Goal: Task Accomplishment & Management: Use online tool/utility

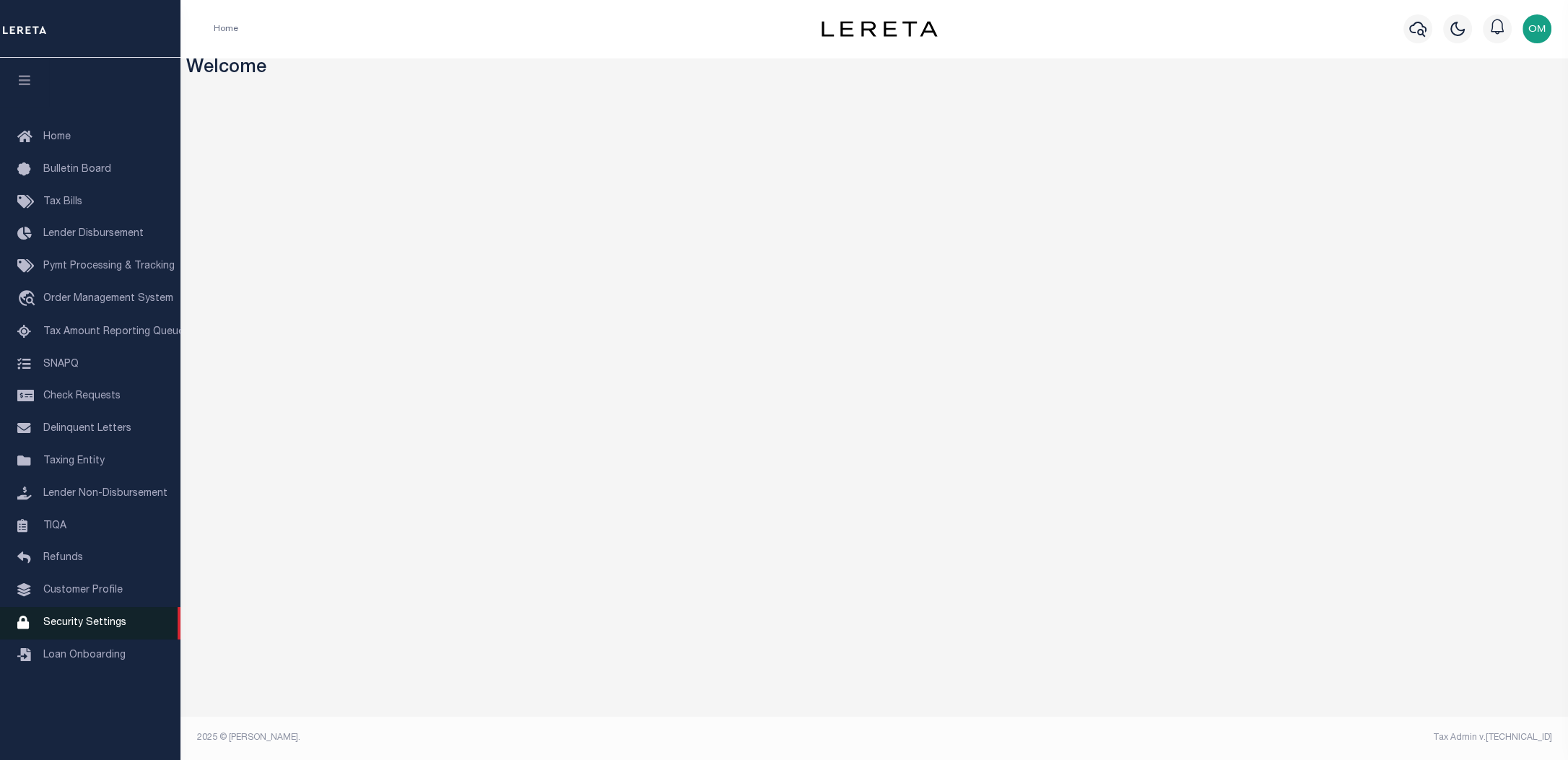
click at [93, 629] on span "Security Settings" at bounding box center [85, 623] width 83 height 10
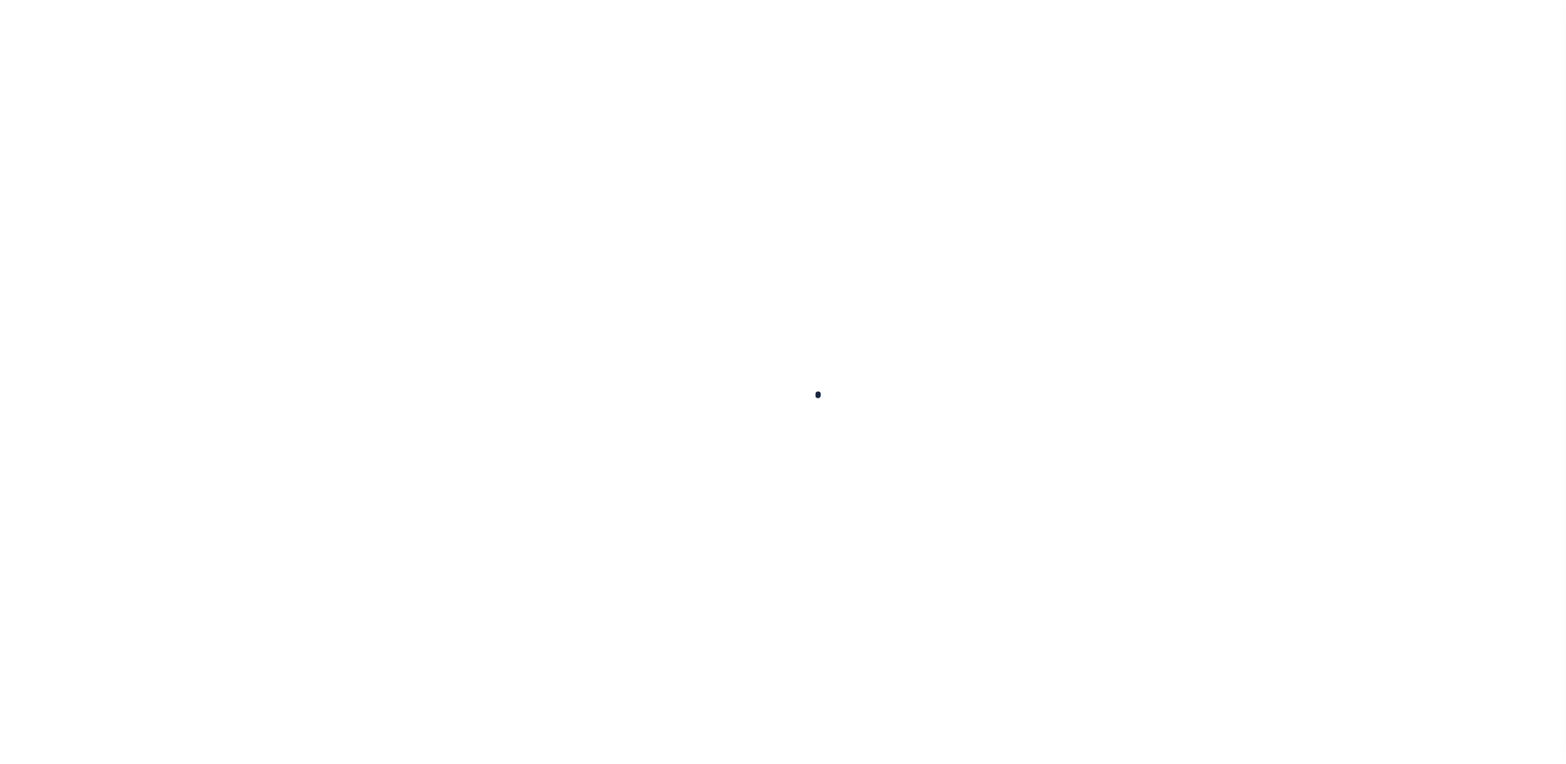
select select "100"
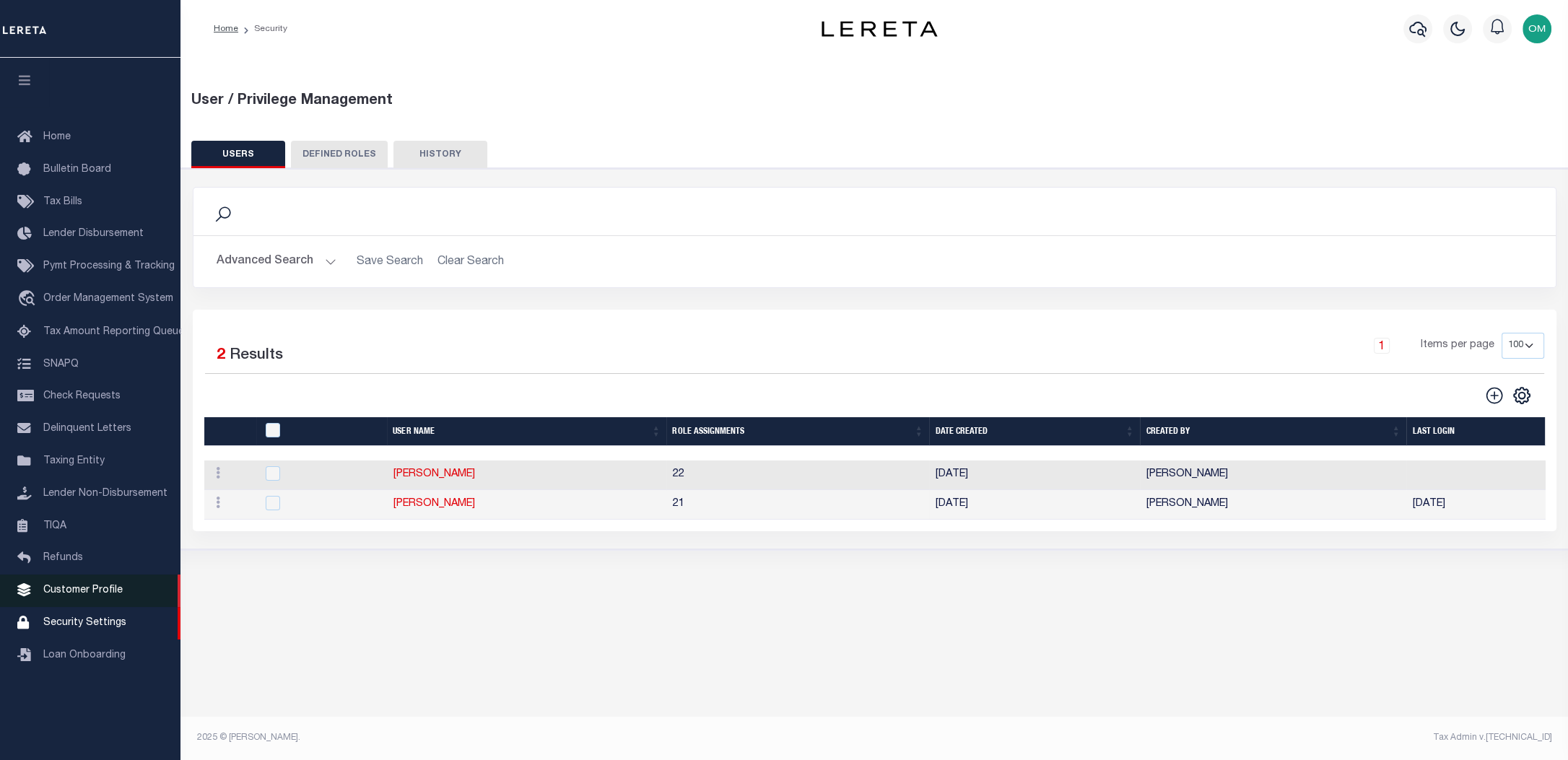
click at [83, 596] on span "Customer Profile" at bounding box center [84, 591] width 80 height 10
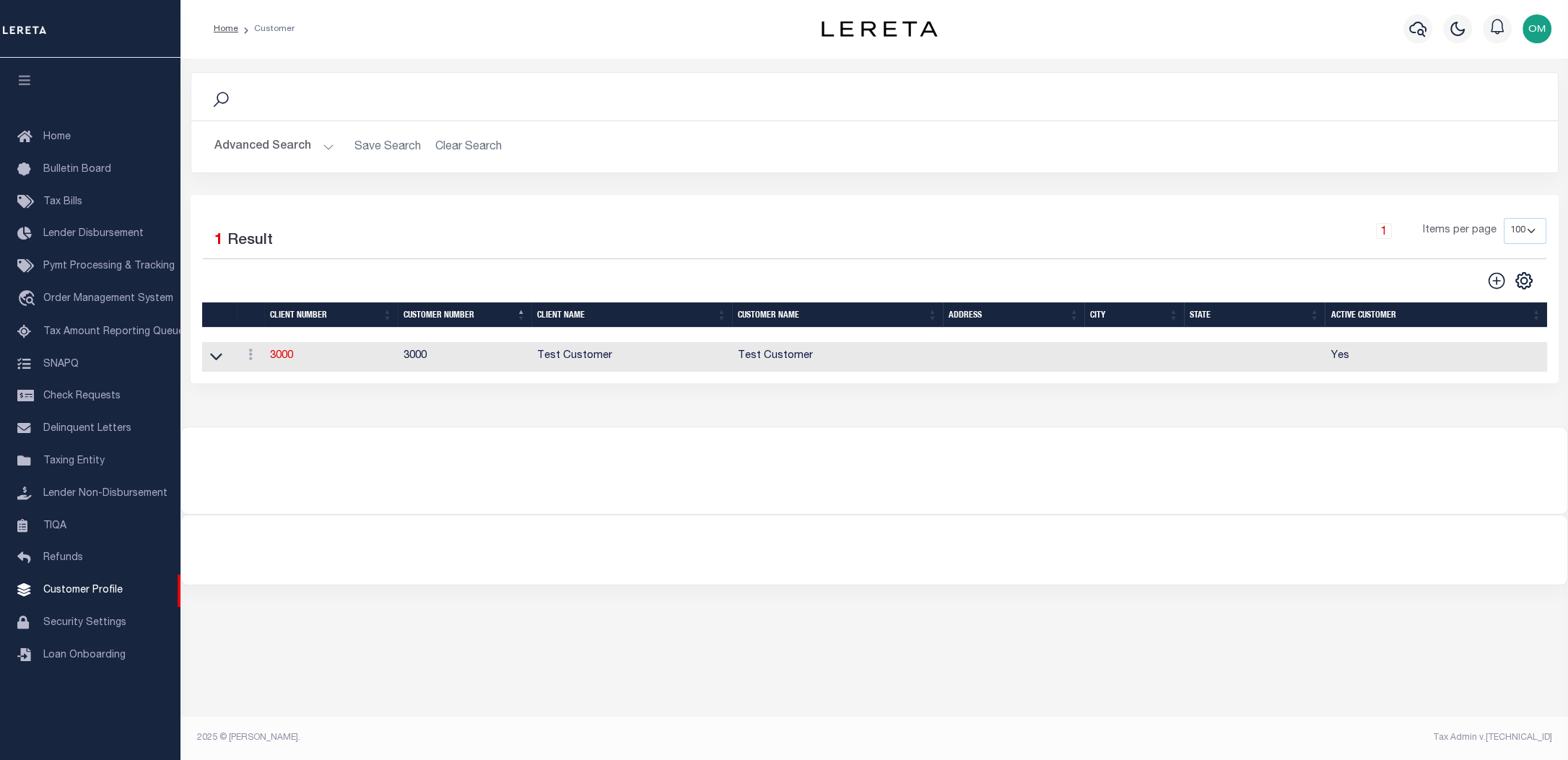
click at [325, 142] on button "Advanced Search" at bounding box center [274, 147] width 119 height 28
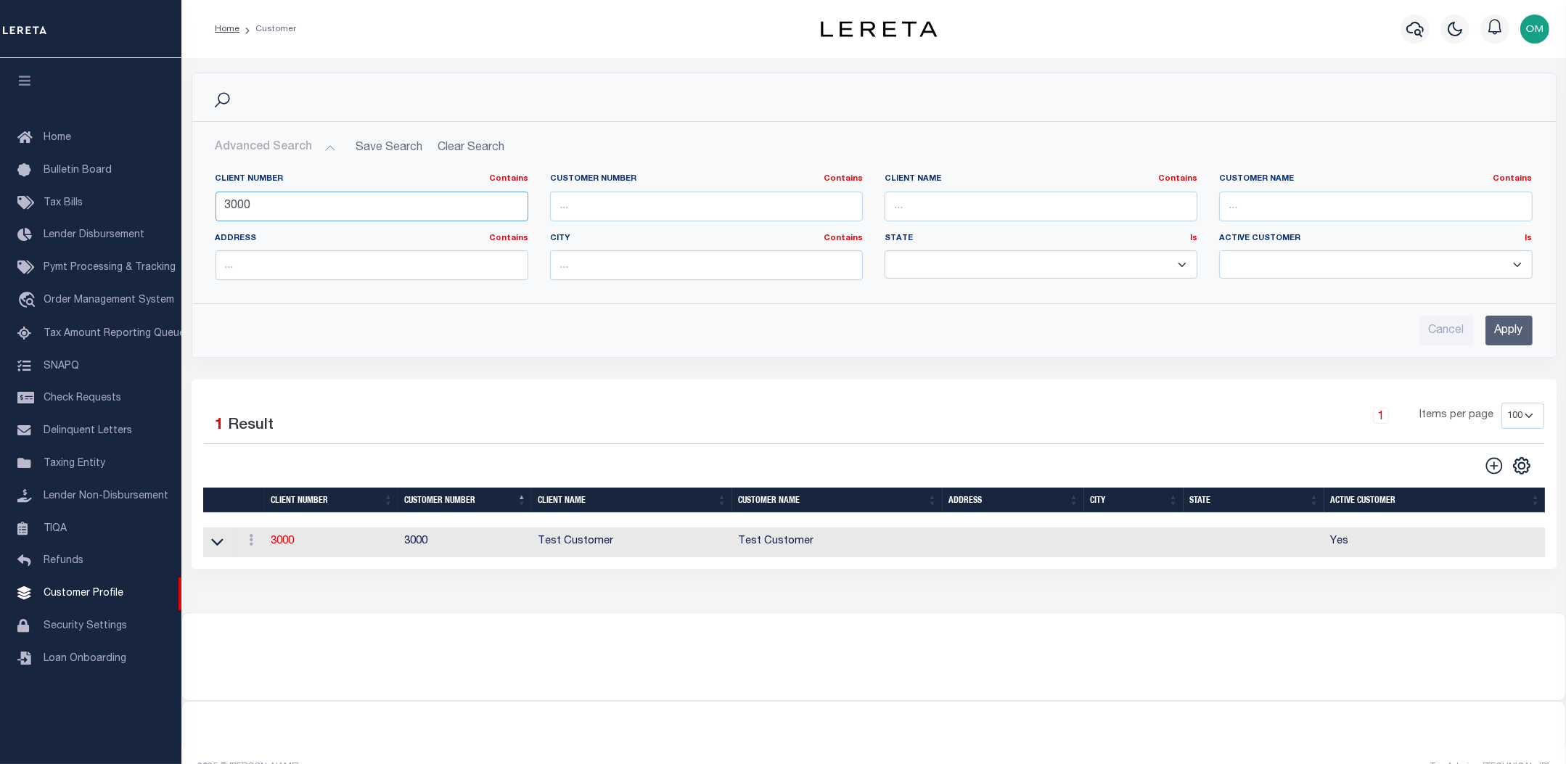
drag, startPoint x: 284, startPoint y: 197, endPoint x: 208, endPoint y: 208, distance: 76.3
click at [208, 208] on div "Client Number Contains Contains Is 3000" at bounding box center [372, 203] width 335 height 60
click at [1267, 208] on input "text" at bounding box center [1375, 207] width 313 height 30
click at [1002, 210] on input "text" at bounding box center [1041, 207] width 313 height 30
type input "security"
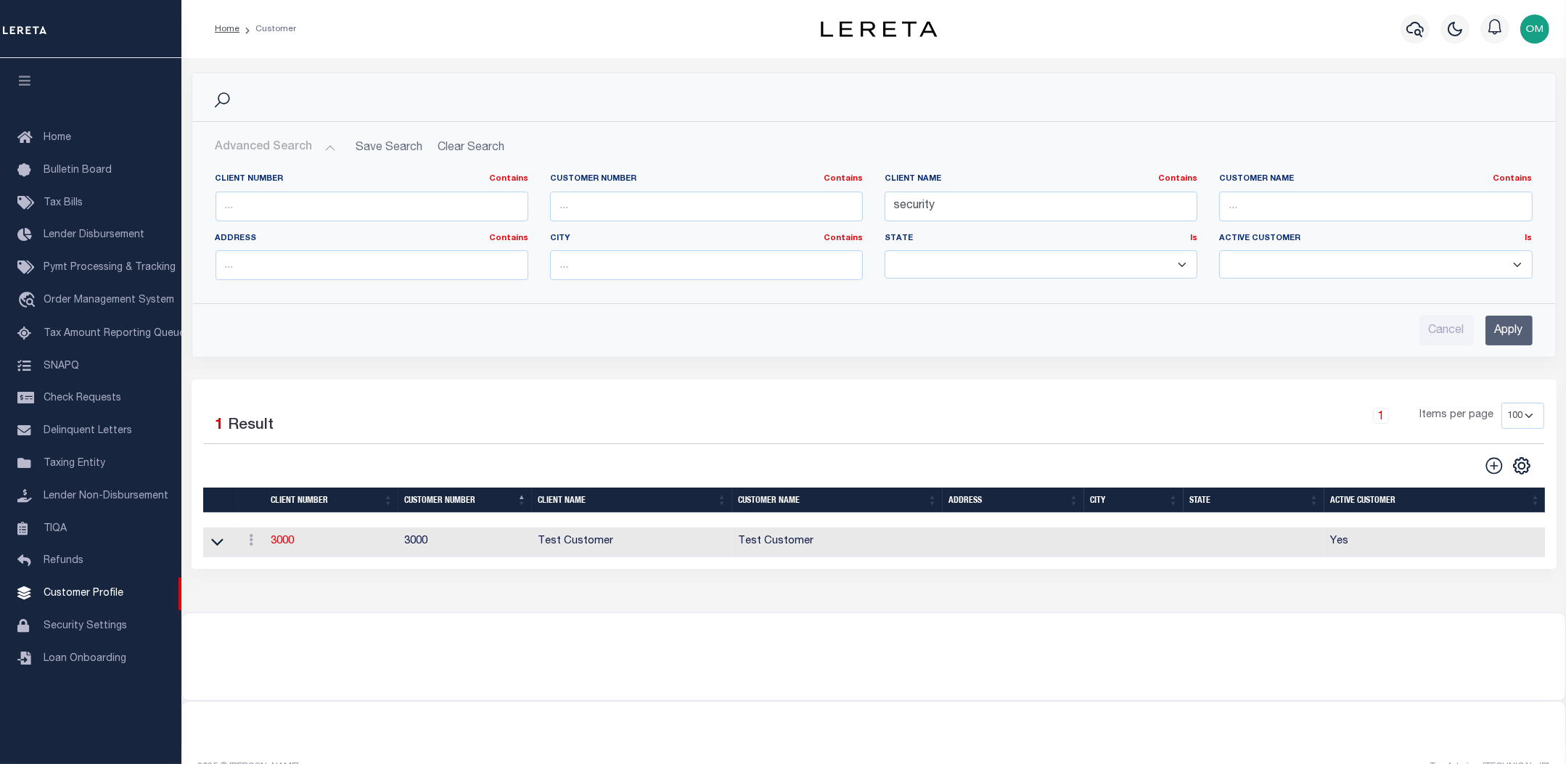
click at [1511, 331] on input "Apply" at bounding box center [1509, 331] width 47 height 30
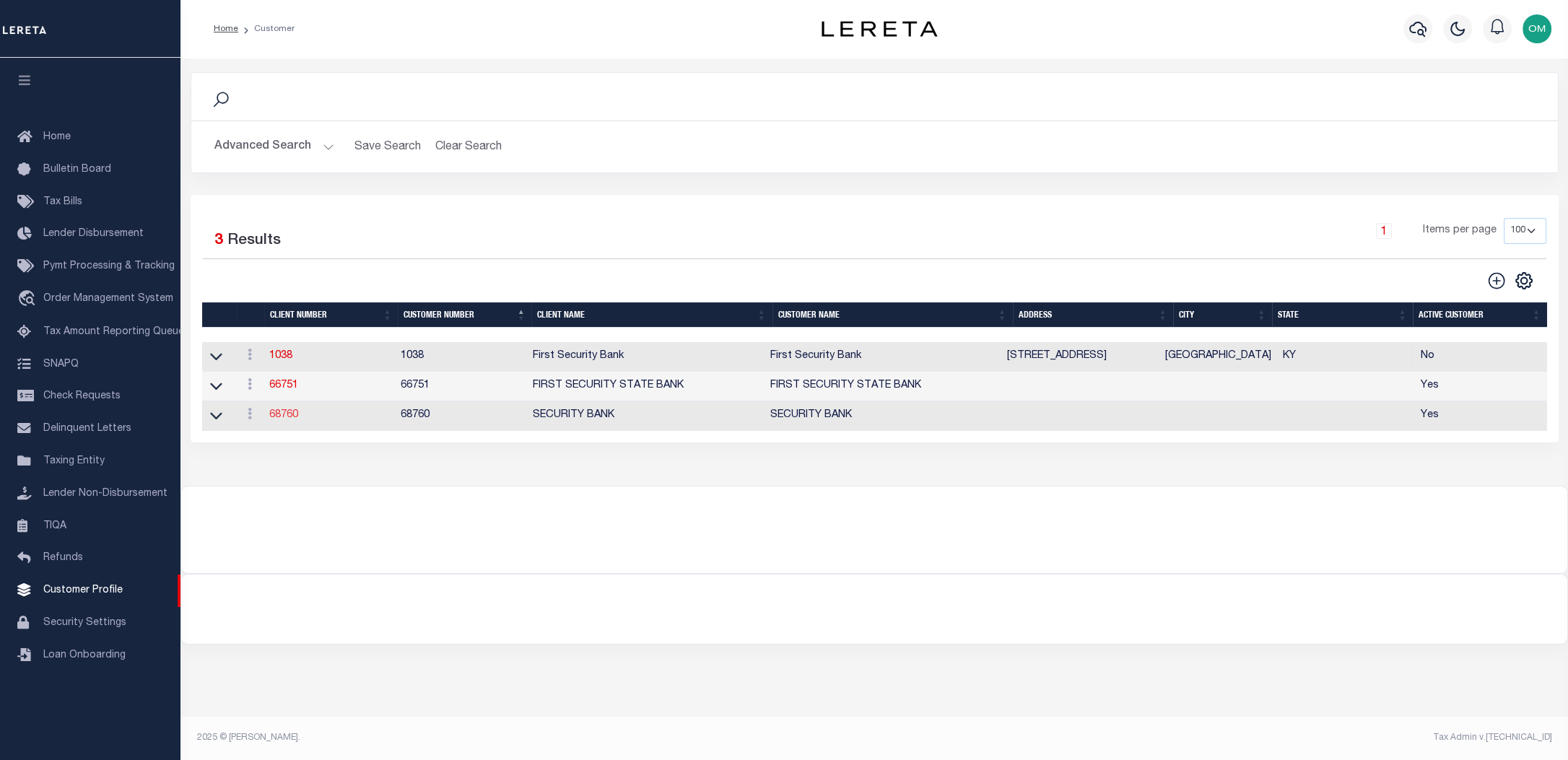
click at [287, 420] on link "68760" at bounding box center [283, 415] width 29 height 10
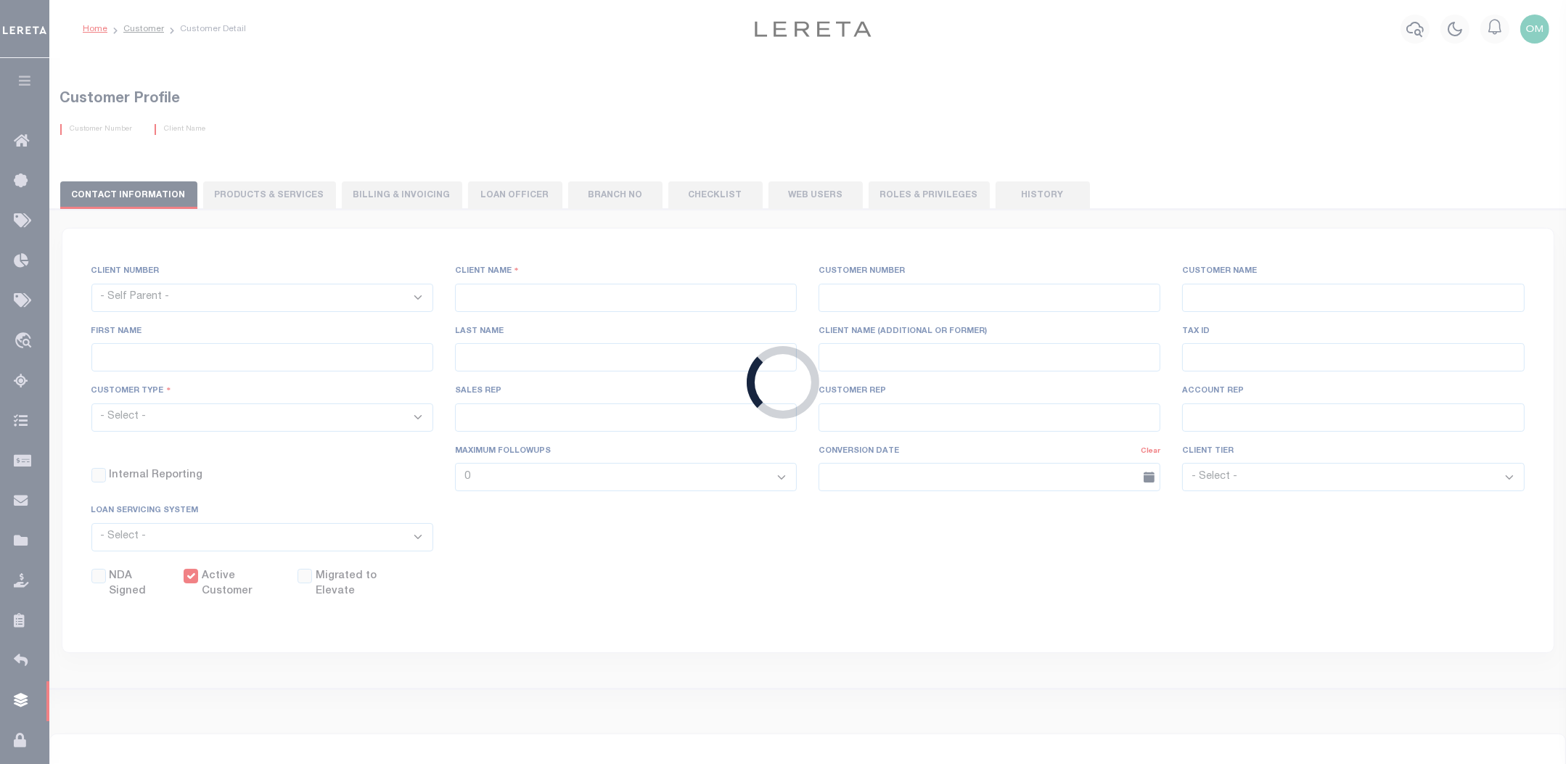
select select
type input "SECURITY BANK"
type input "68760"
type input "SECURITY BANK"
select select "Mixed Portfolio"
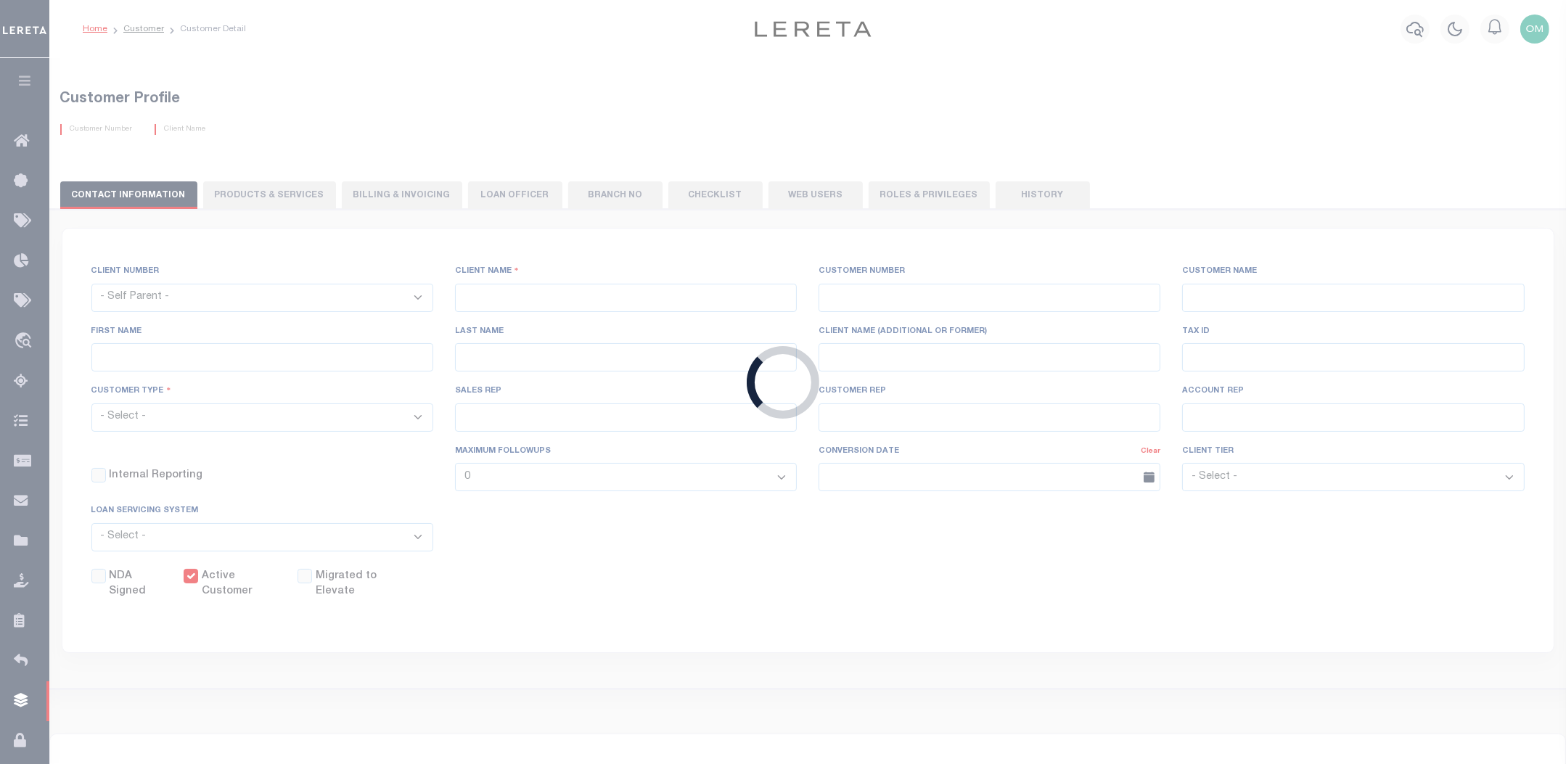
type input "INS1"
type input "CUSTOMER SERVICE"
type input "03/23/2004"
select select
checkbox input "false"
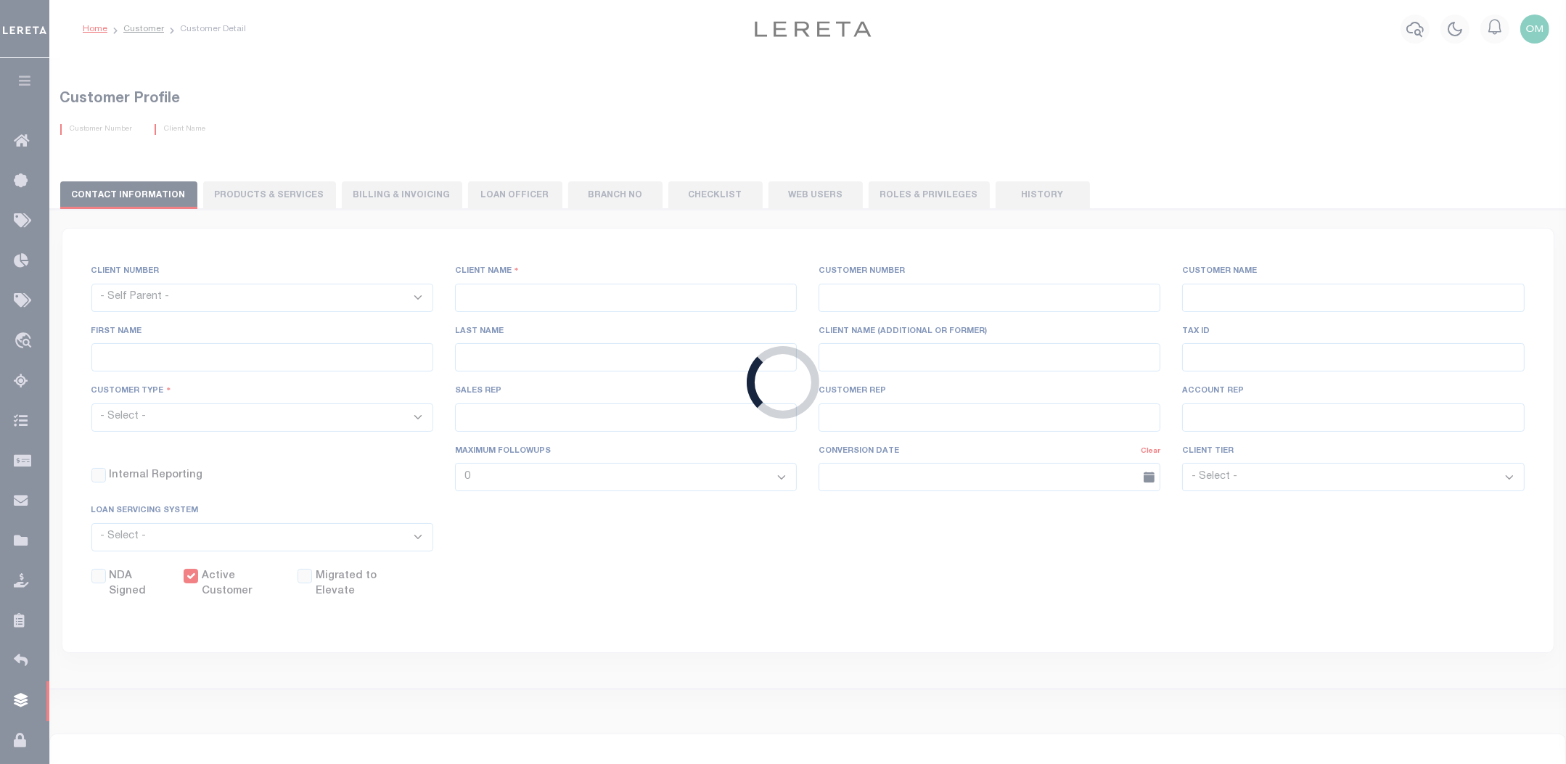
checkbox input "true"
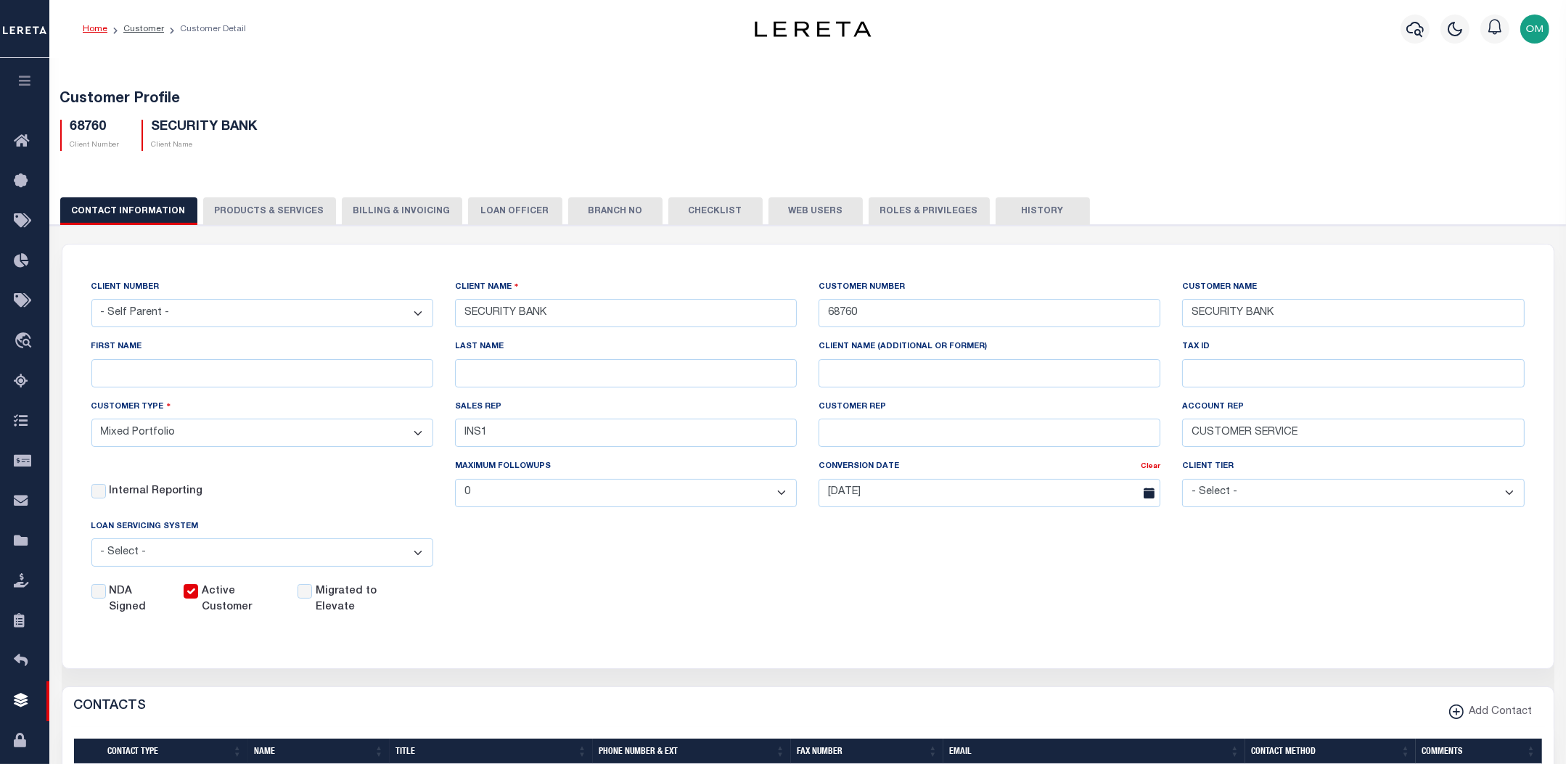
click at [1010, 204] on button "History" at bounding box center [1043, 211] width 94 height 28
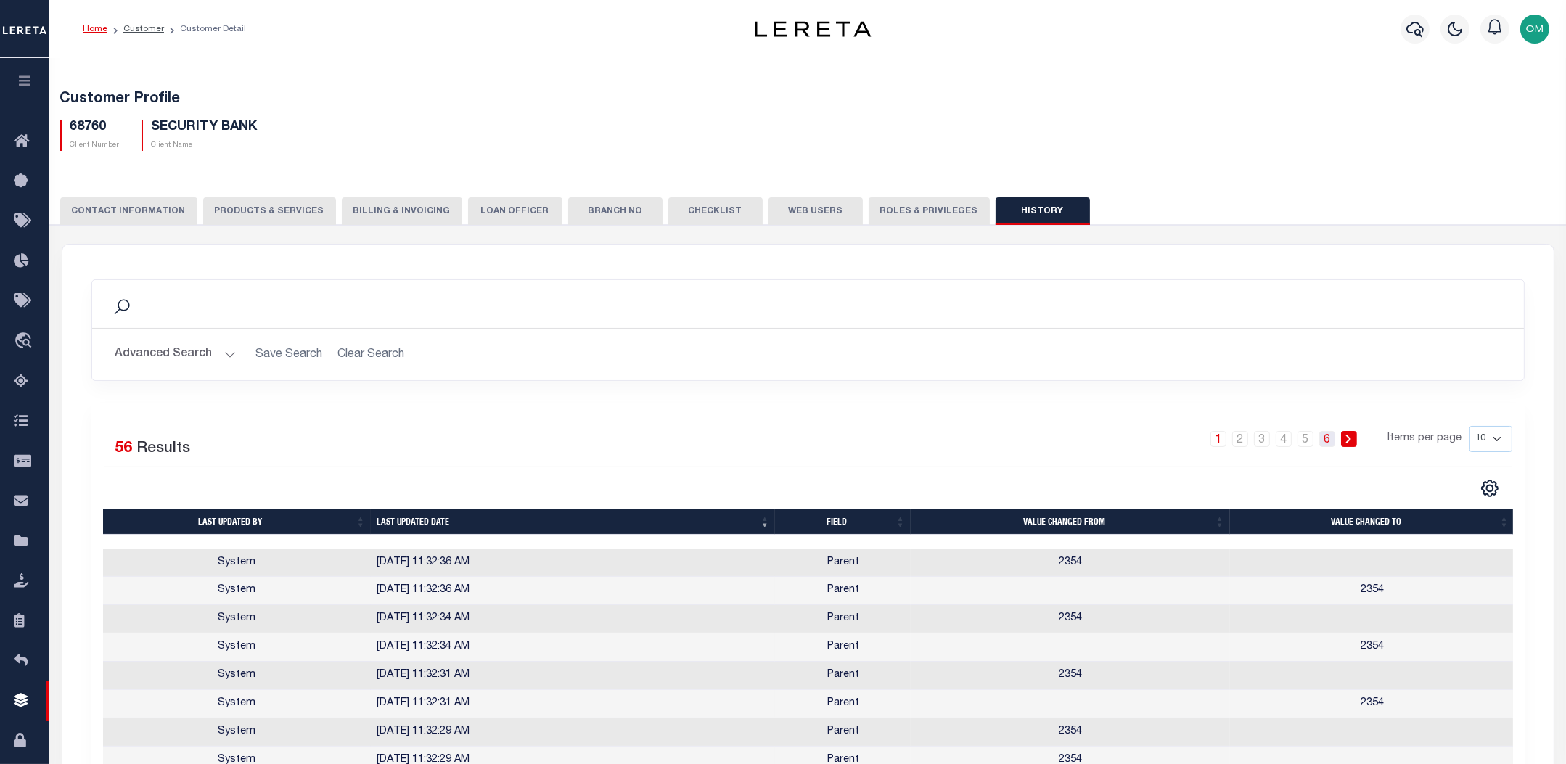
click at [1328, 441] on link "6" at bounding box center [1328, 439] width 16 height 16
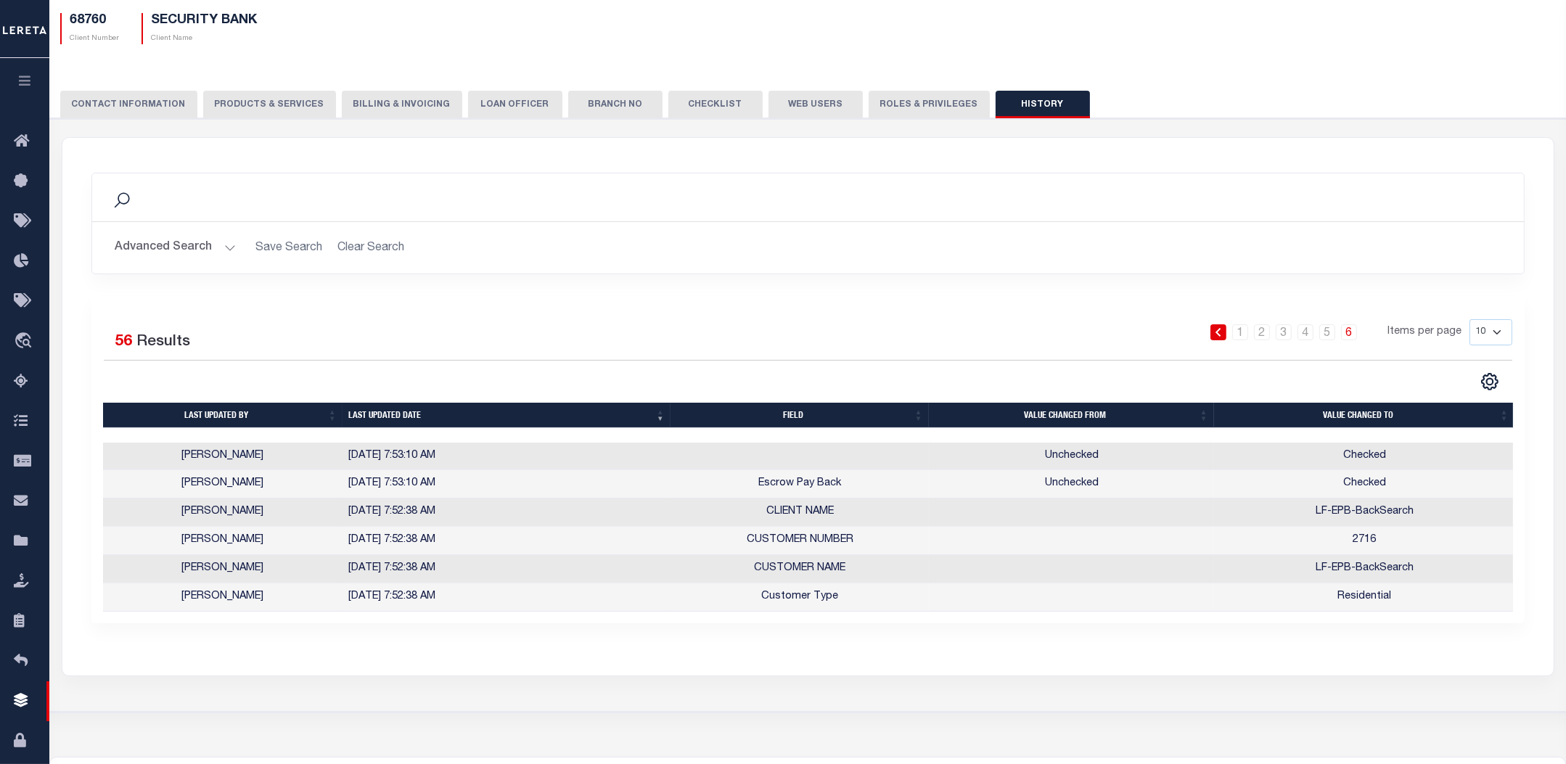
scroll to position [131, 0]
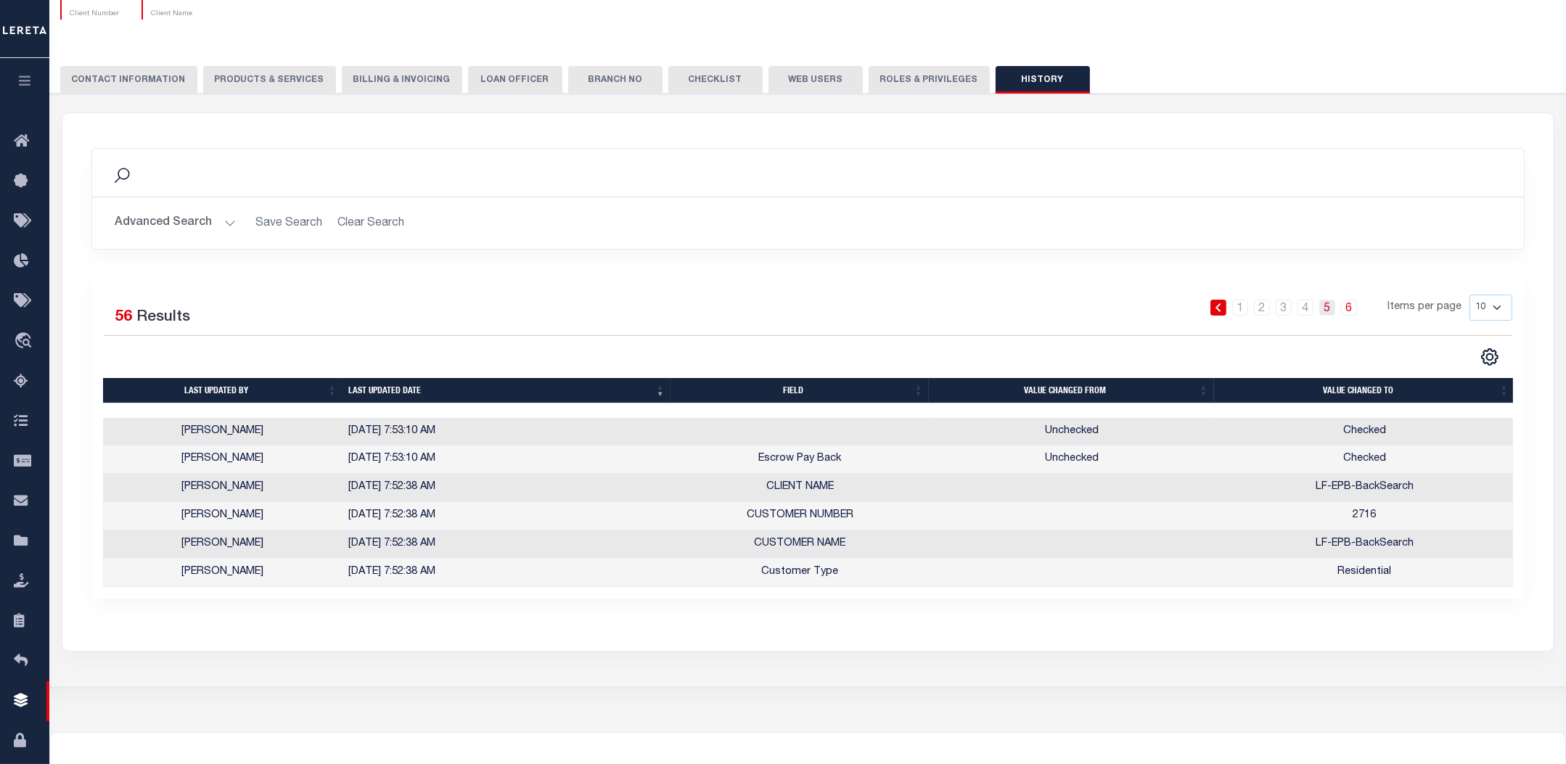
click at [1328, 306] on link "5" at bounding box center [1328, 308] width 16 height 16
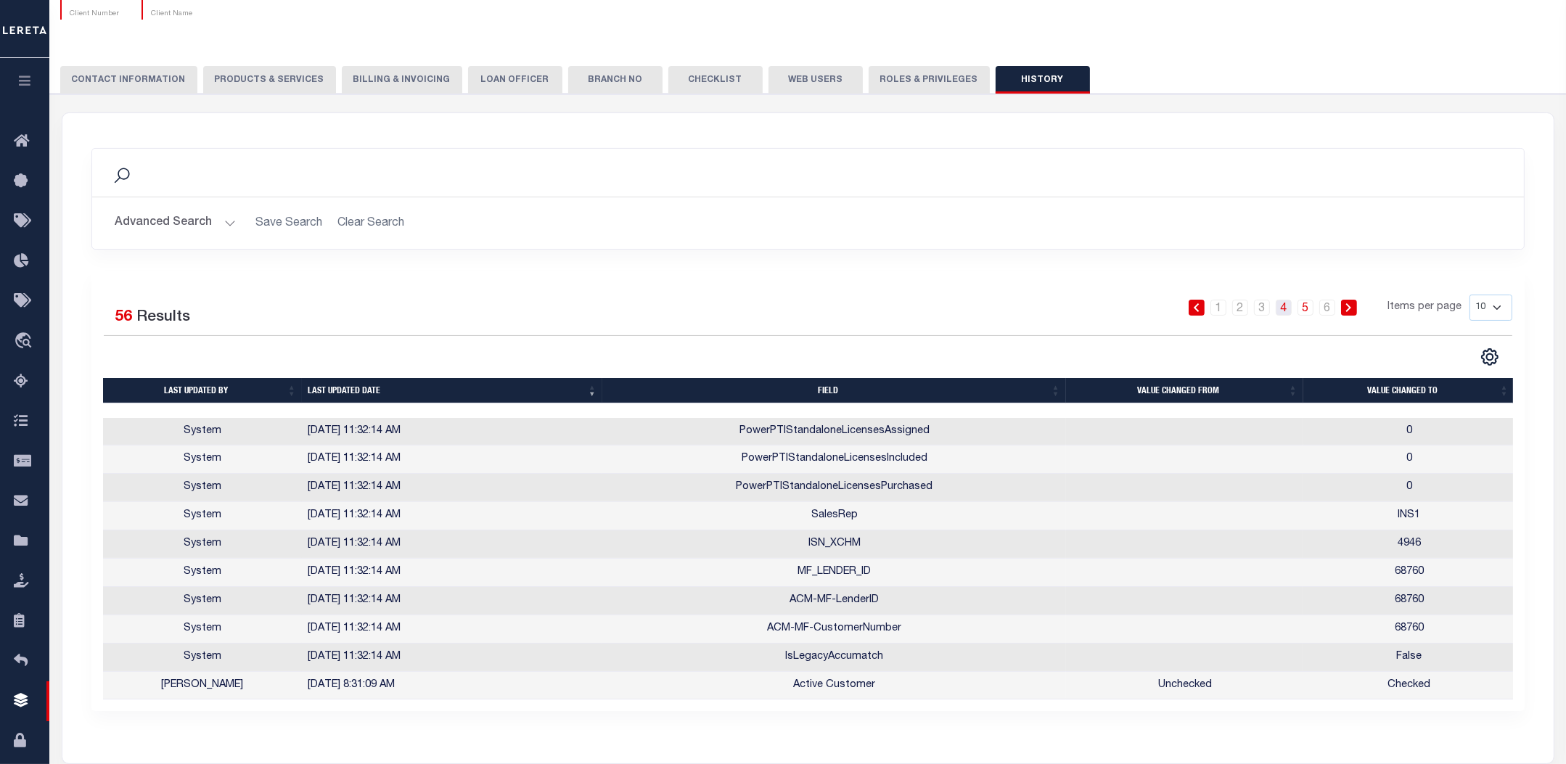
click at [1288, 305] on link "4" at bounding box center [1284, 308] width 16 height 16
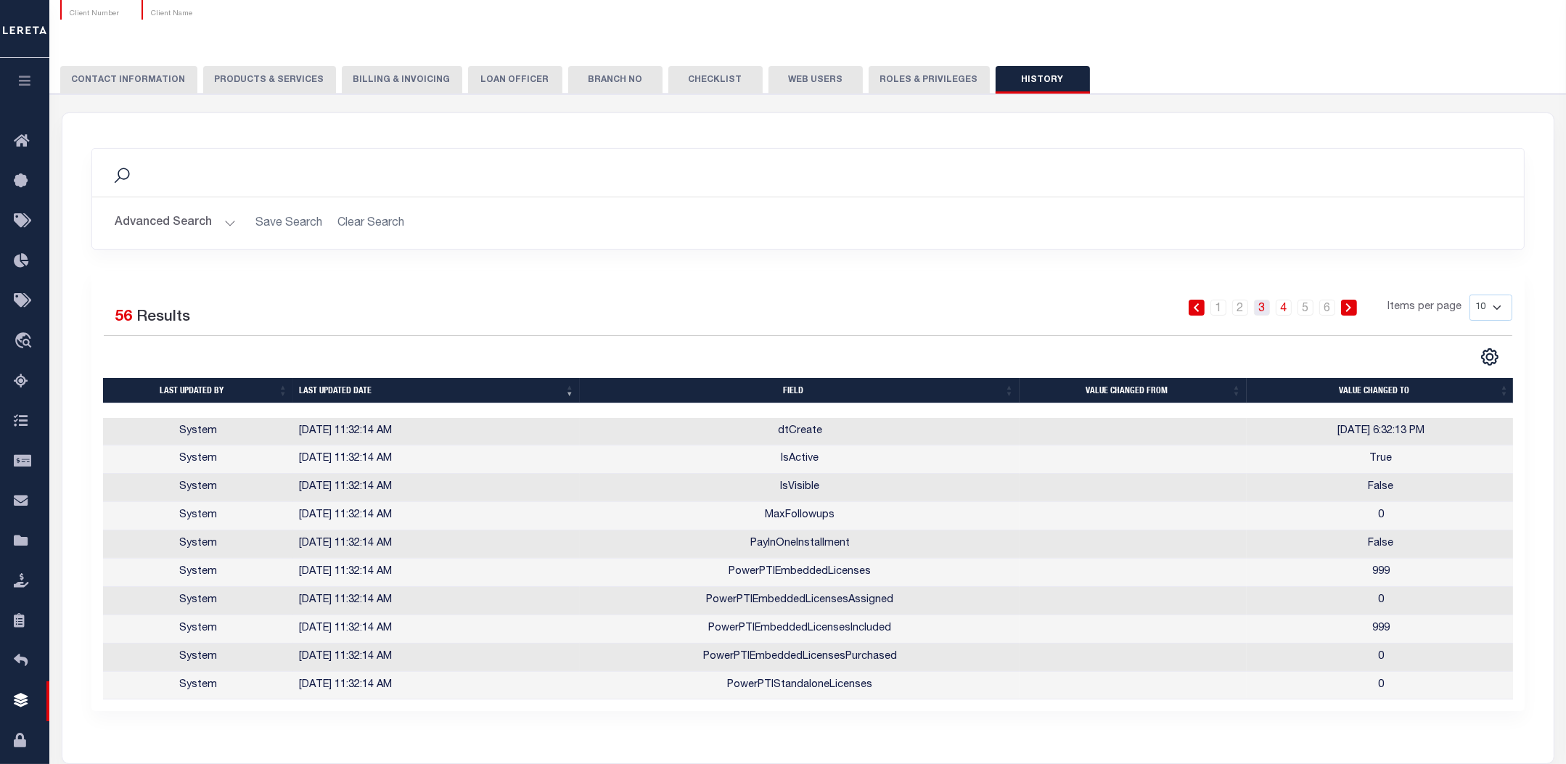
click at [1262, 310] on link "3" at bounding box center [1262, 308] width 16 height 16
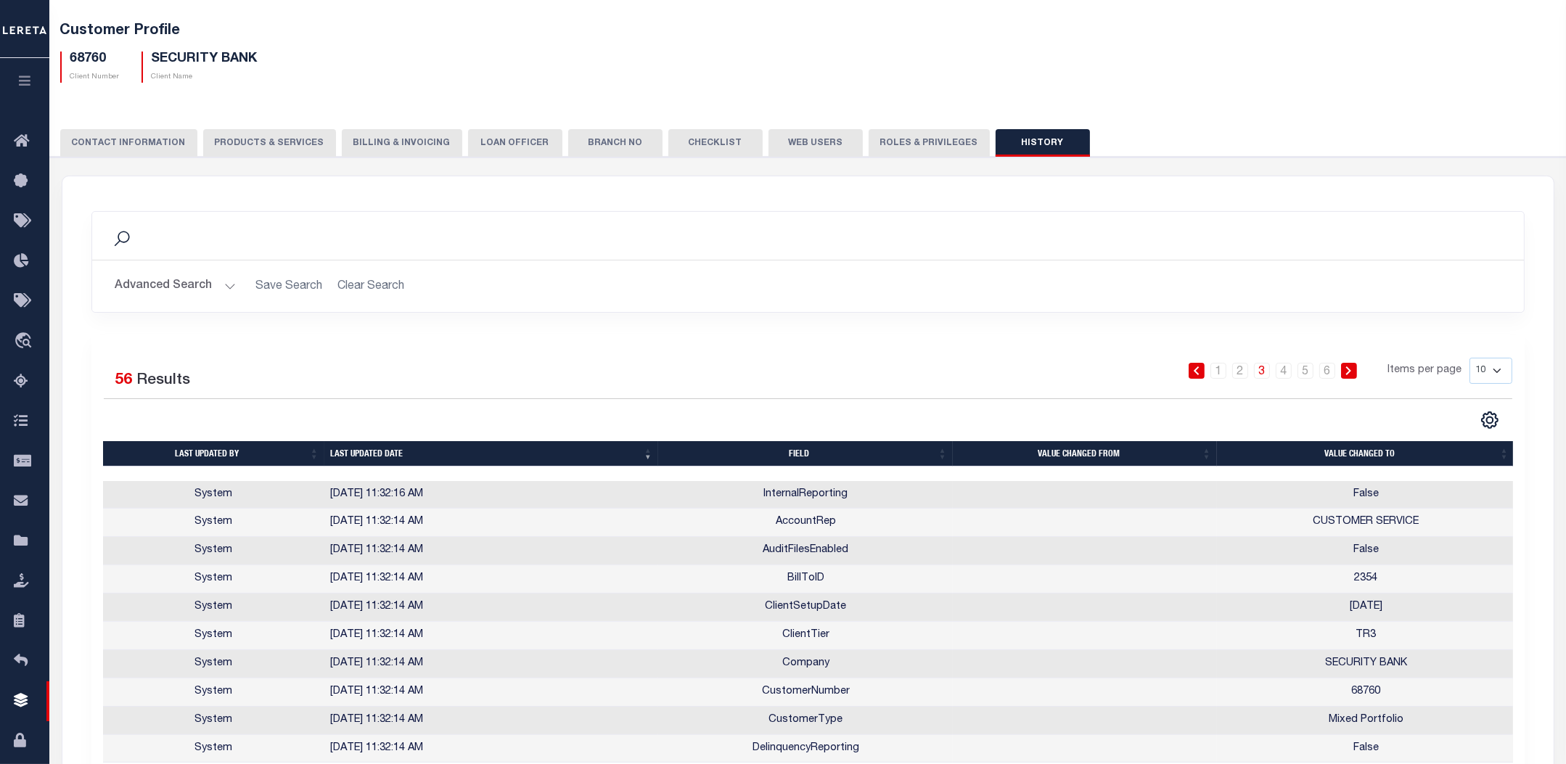
scroll to position [0, 0]
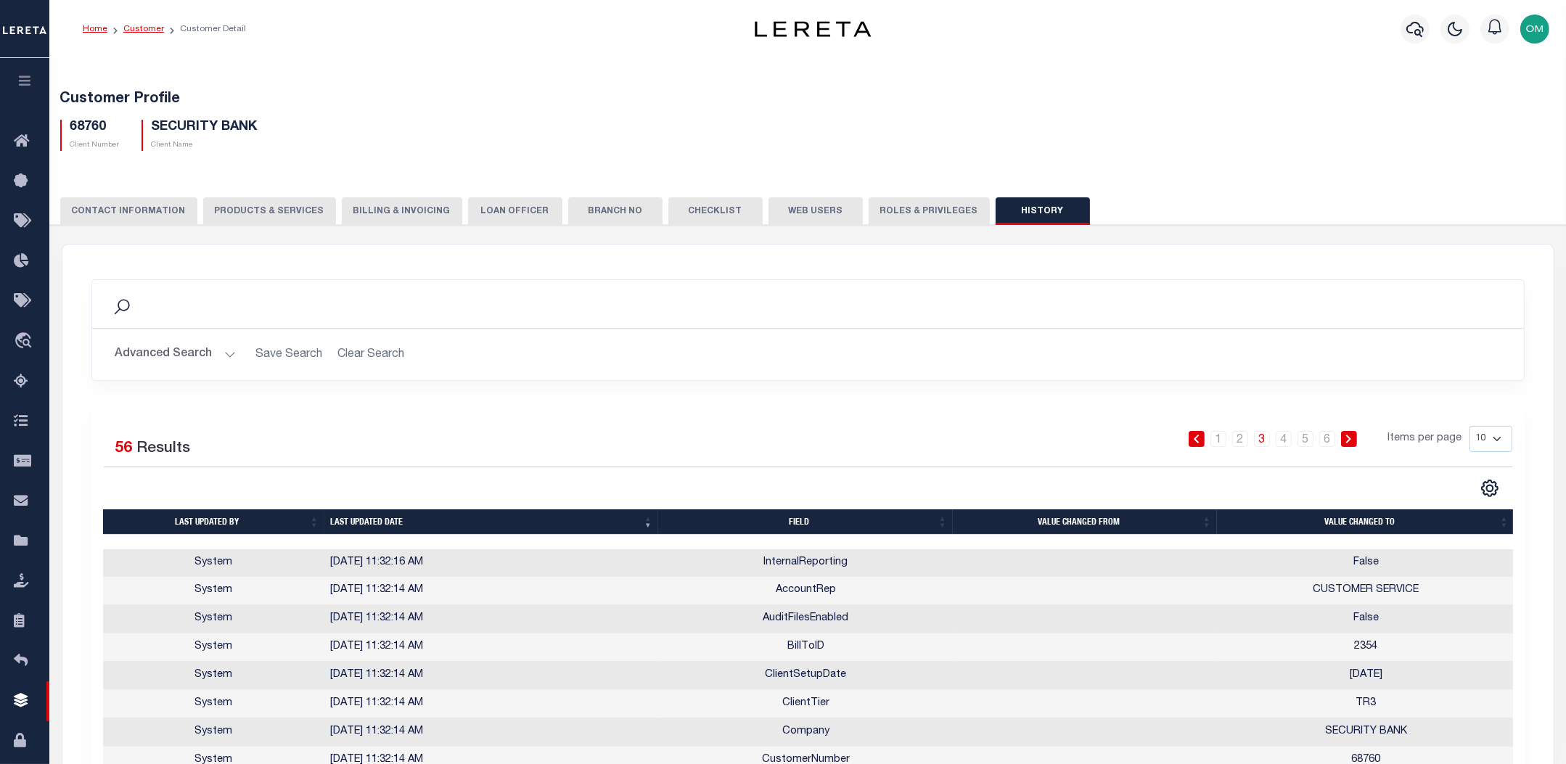
click at [139, 26] on link "Customer" at bounding box center [143, 29] width 41 height 9
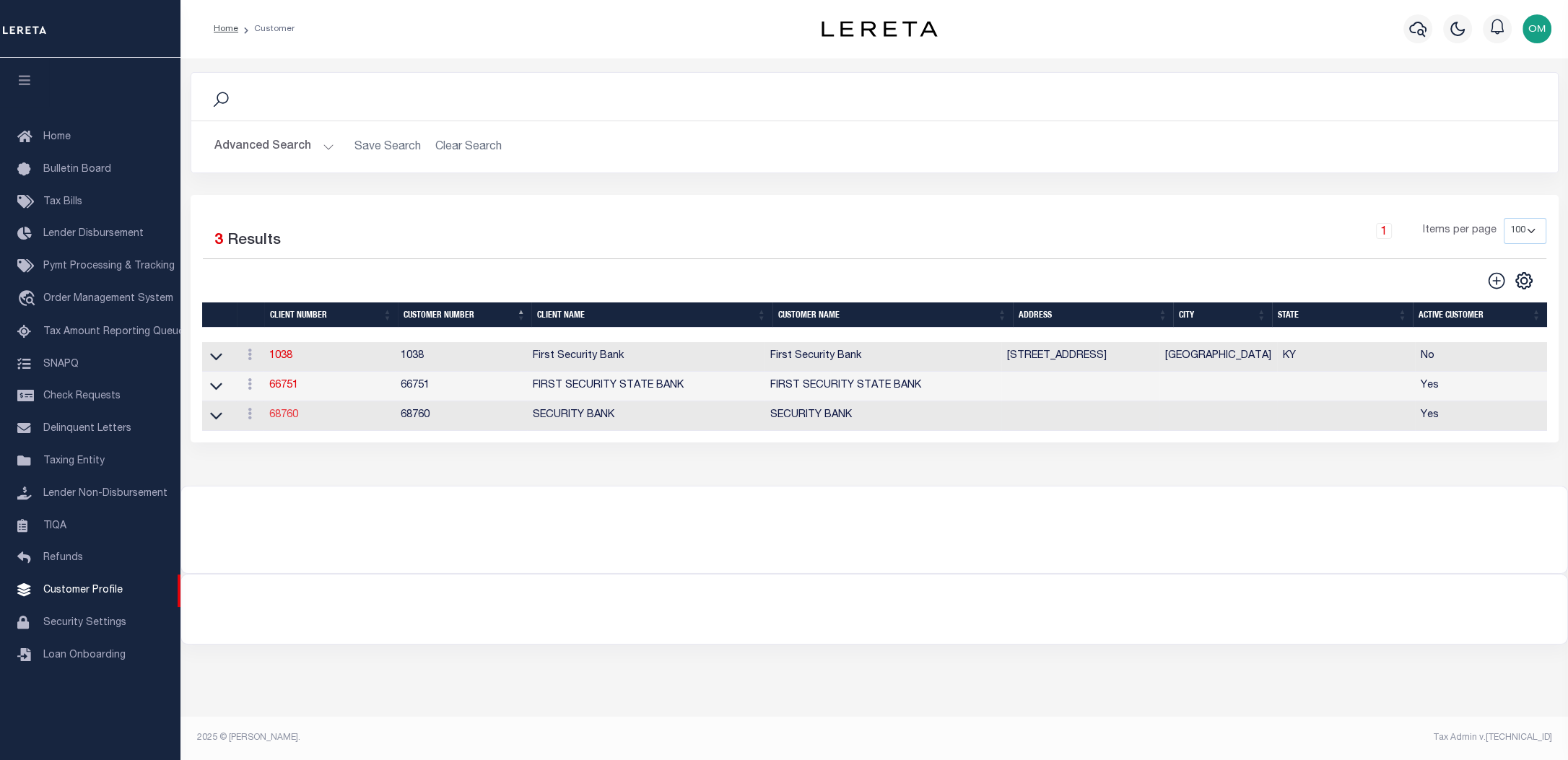
click at [281, 417] on link "68760" at bounding box center [283, 415] width 29 height 10
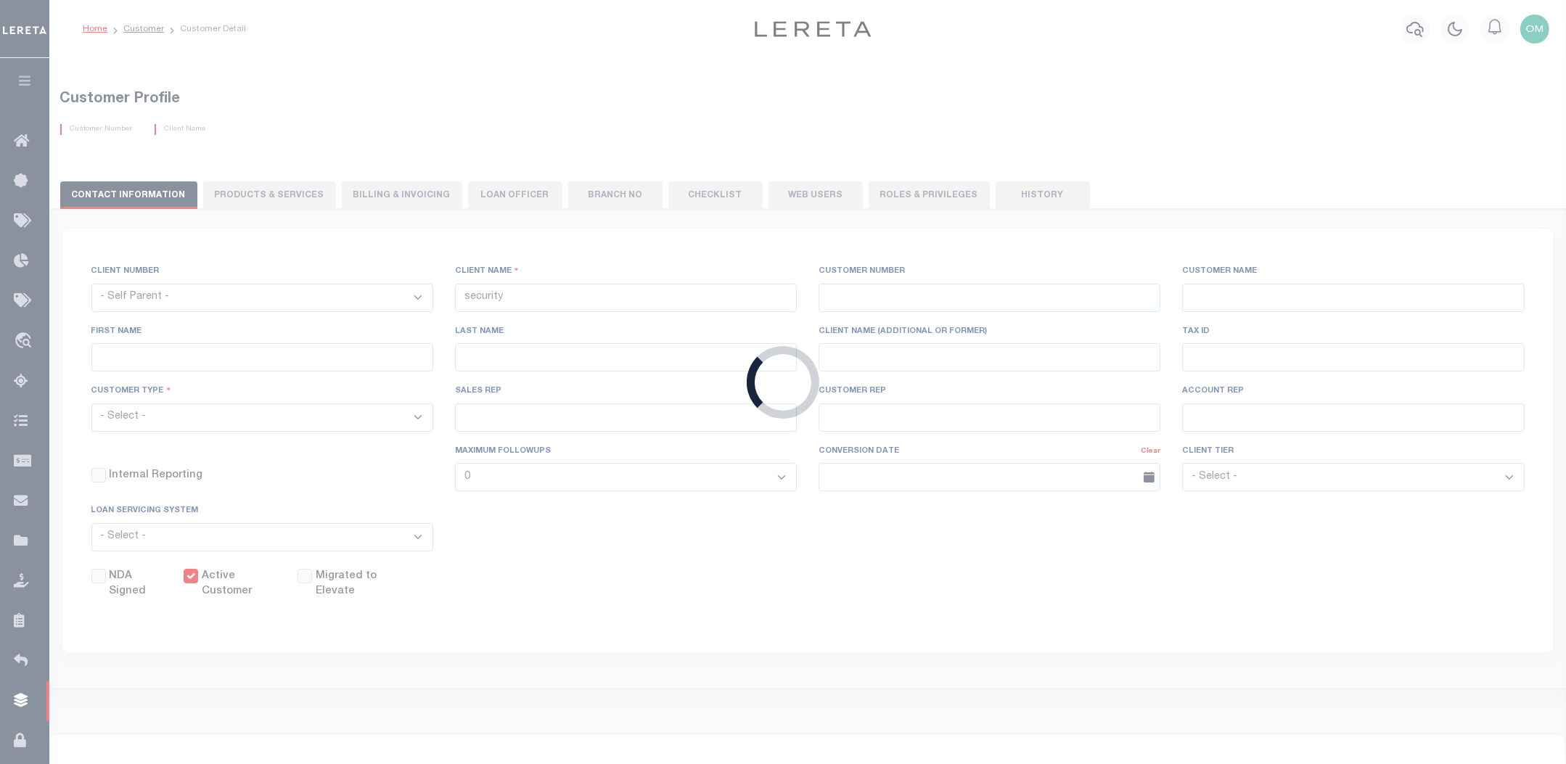
select select
type input "SECURITY BANK"
type input "68760"
type input "SECURITY BANK"
select select "Mixed Portfolio"
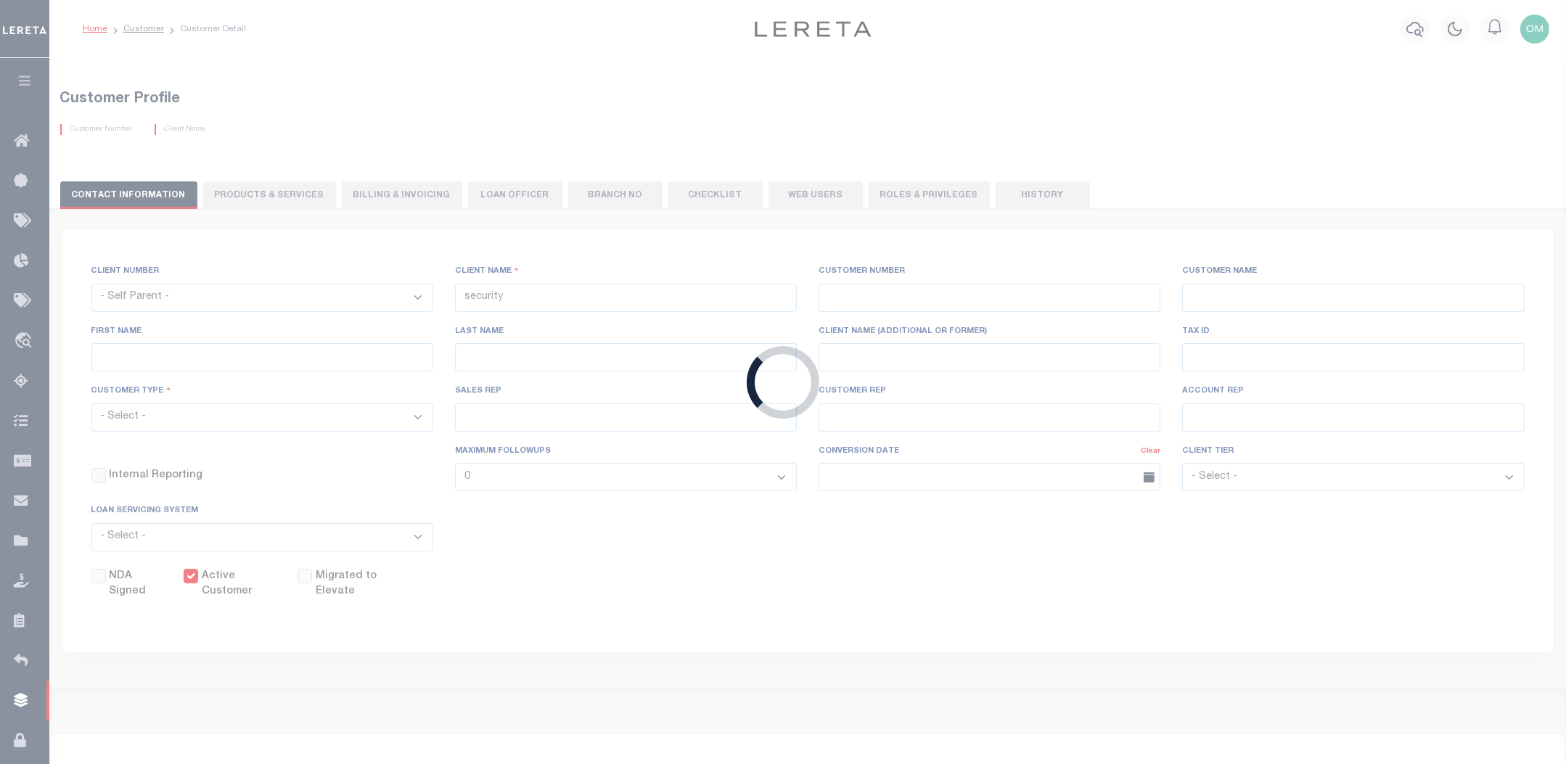
type input "INS1"
type input "CUSTOMER SERVICE"
type input "03/23/2004"
select select
checkbox input "false"
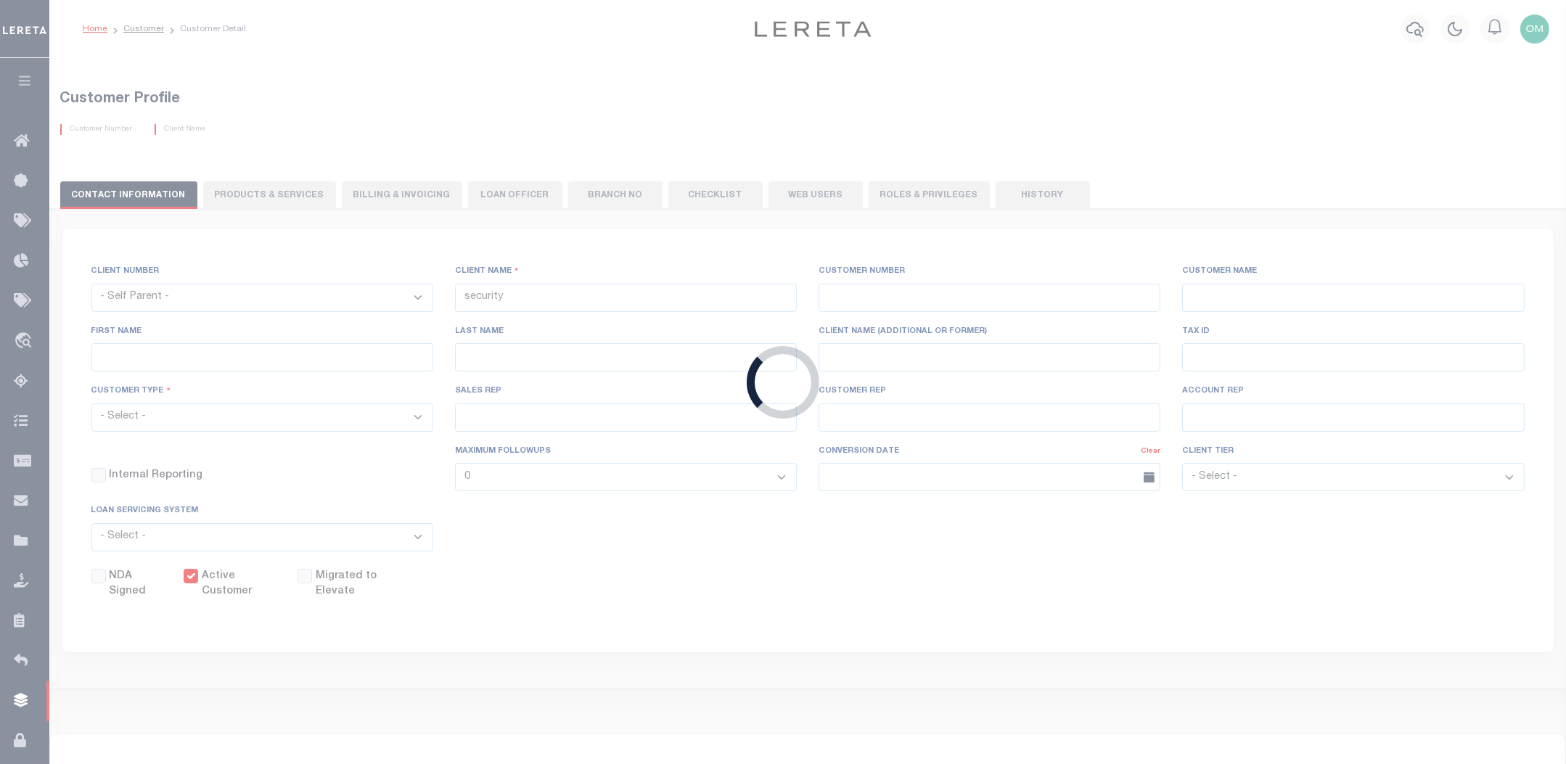
checkbox input "true"
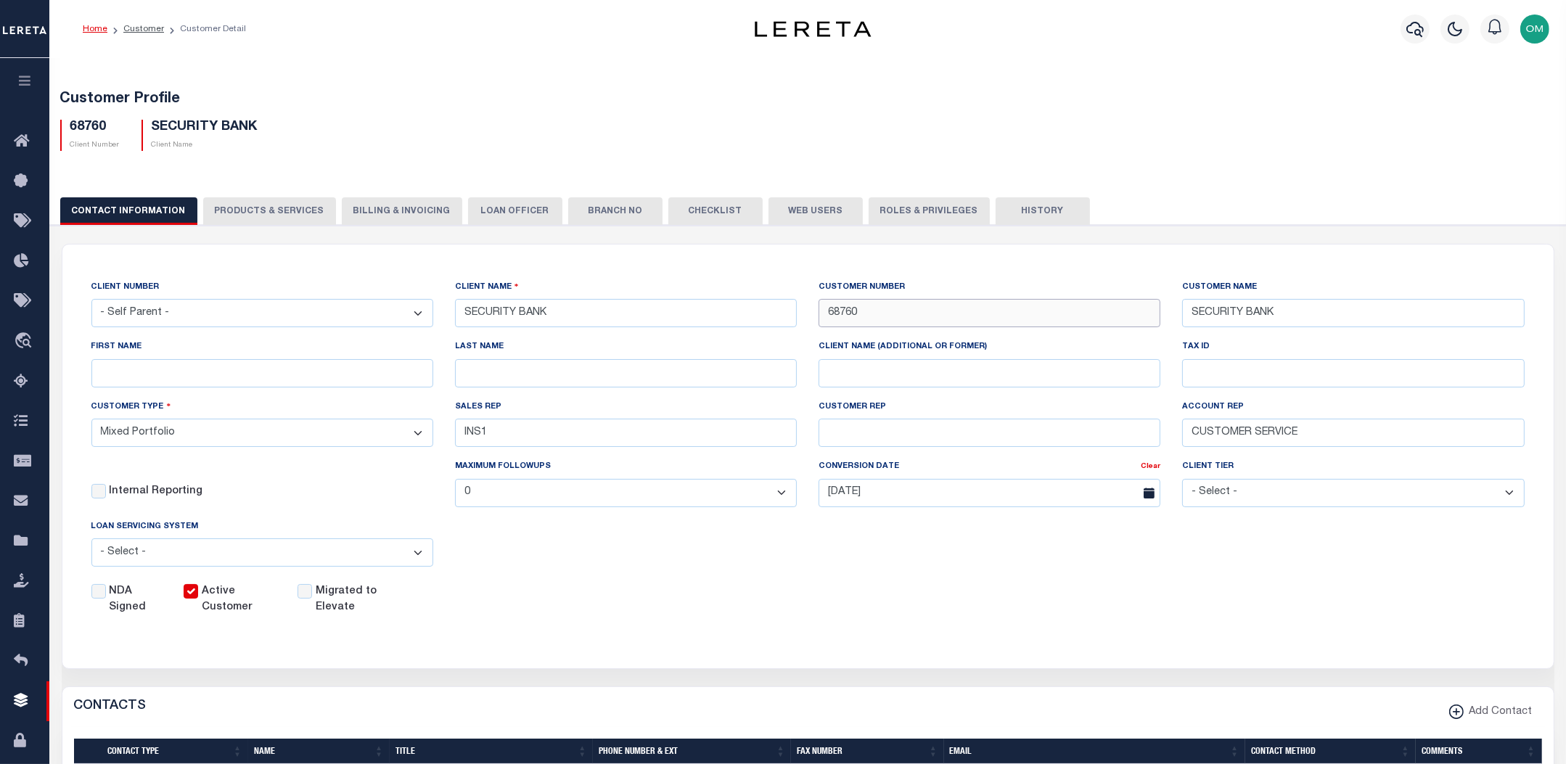
click at [871, 316] on input "68760" at bounding box center [990, 313] width 342 height 28
type input "68761"
click at [1048, 559] on div "CLIENT NUMBER - Self Parent - 1011 1012 1013 1014 1016 1017 1018 1019 1035 1036…" at bounding box center [808, 447] width 1455 height 337
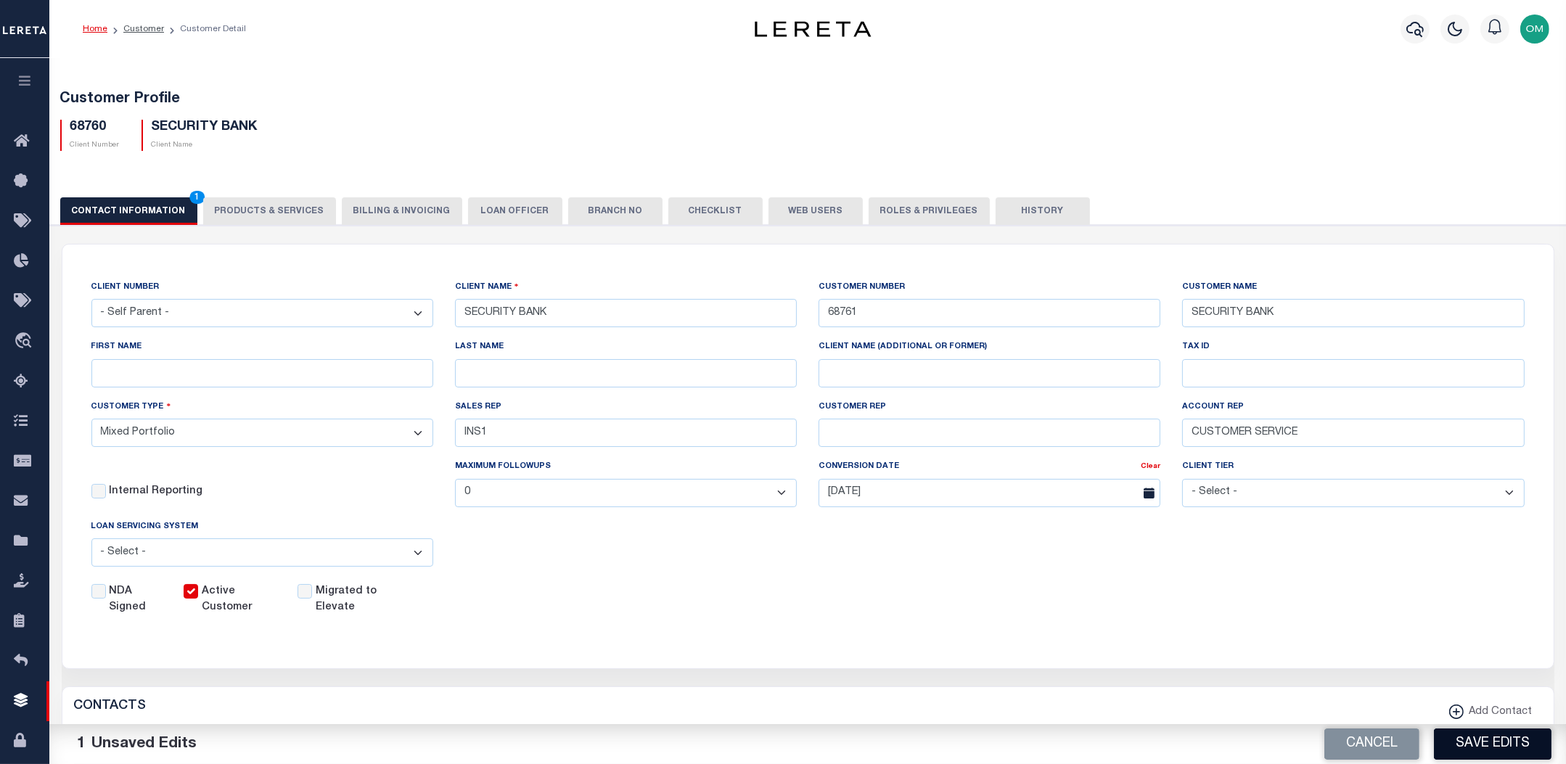
click at [1491, 746] on button "Save Edits" at bounding box center [1493, 744] width 118 height 31
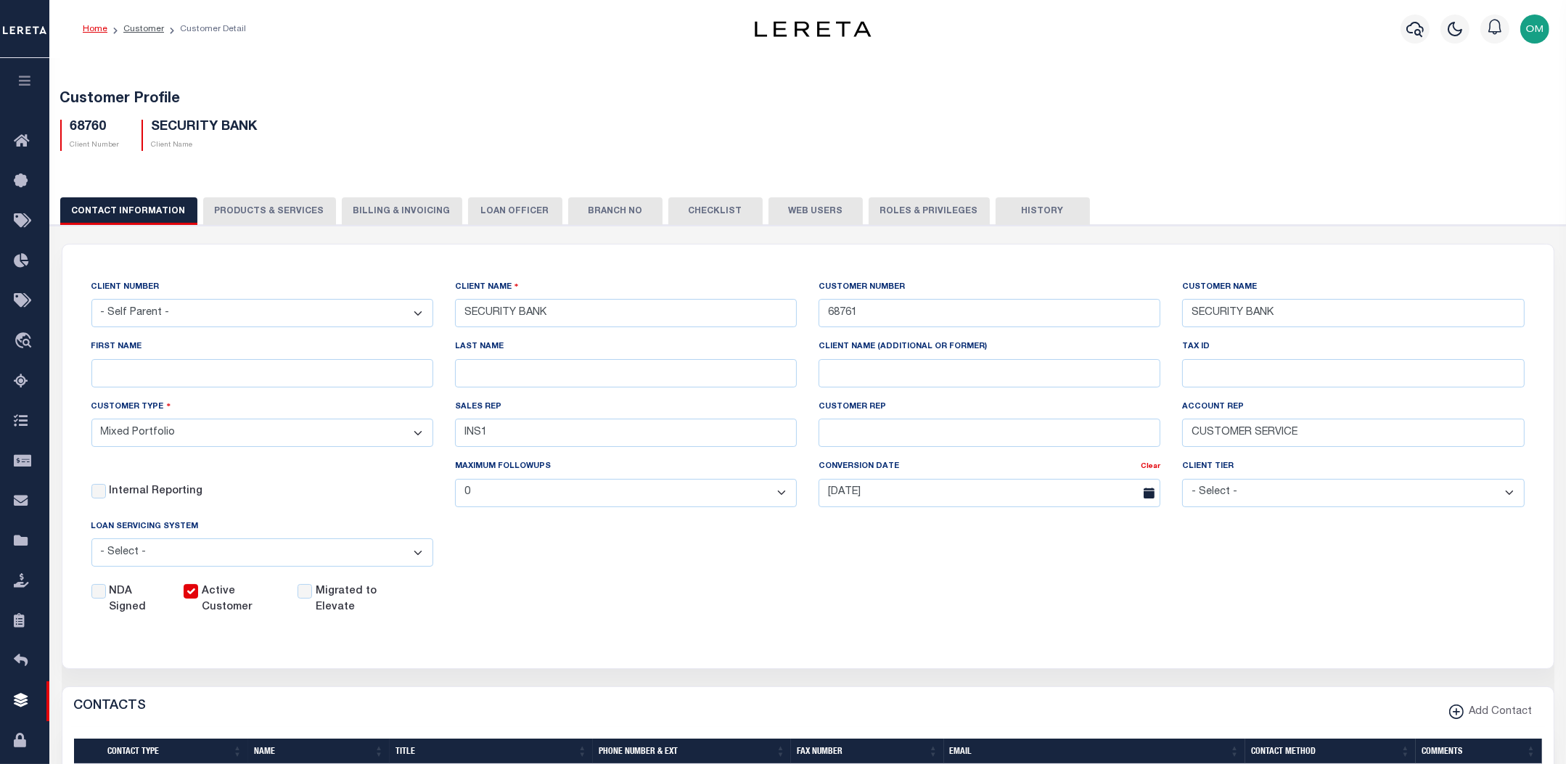
click at [1026, 205] on button "History" at bounding box center [1043, 211] width 94 height 28
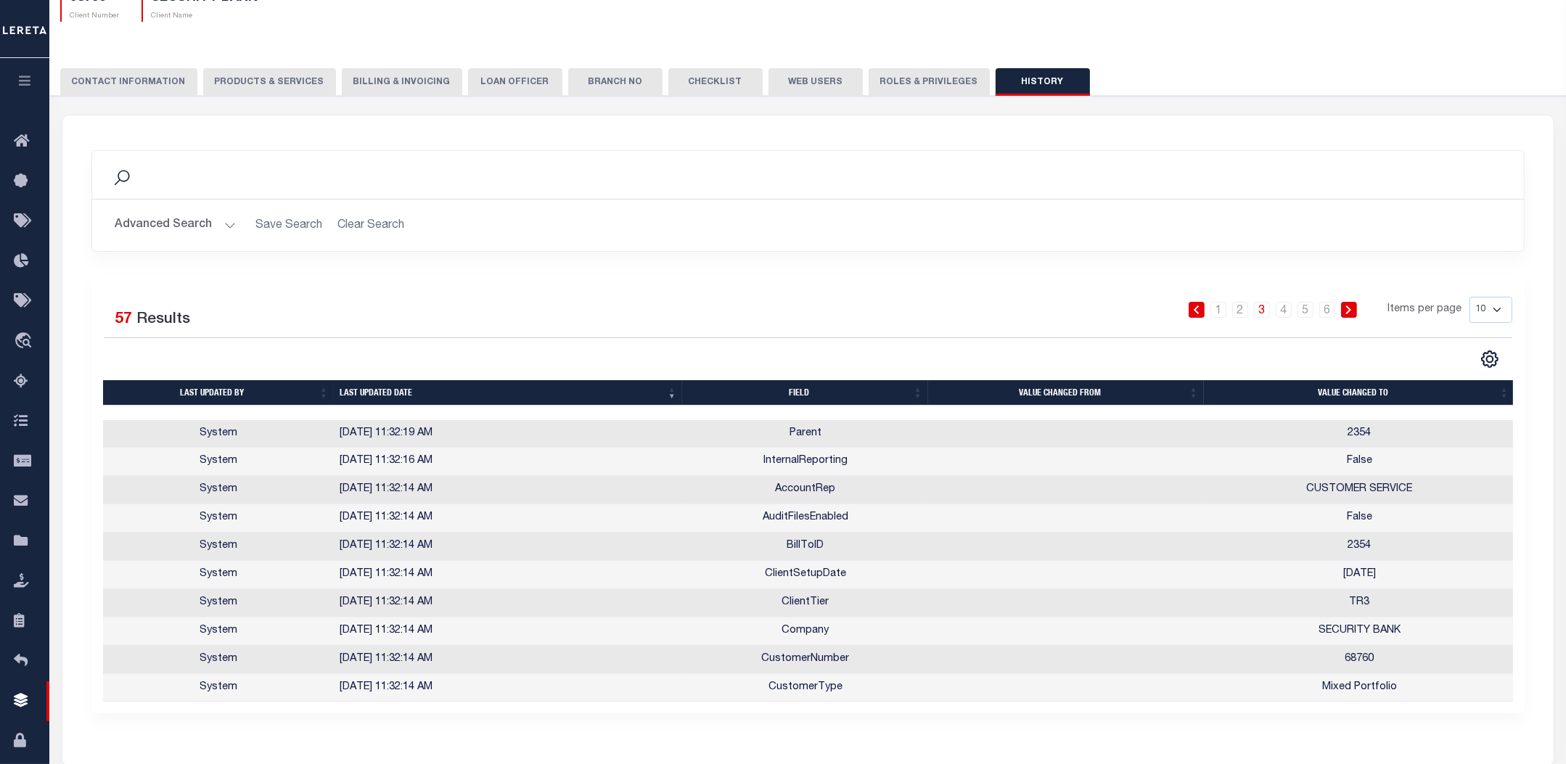
scroll to position [131, 0]
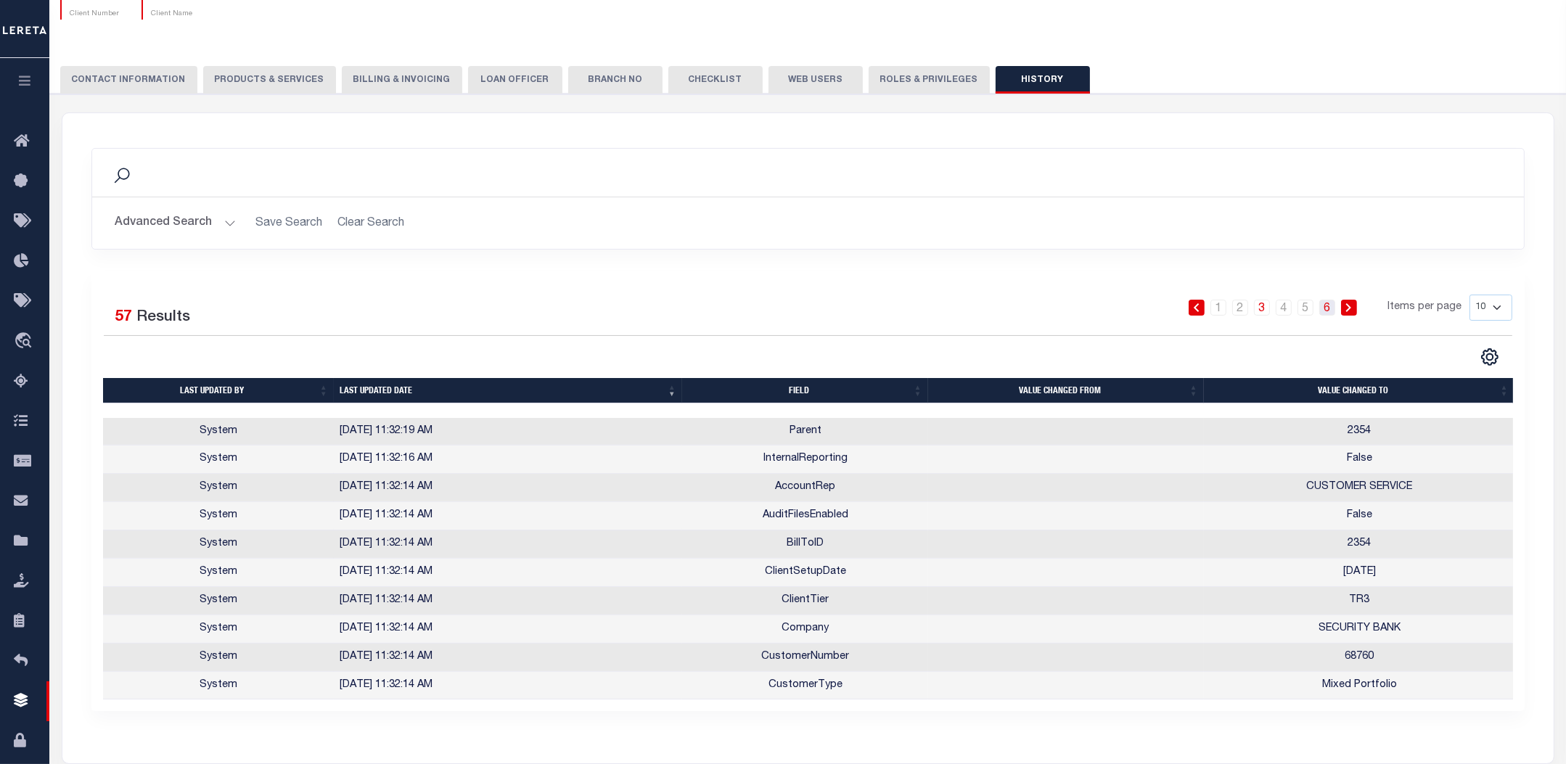
click at [1329, 306] on link "6" at bounding box center [1328, 308] width 16 height 16
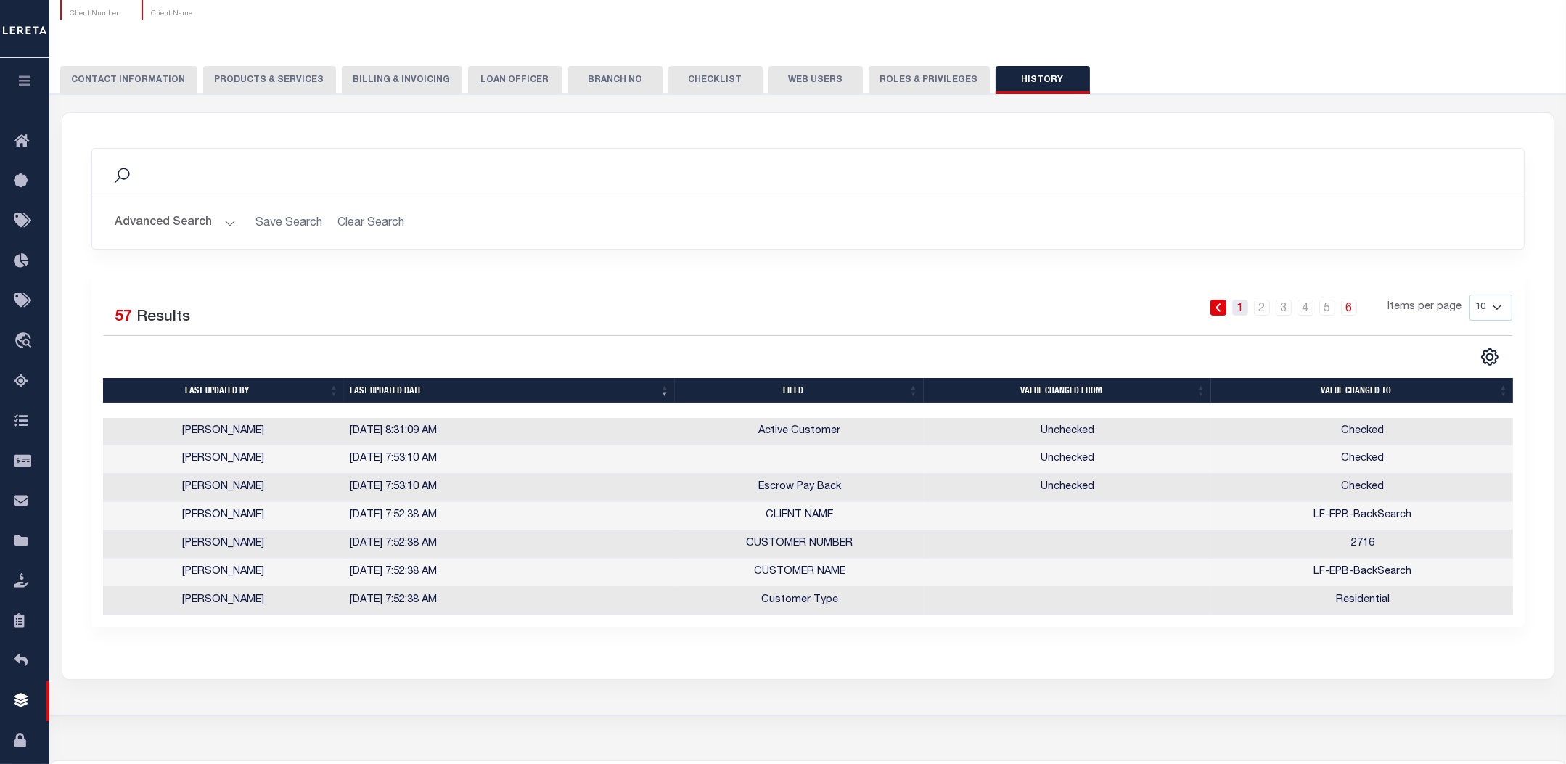
click at [1238, 308] on link "1" at bounding box center [1241, 308] width 16 height 16
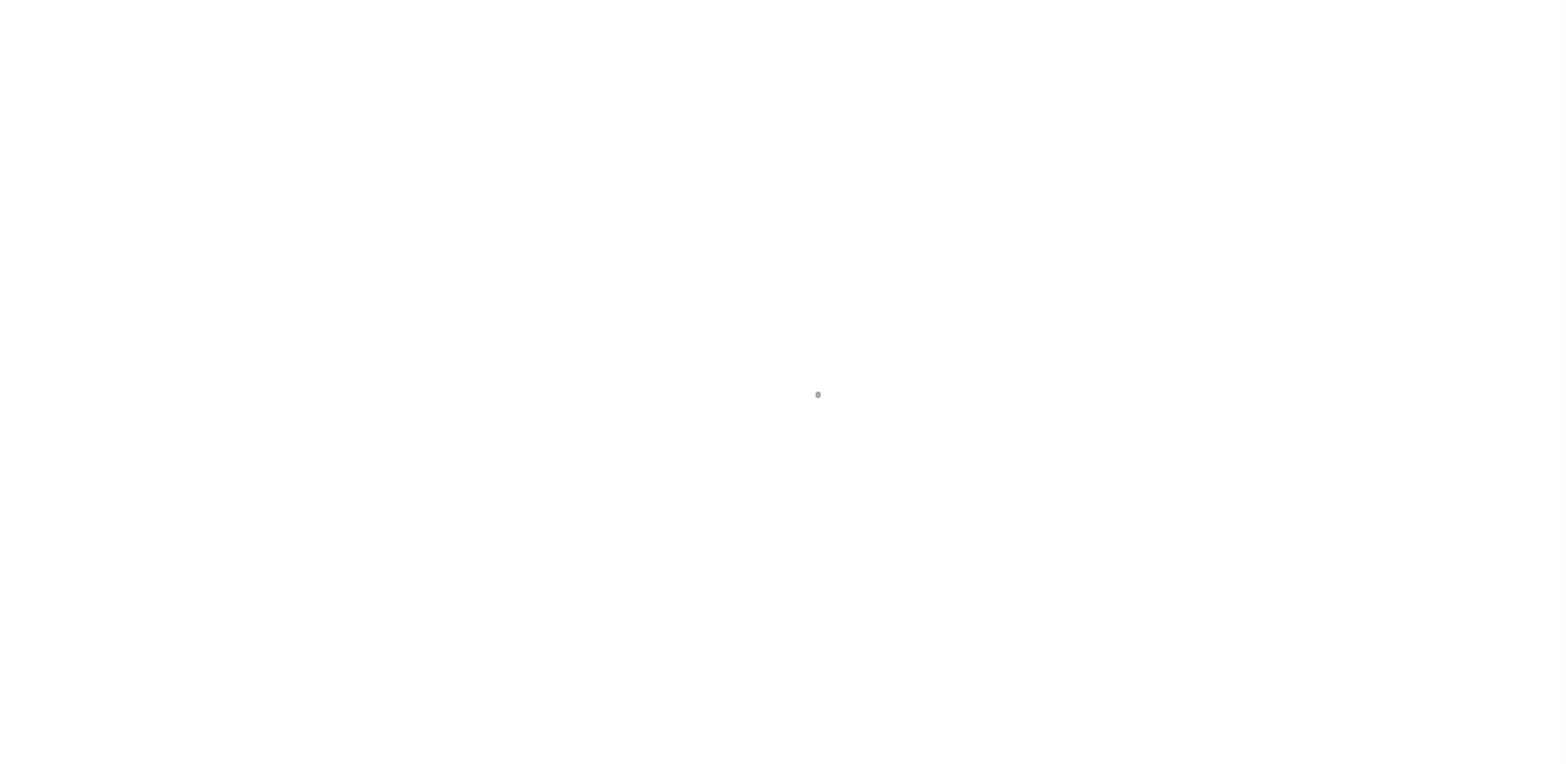
select select "Mixed Portfolio"
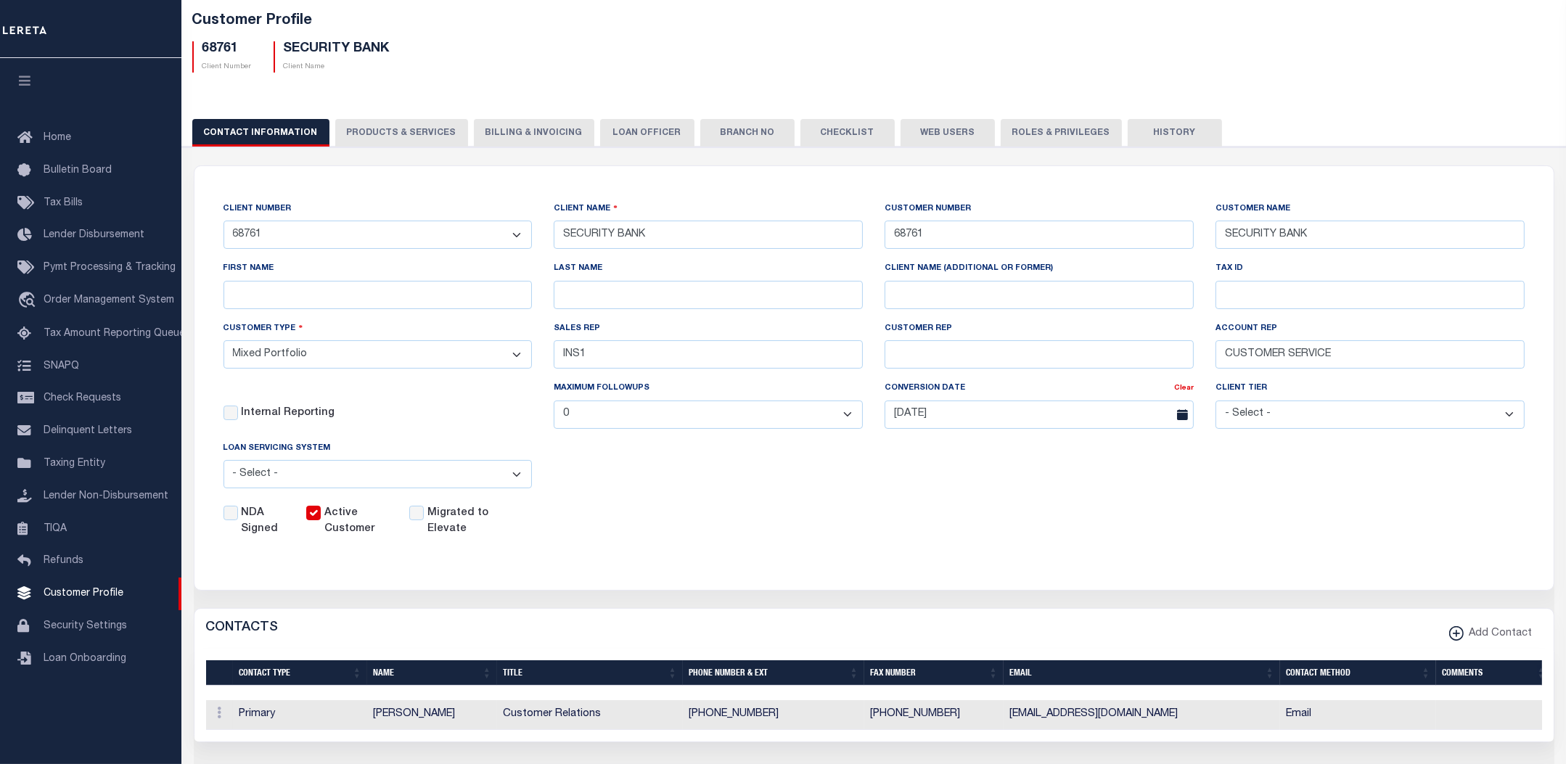
scroll to position [70, 0]
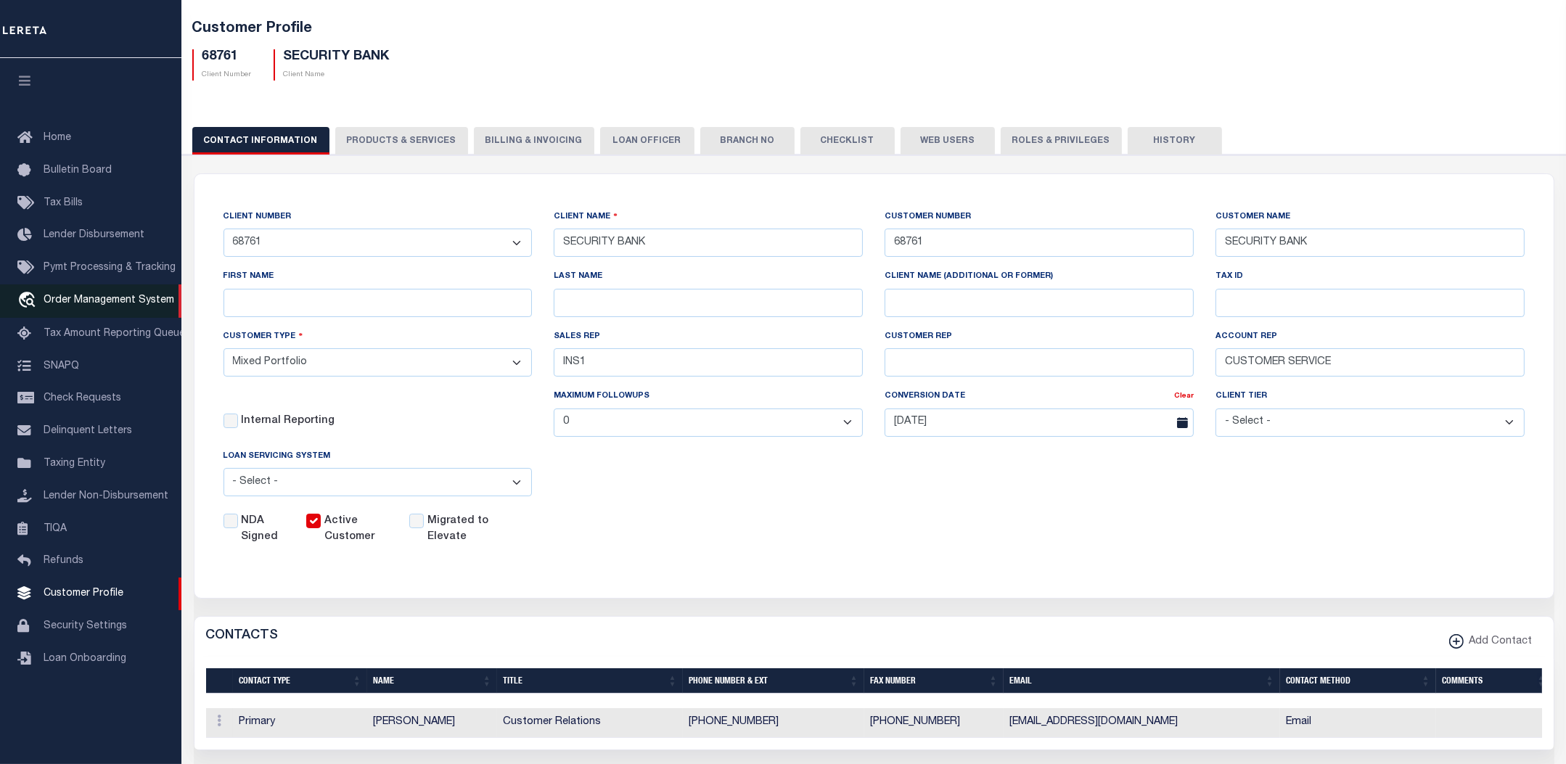
click at [101, 306] on span "Order Management System" at bounding box center [109, 300] width 131 height 10
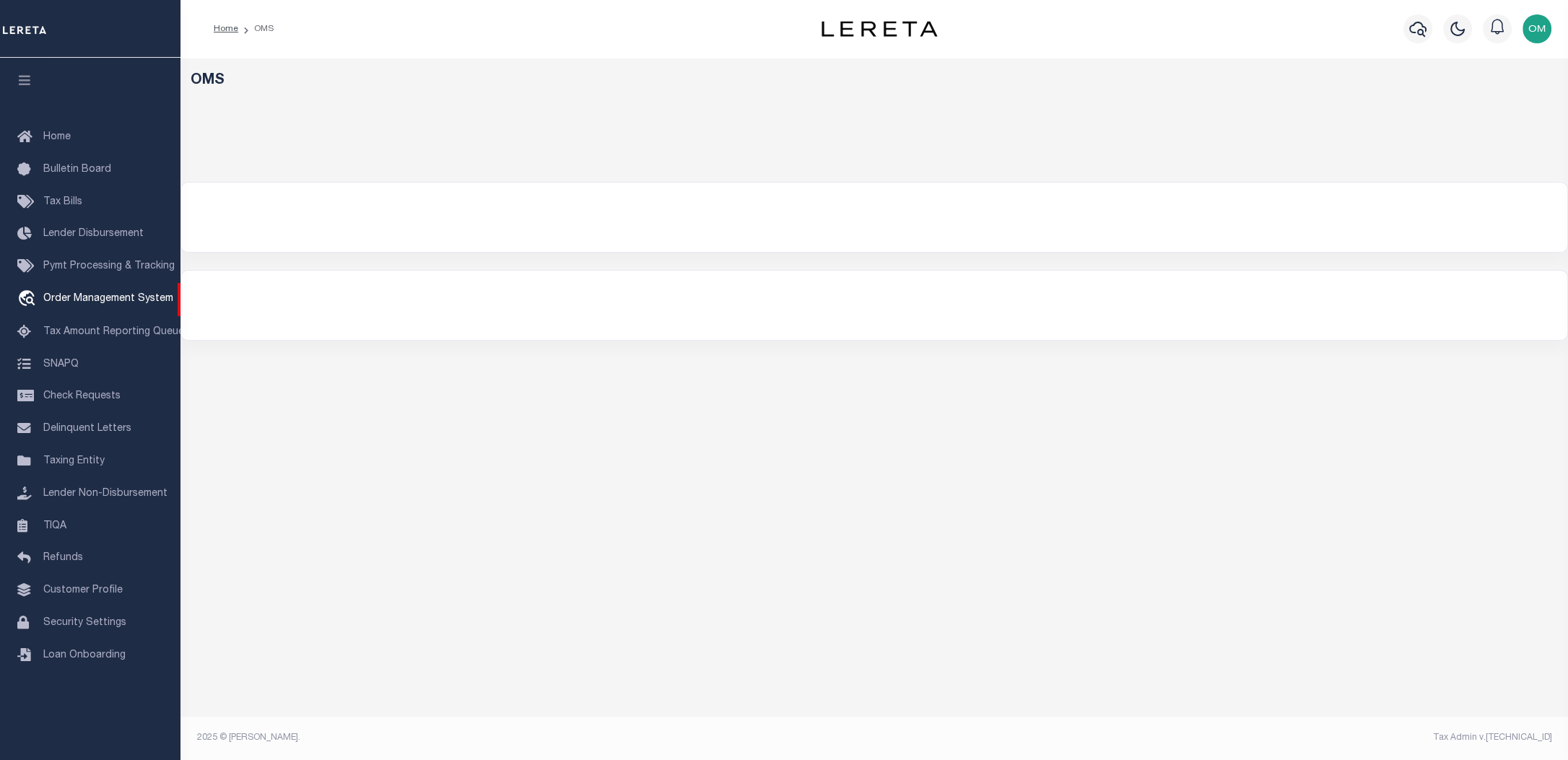
select select "Test Customer"
select select
select select "200"
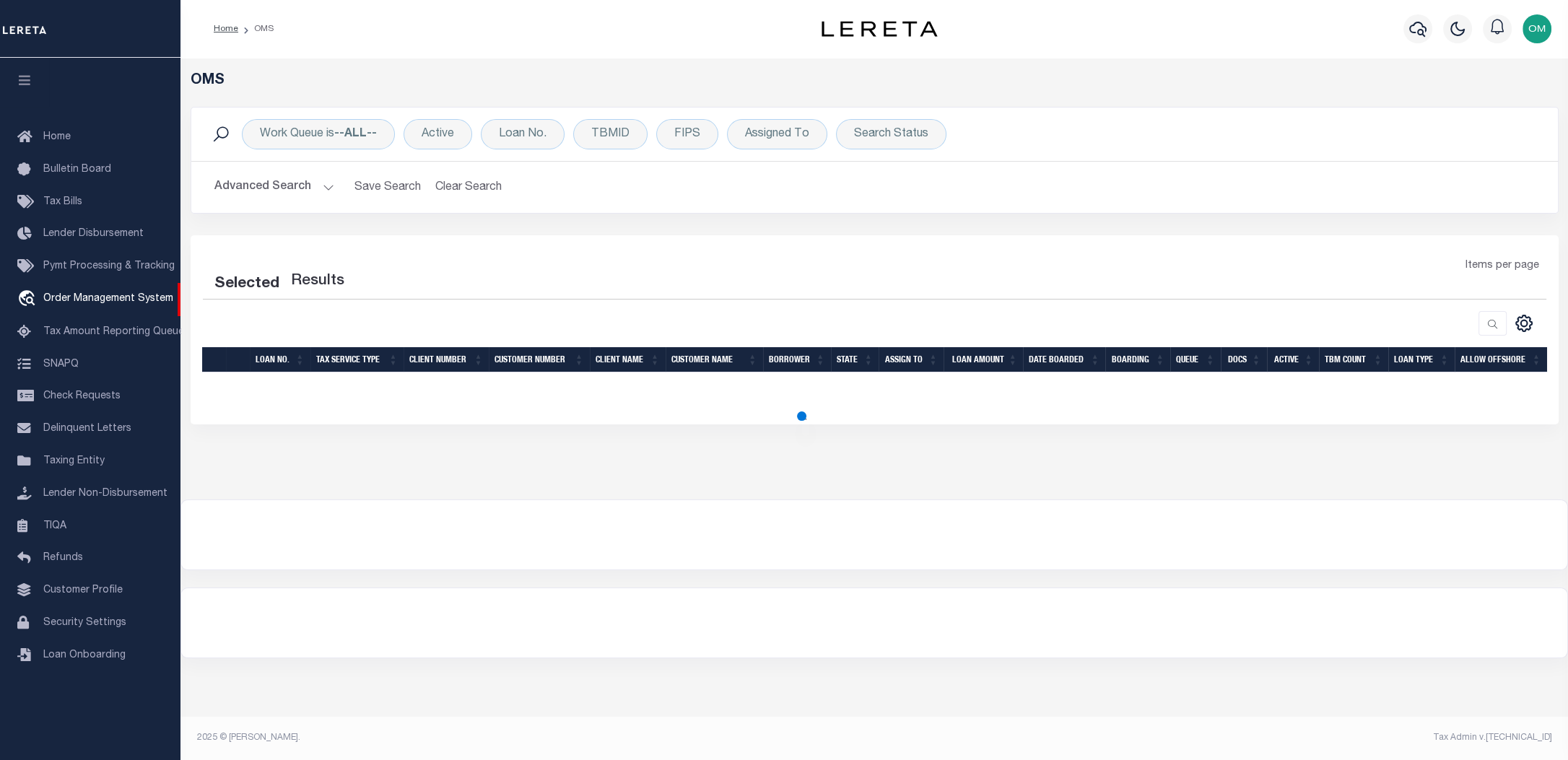
select select "200"
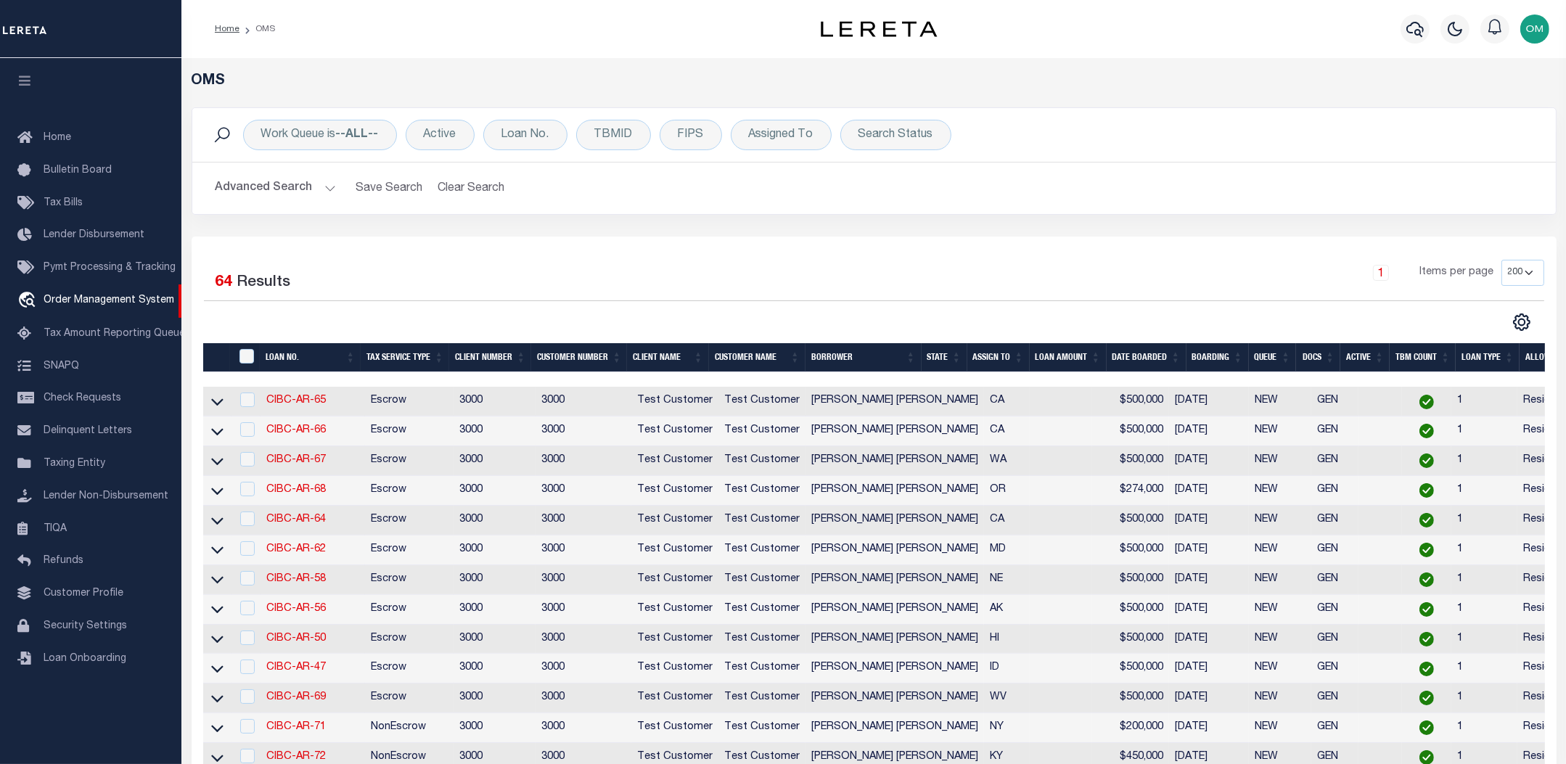
click at [333, 178] on h2 "Advanced Search Save Search Clear Search tblSearchTopScreen_dynamictable_____De…" at bounding box center [874, 188] width 1341 height 28
click at [321, 186] on button "Advanced Search" at bounding box center [276, 188] width 120 height 28
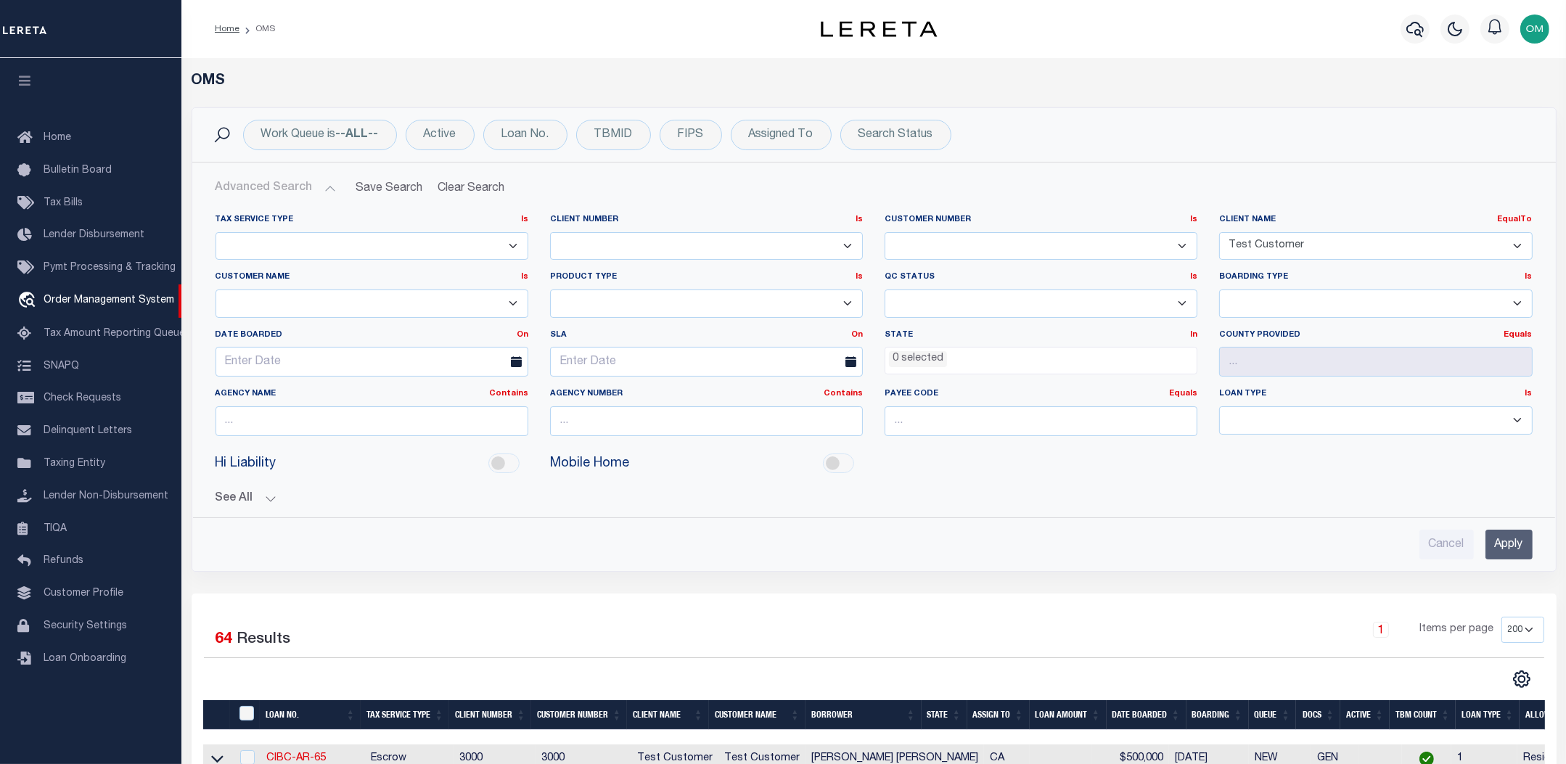
click at [1394, 247] on select "78796 AB ABL Accumatch - Refunds AF AFCU ALB ALL ANB APCU ARROWHEAD CREDIT UNIO…" at bounding box center [1375, 246] width 313 height 28
select select
click at [1219, 232] on select "78796 AB ABL Accumatch - Refunds AF AFCU ALB ALL ANB APCU ARROWHEAD CREDIT UNIO…" at bounding box center [1375, 246] width 313 height 28
click at [1513, 535] on input "Apply" at bounding box center [1509, 545] width 47 height 30
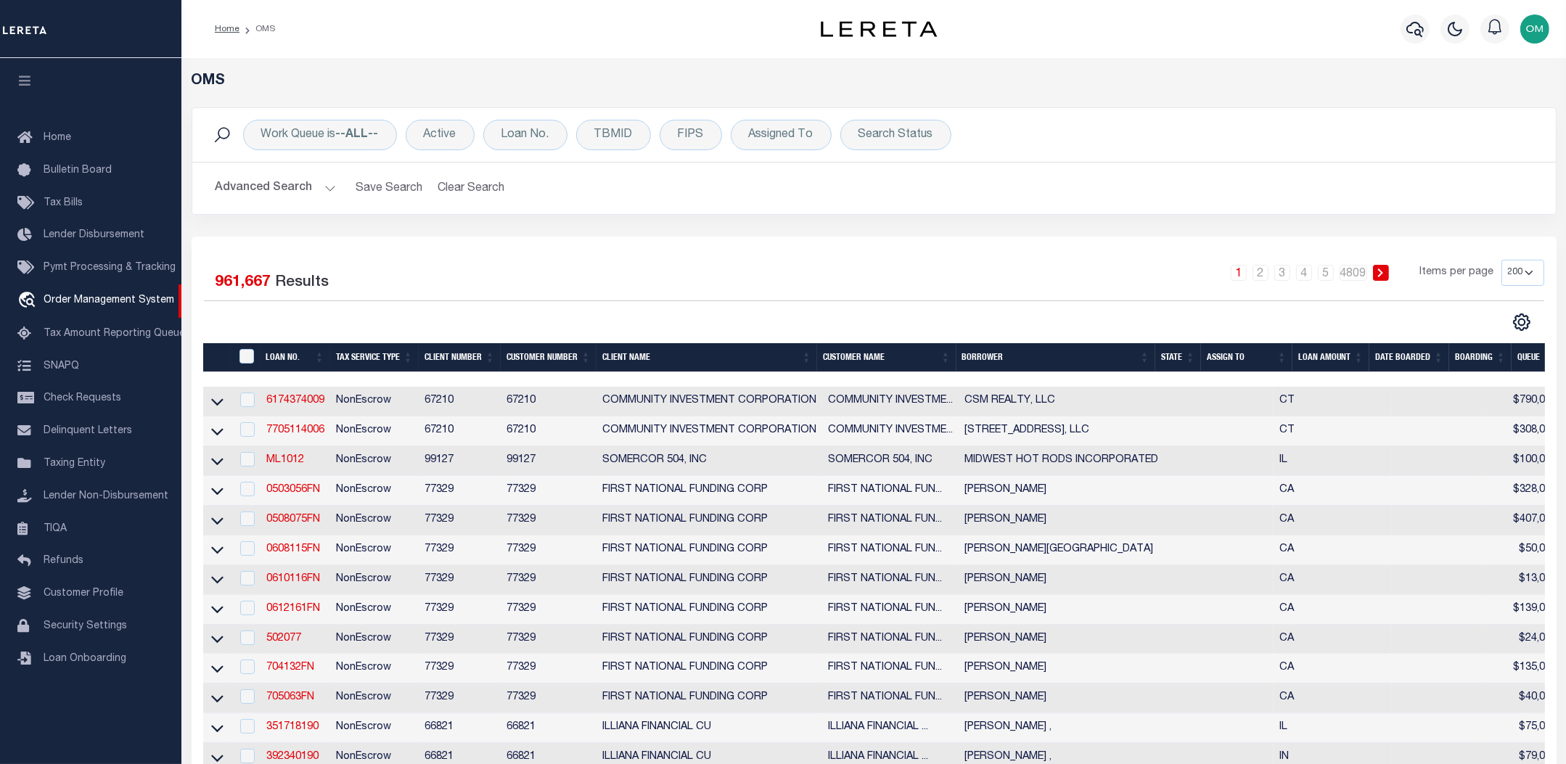
click at [324, 189] on button "Advanced Search" at bounding box center [276, 188] width 120 height 28
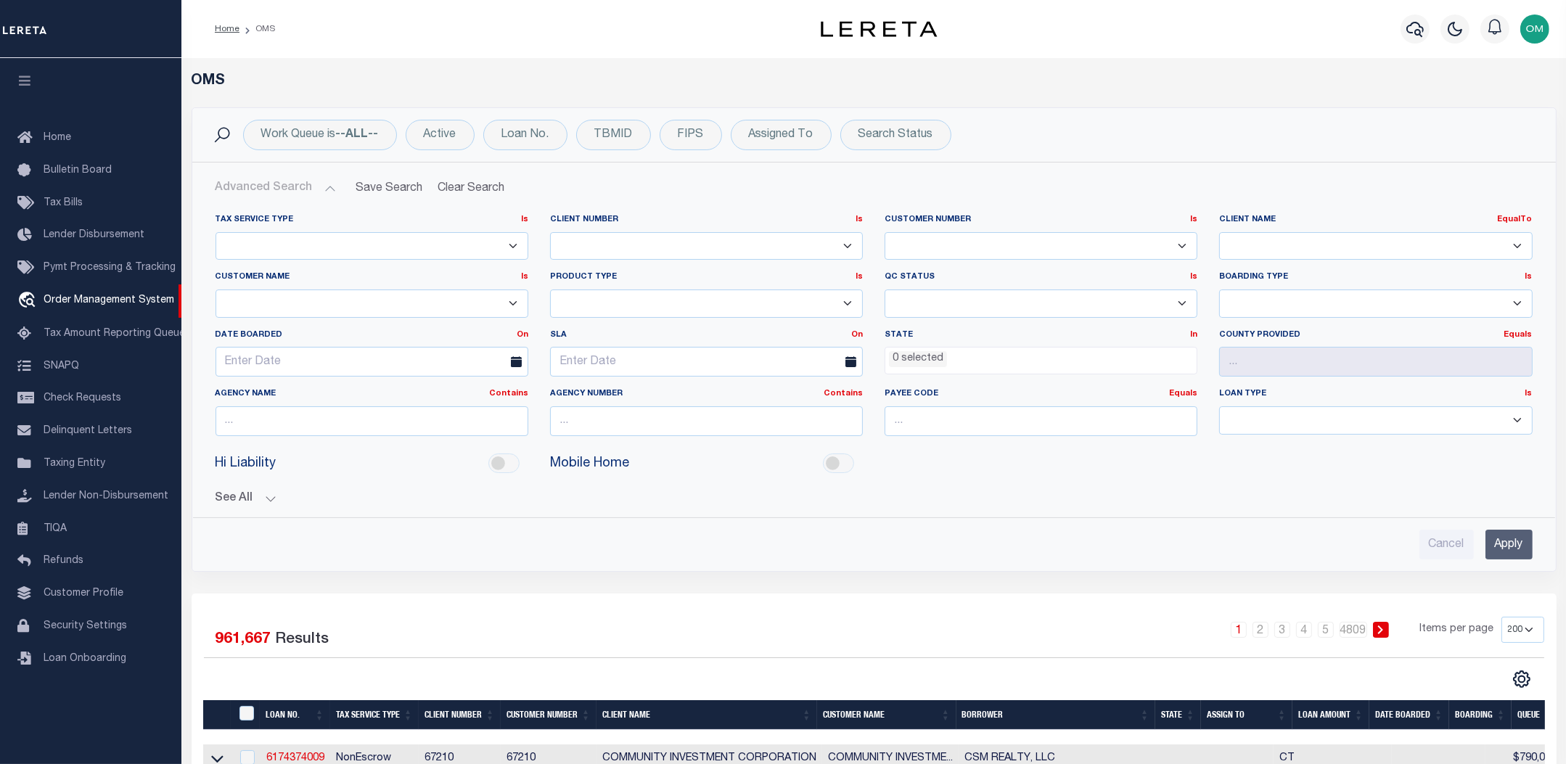
click at [324, 189] on button "Advanced Search" at bounding box center [276, 188] width 120 height 28
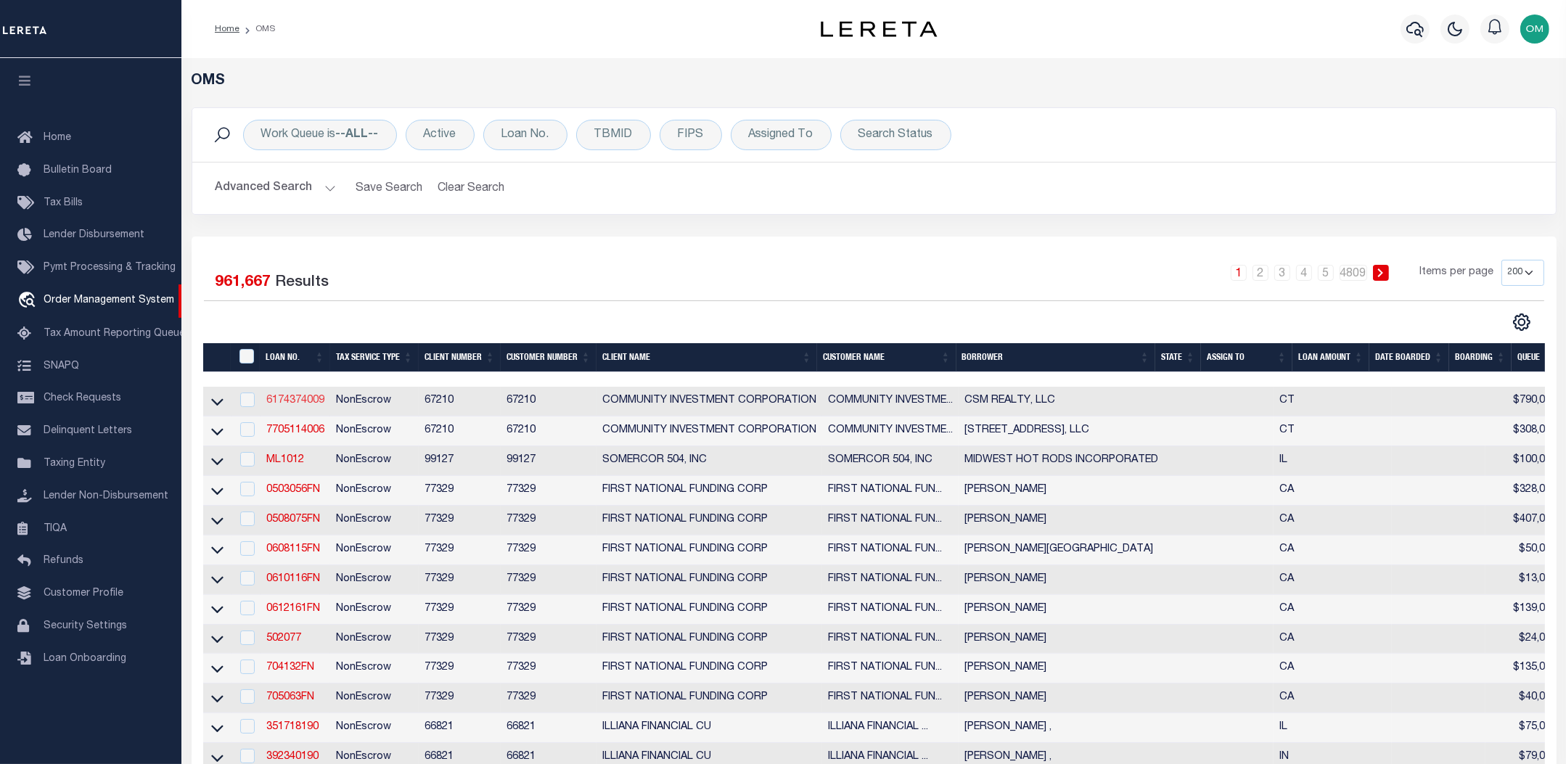
click at [288, 404] on link "6174374009" at bounding box center [295, 401] width 58 height 10
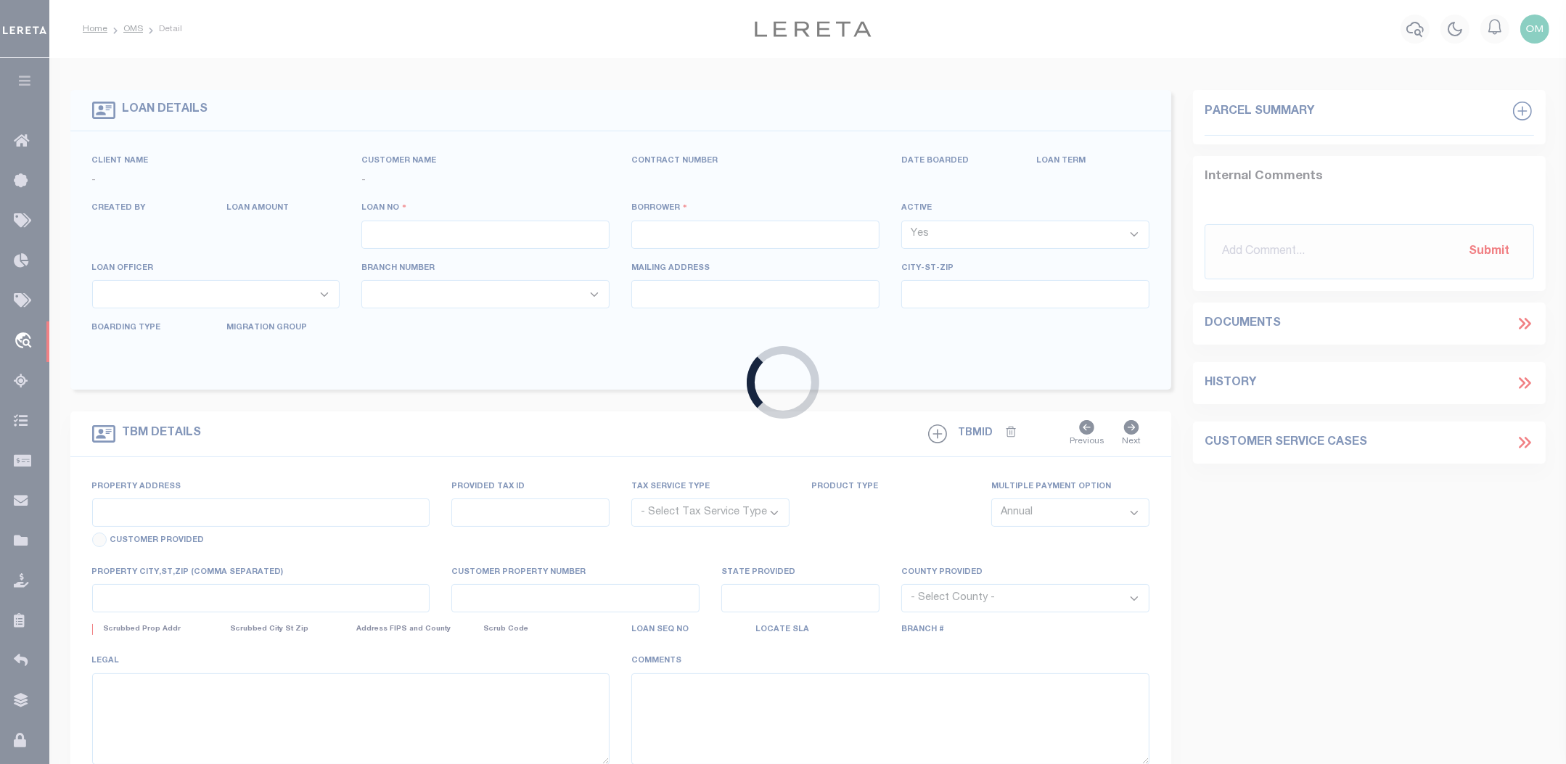
type input "6174374009"
type input "CSM REALTY, LLC"
select select
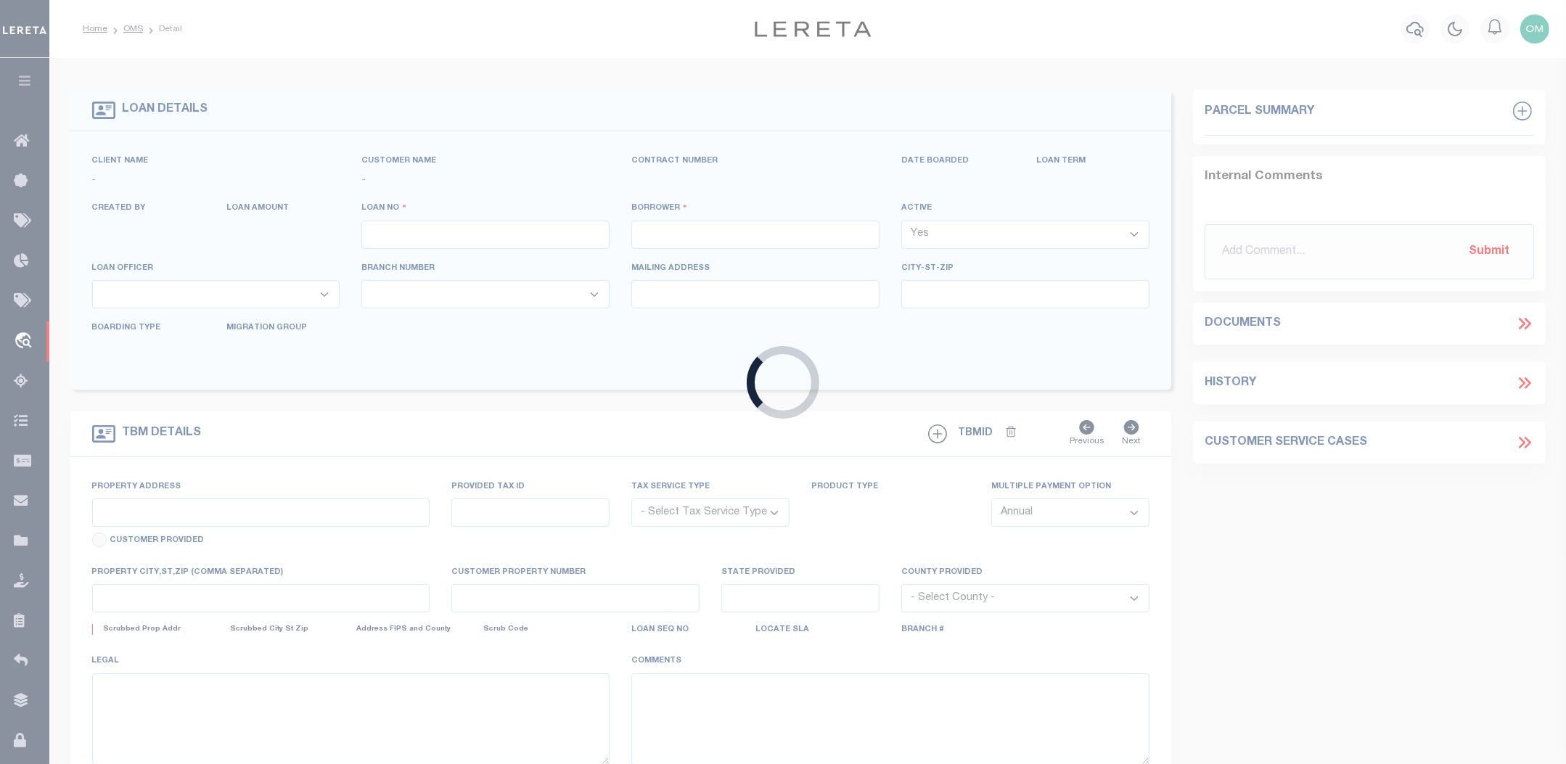
select select
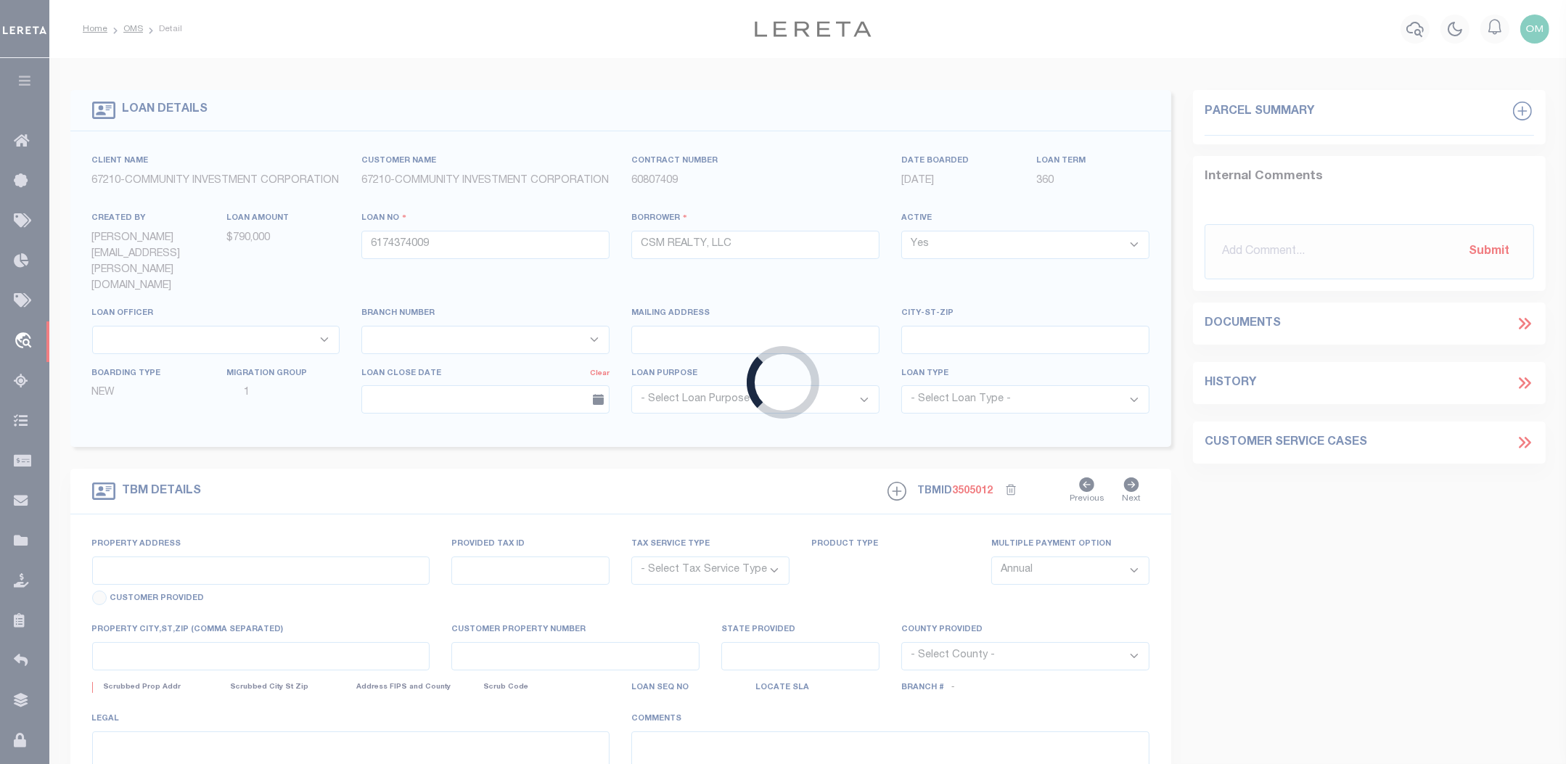
type input "1312 W MAIN ST"
radio input "true"
select select "NonEscrow"
type input "WATERBURY CT 067083121"
type input "6174374009"
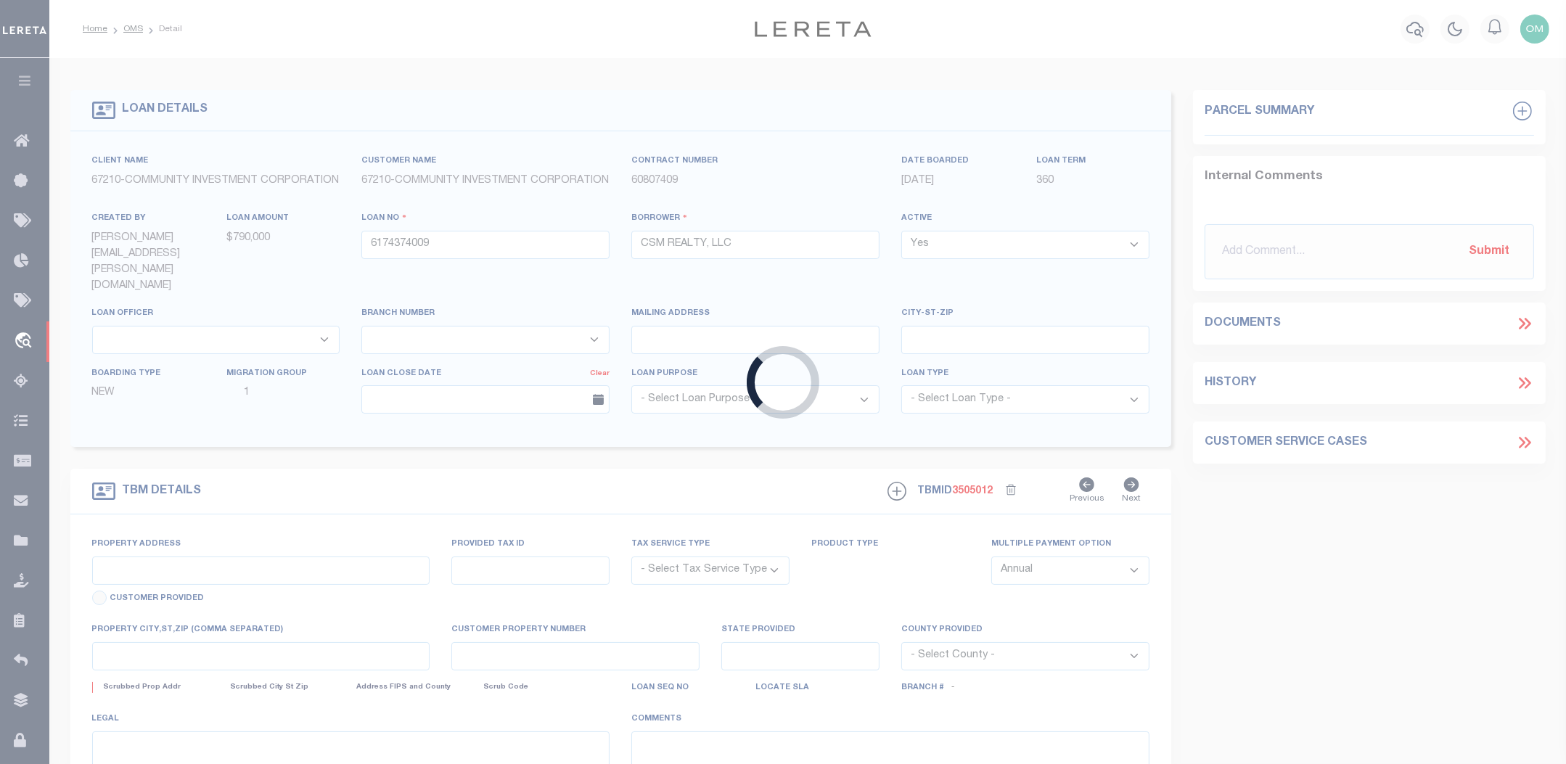
type input "CT"
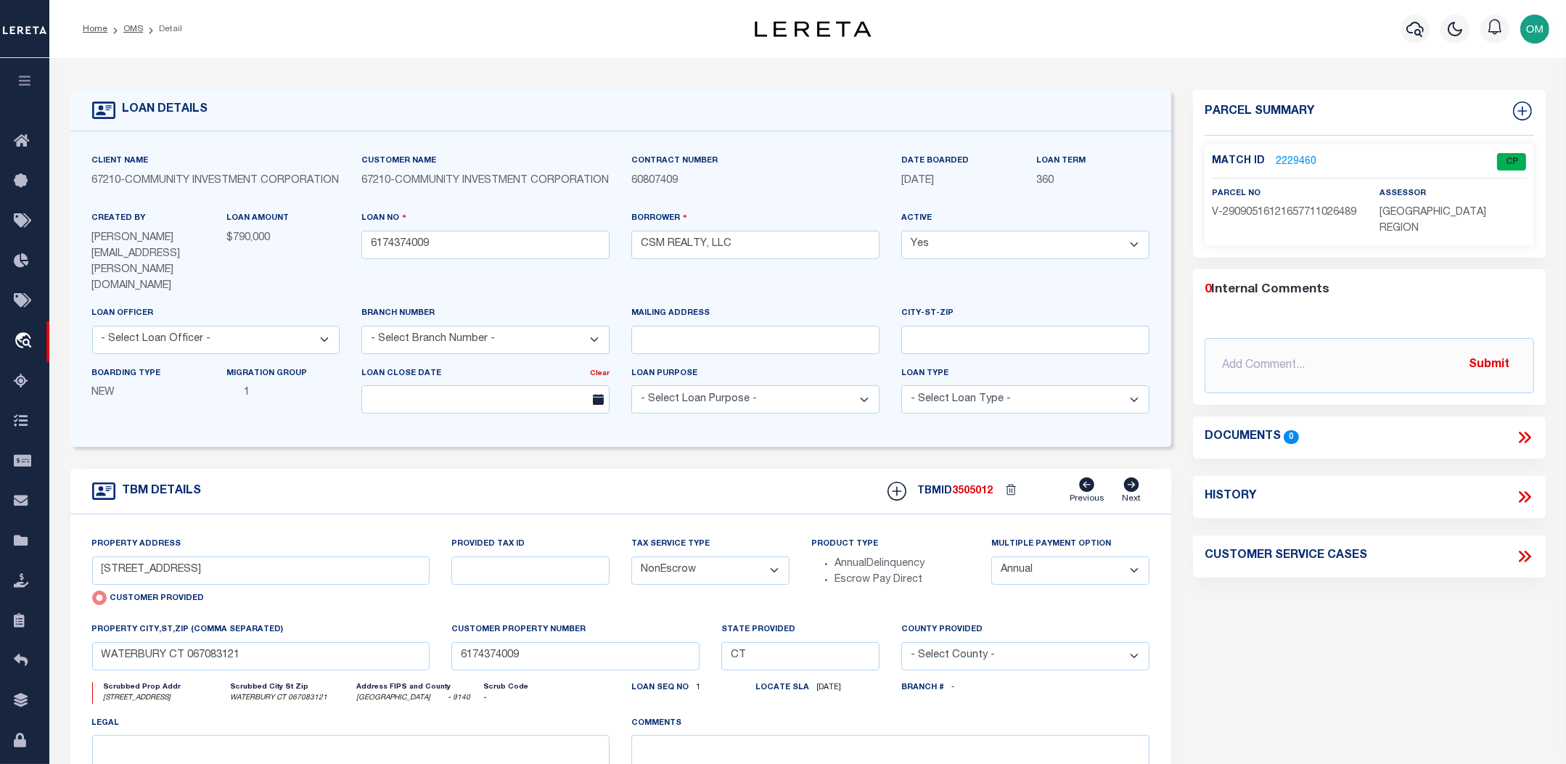
click at [1283, 159] on link "2229460" at bounding box center [1296, 162] width 41 height 15
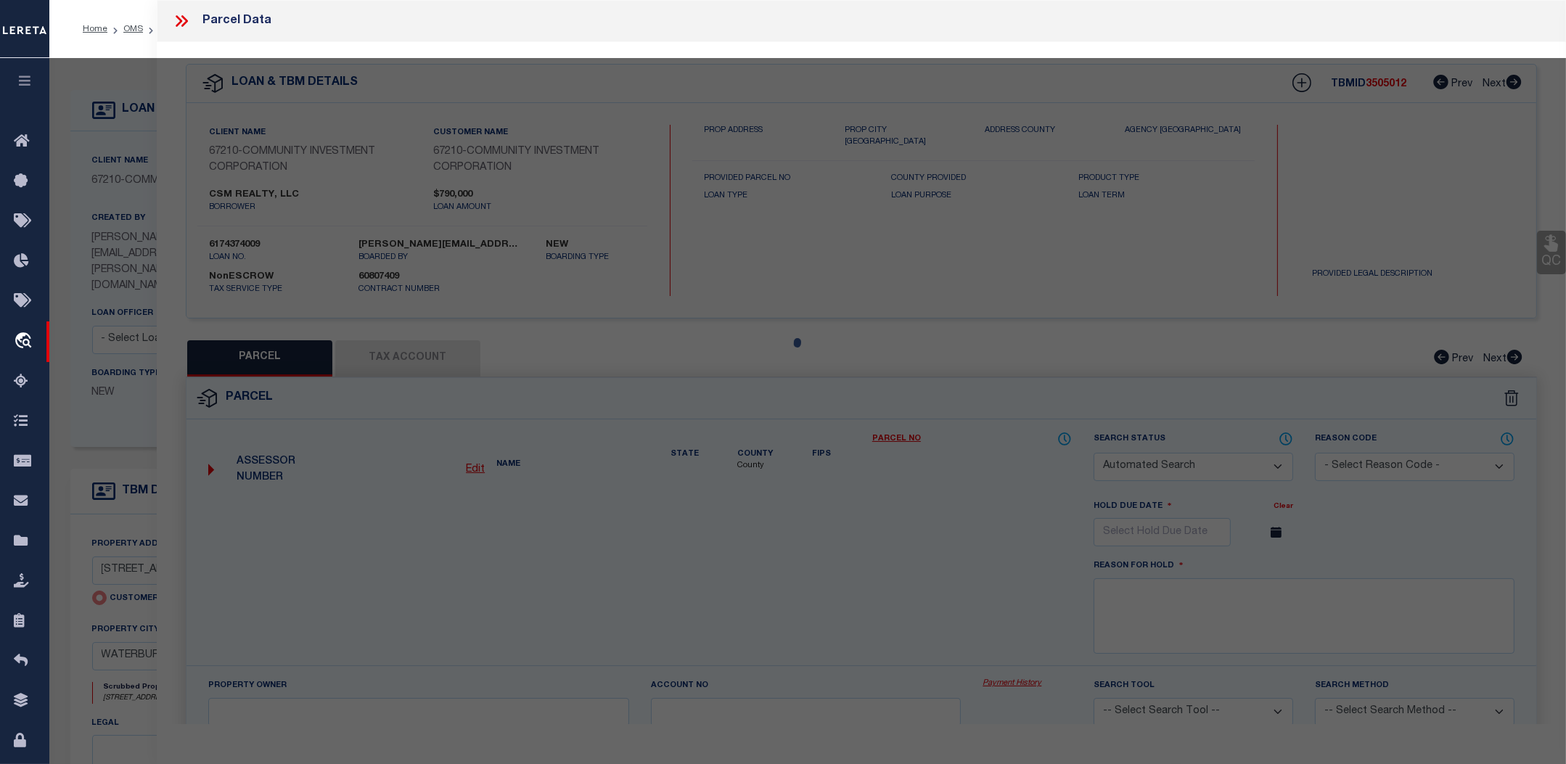
checkbox input "false"
select select "CP"
type input "1312 W MAIN ST"
checkbox input "false"
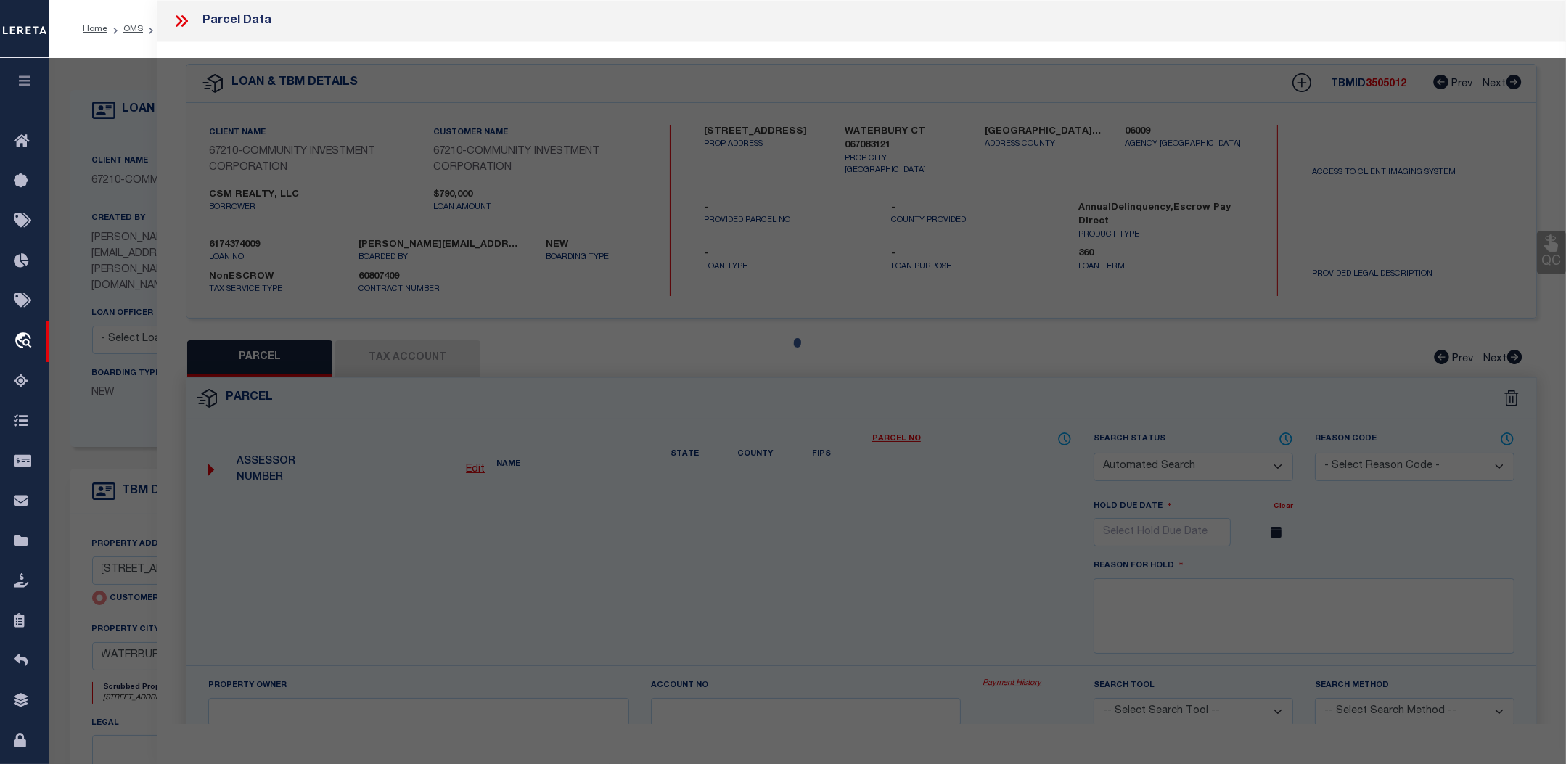
type input "WATERBURY CT 067083121"
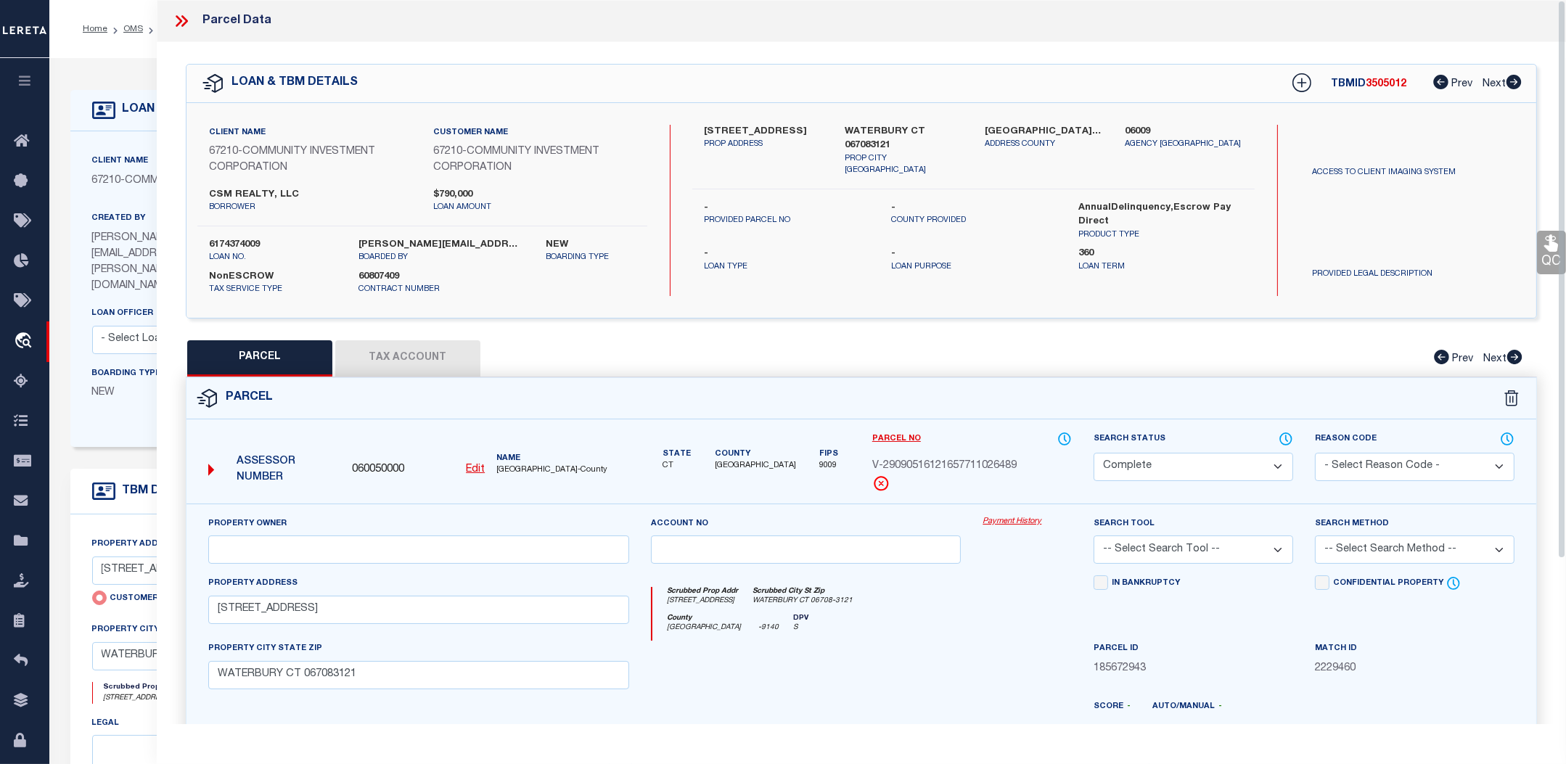
click at [1016, 518] on link "Payment History" at bounding box center [1027, 522] width 89 height 12
click at [176, 18] on icon at bounding box center [181, 21] width 19 height 19
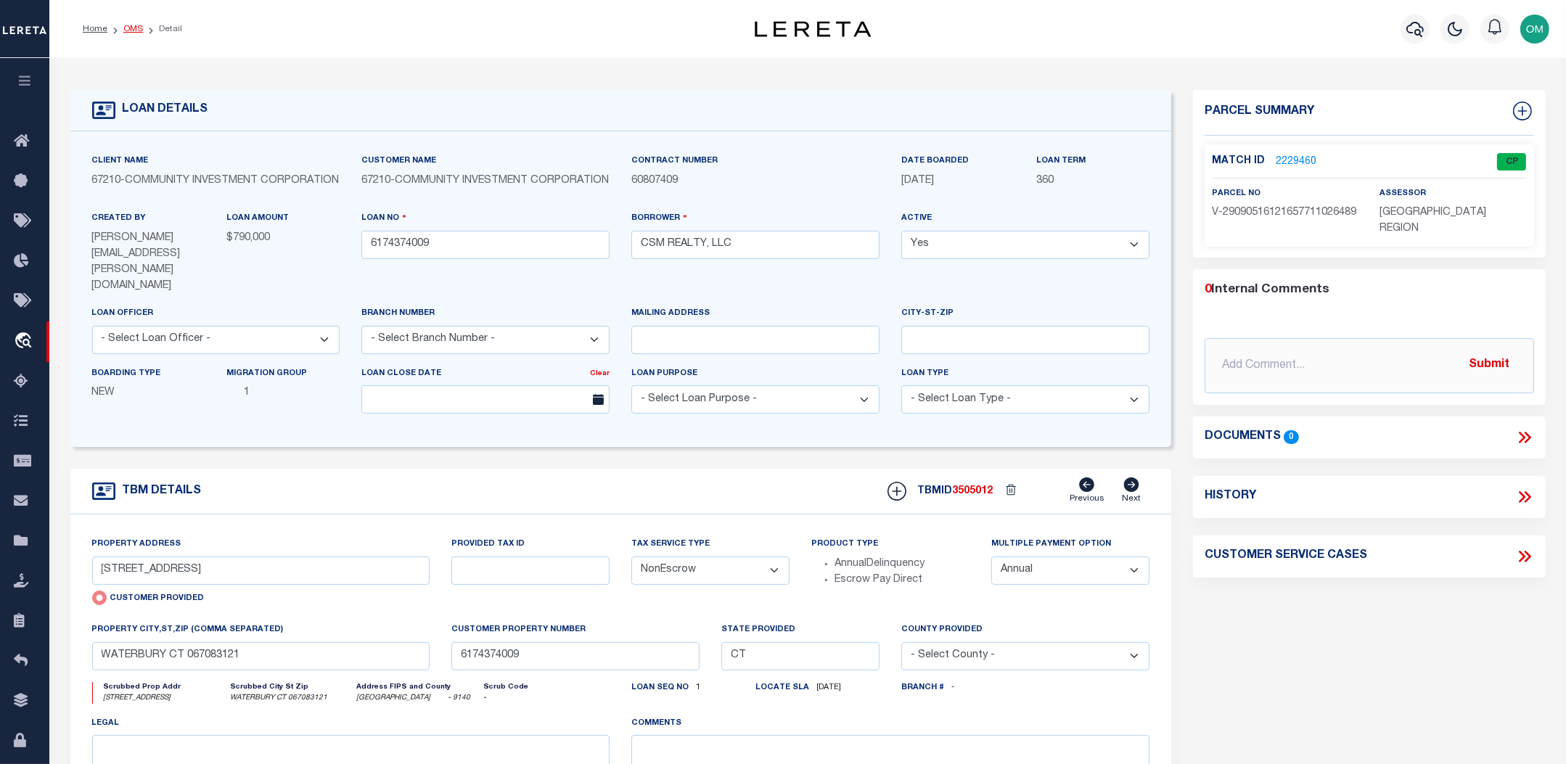
click at [131, 27] on link "OMS" at bounding box center [133, 29] width 20 height 9
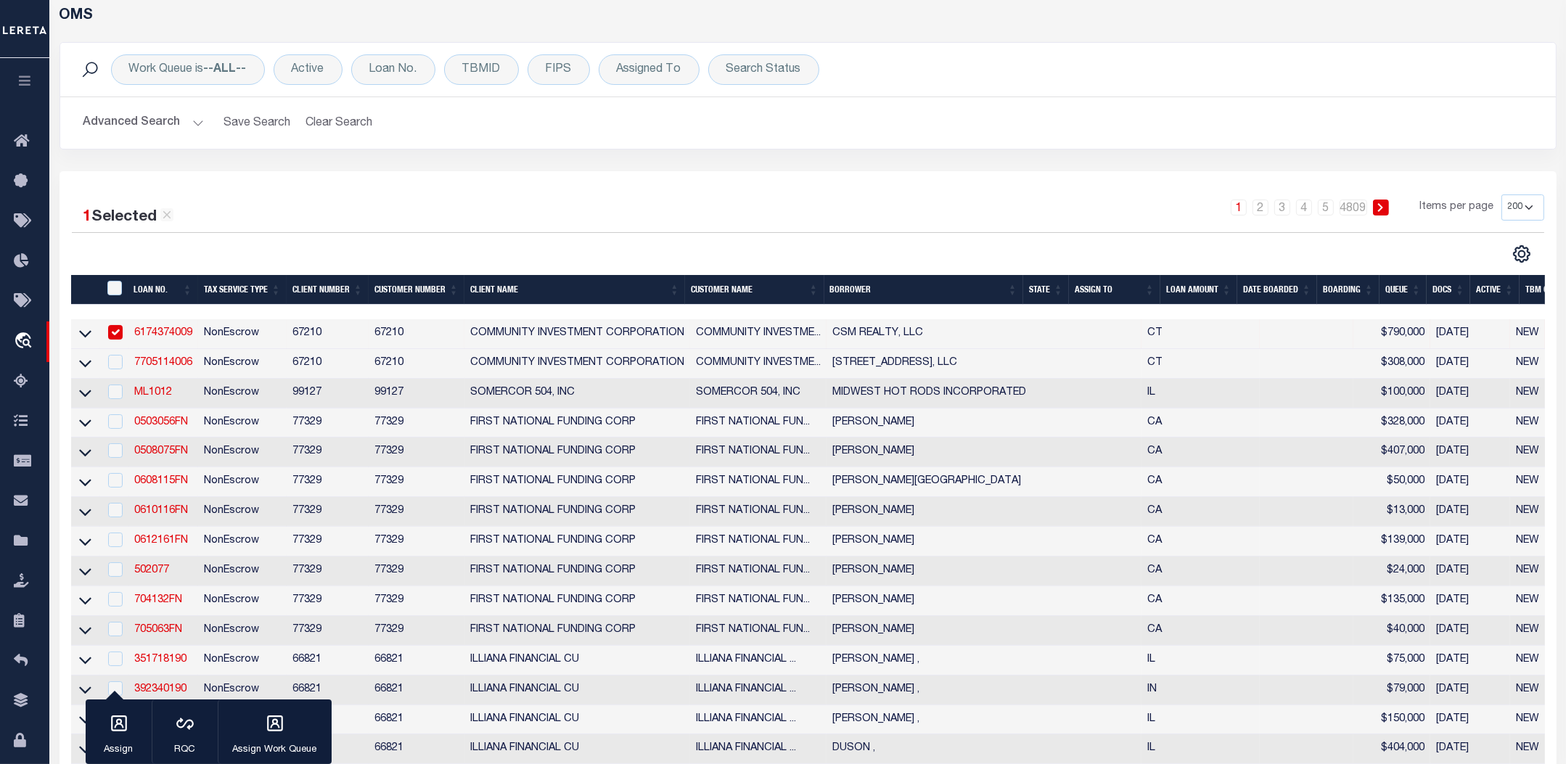
scroll to position [65, 0]
click at [153, 397] on link "ML1012" at bounding box center [153, 393] width 38 height 10
checkbox input "true"
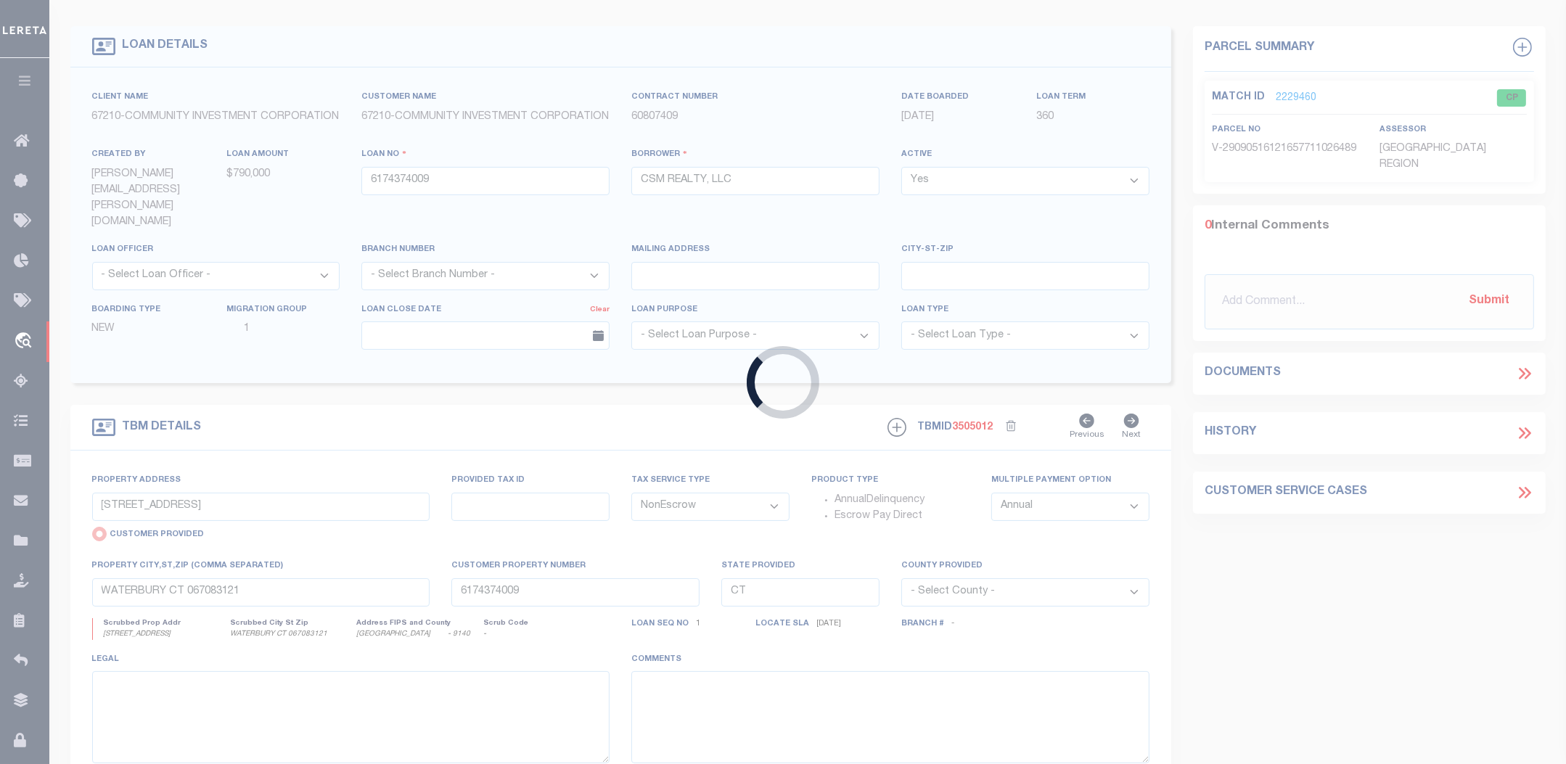
type input "ML1012"
type input "MIDWEST HOT RODS INCORPORATED"
select select "False"
select select
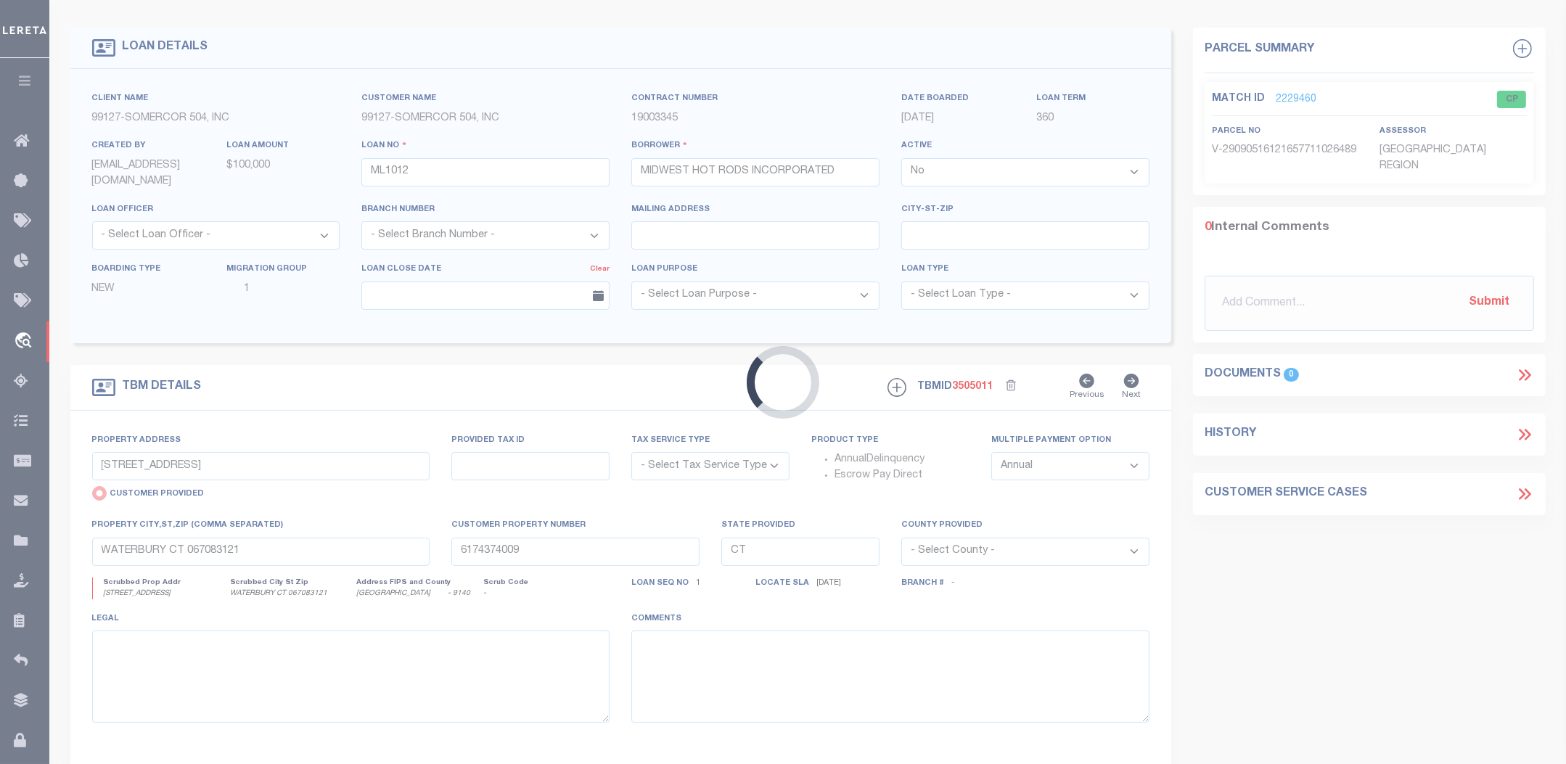
type input "10 E MAIN ST"
select select "NonEscrow"
select select
type input "PLAINFIELD IL 605447488"
type input "ML1012"
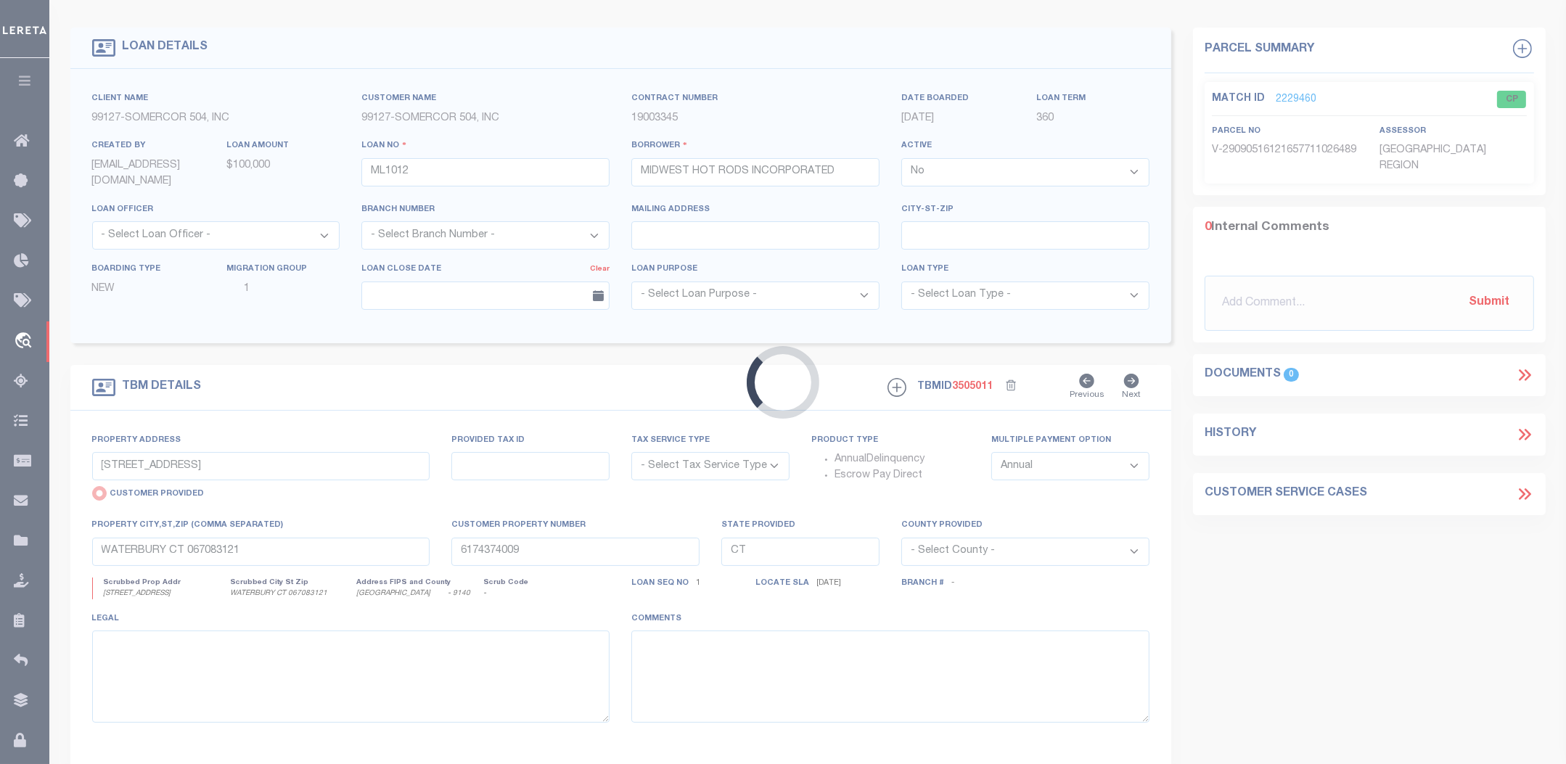
type input "IL"
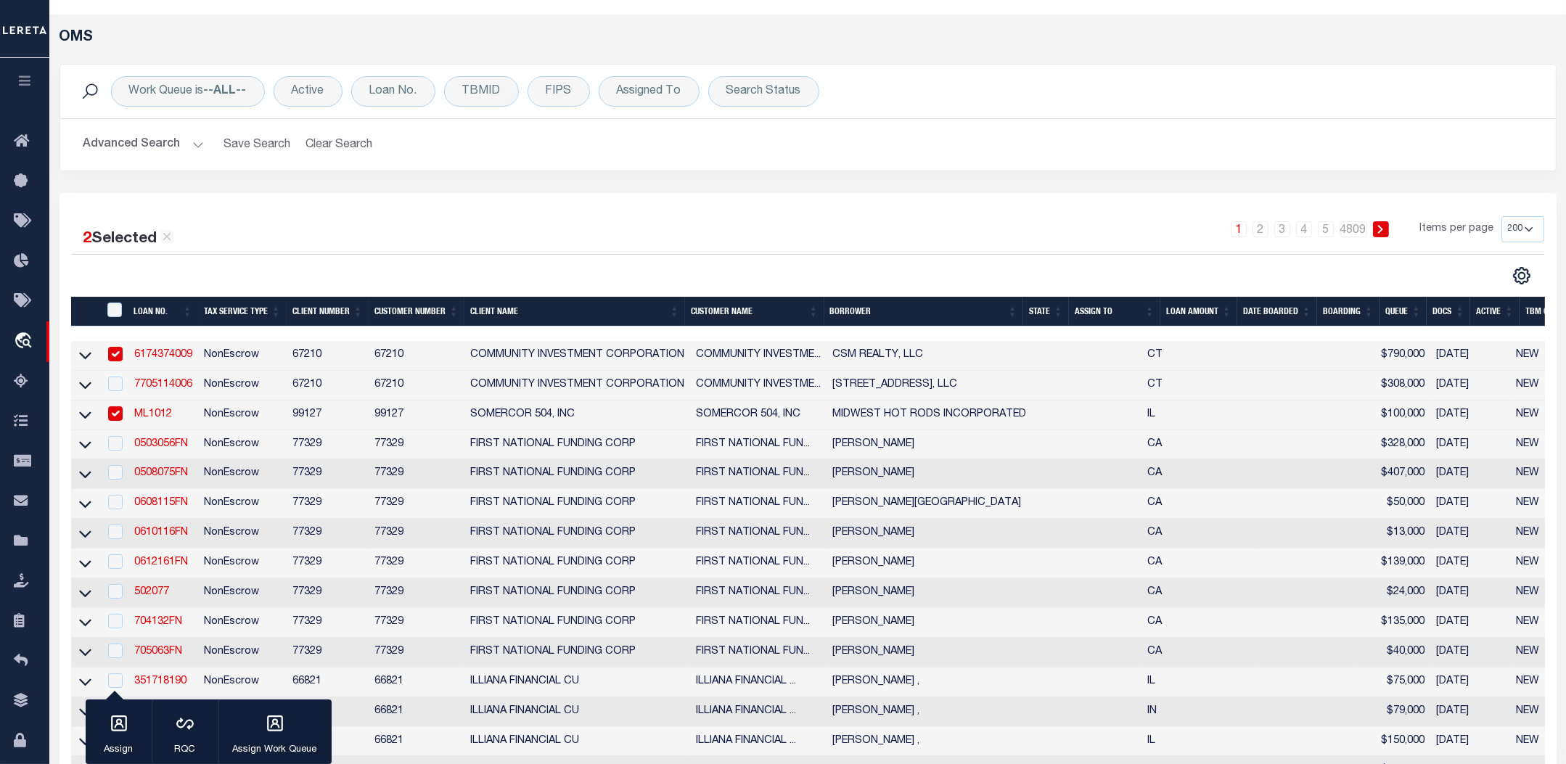
scroll to position [65, 0]
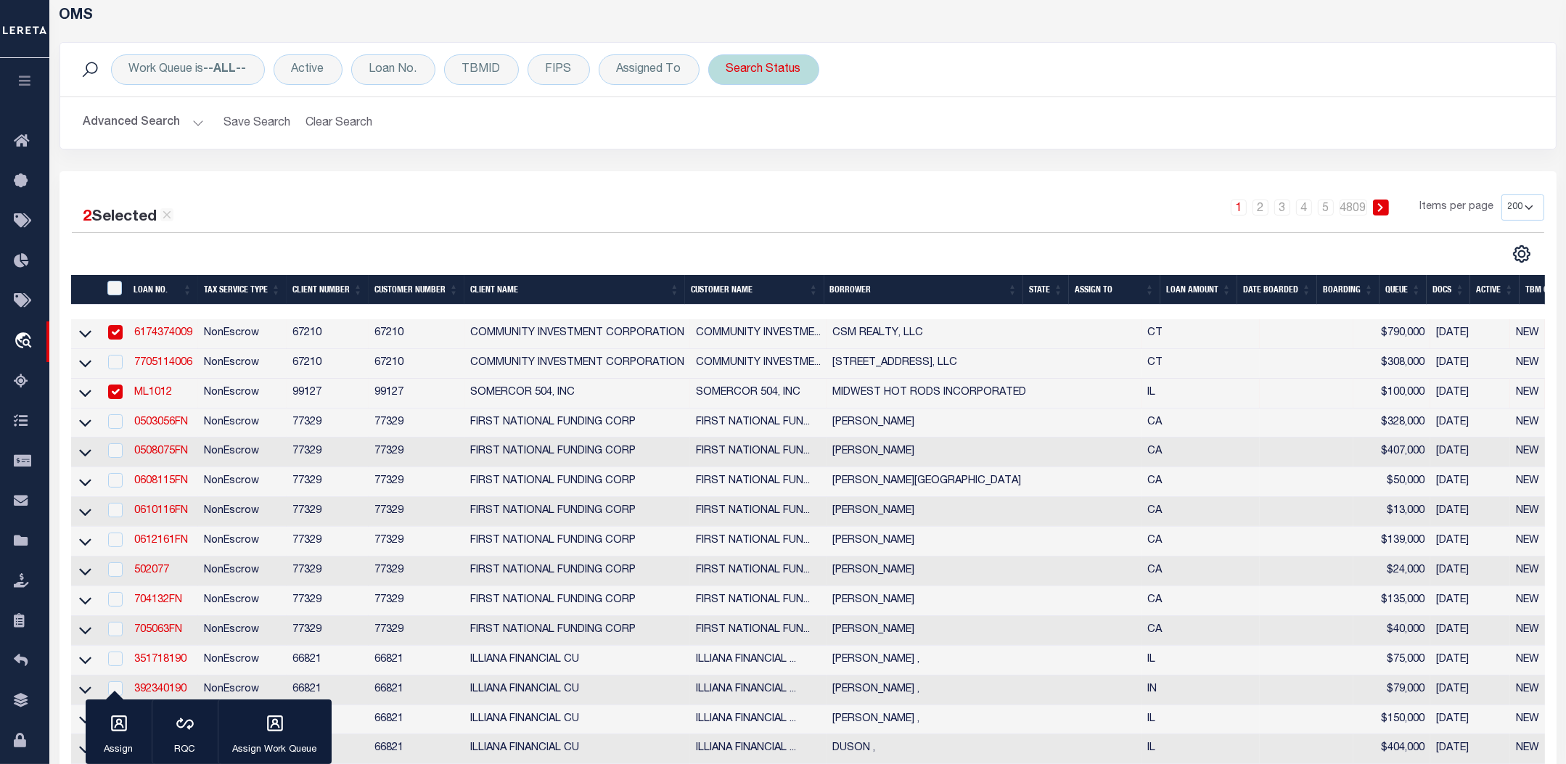
click at [762, 60] on div "Search Status" at bounding box center [763, 69] width 111 height 30
click at [794, 132] on select "Automated Search Bad Parcel Complete Duplicate Parcel High Dollar Reporting In …" at bounding box center [833, 141] width 213 height 28
select select "CP"
click at [727, 127] on select "Automated Search Bad Parcel Complete Duplicate Parcel High Dollar Reporting In …" at bounding box center [833, 141] width 213 height 28
click at [907, 173] on input "Apply" at bounding box center [919, 172] width 43 height 24
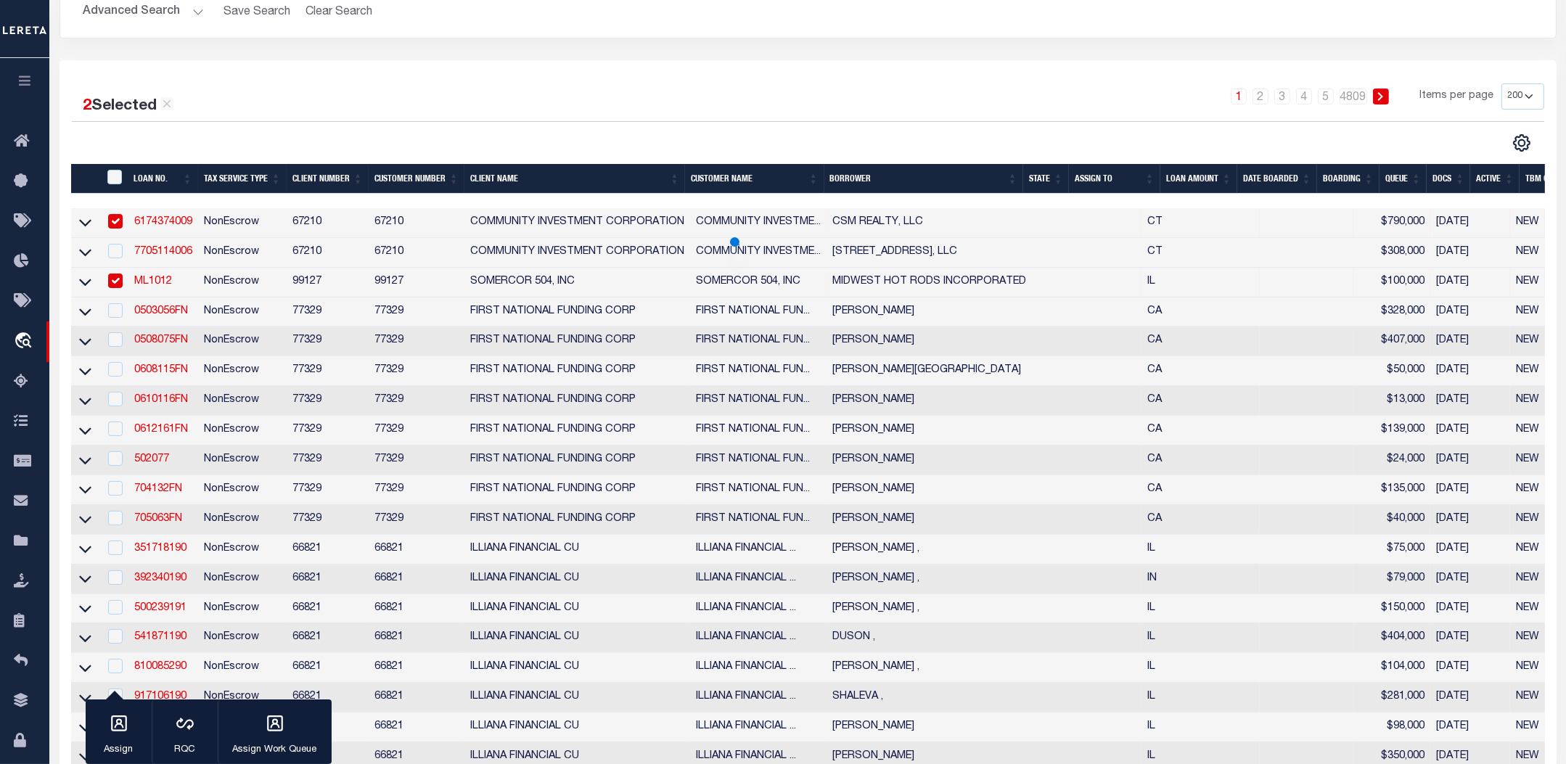
scroll to position [197, 0]
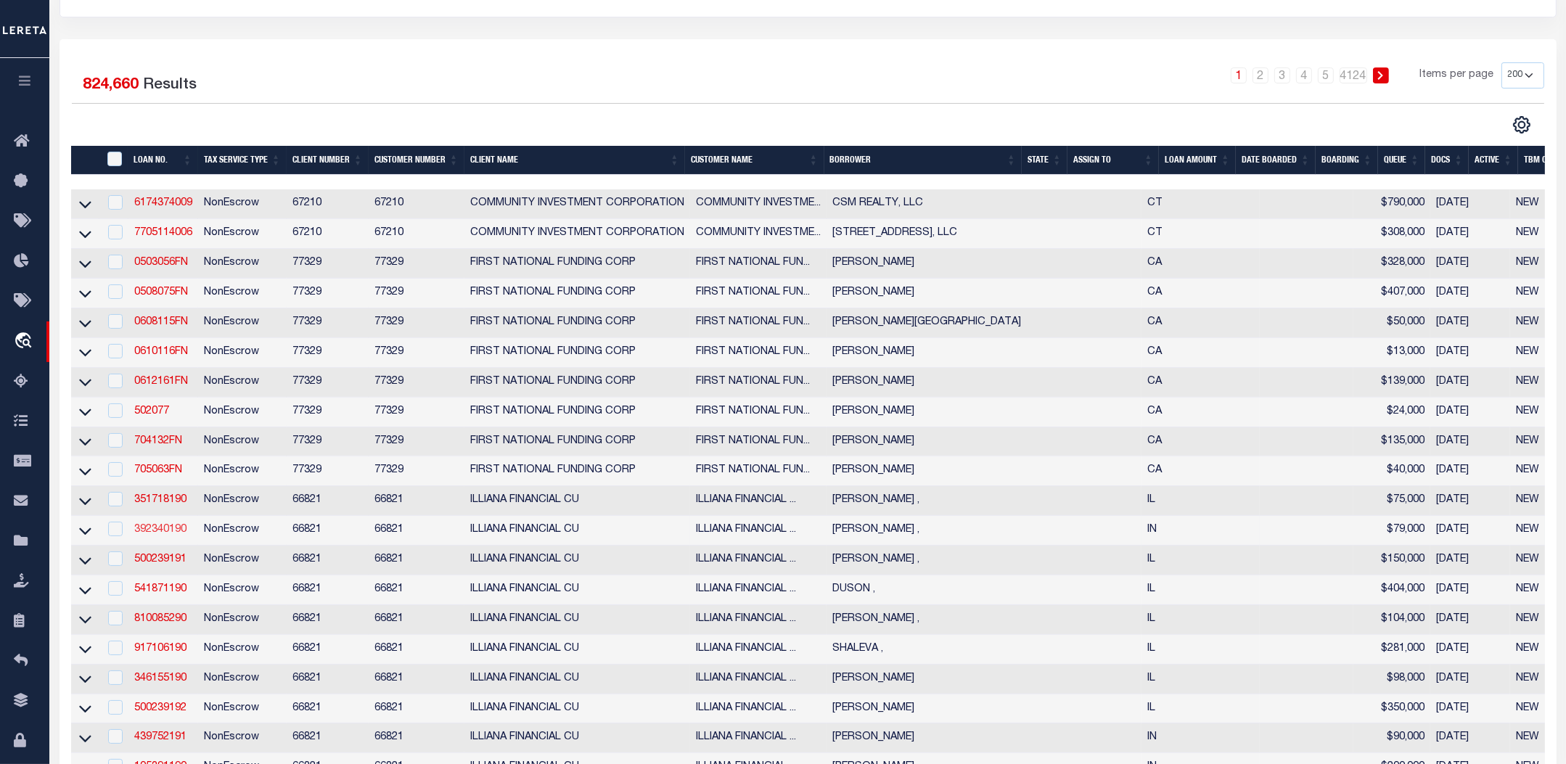
click at [173, 535] on link "392340190" at bounding box center [160, 530] width 52 height 10
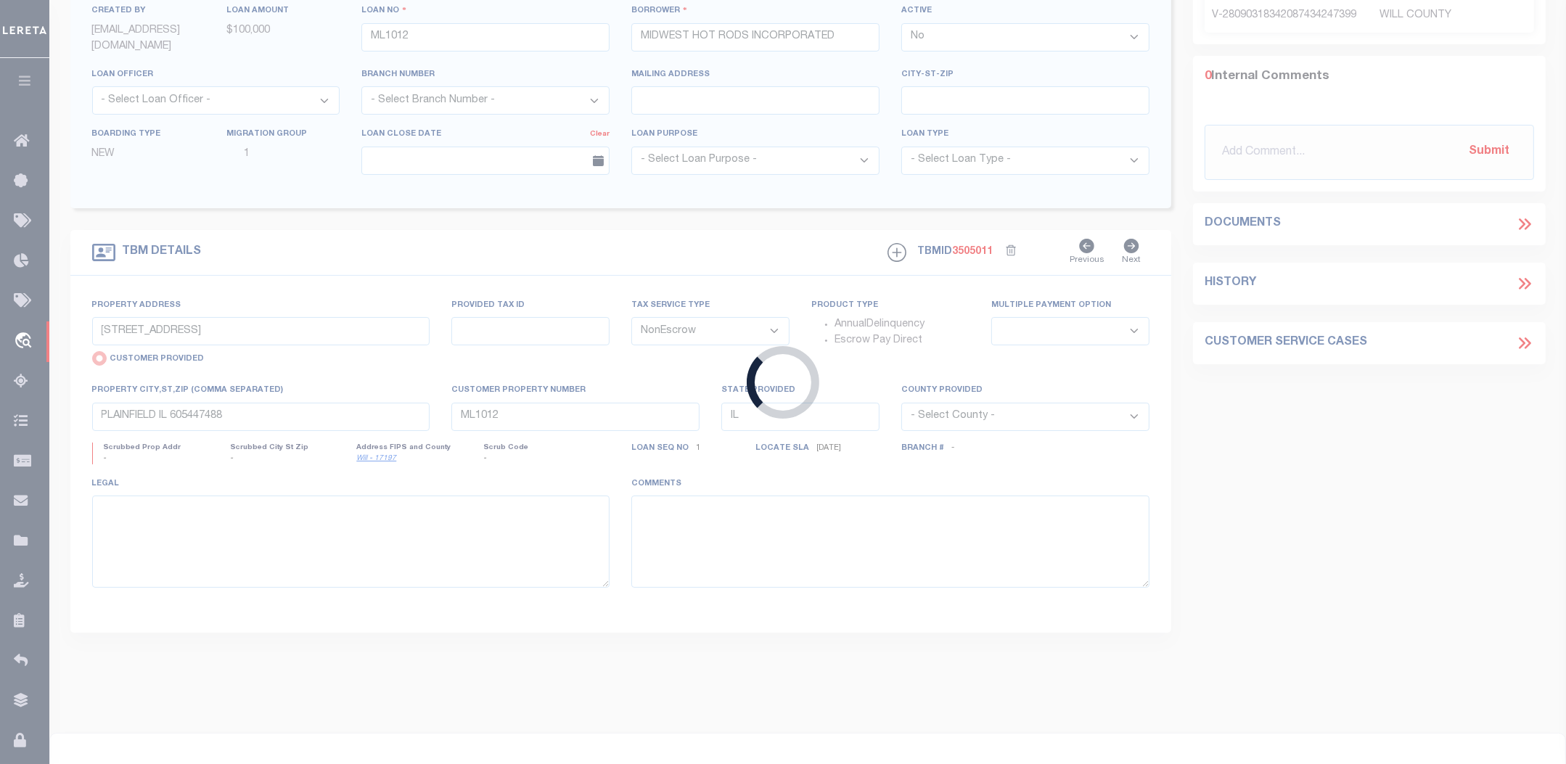
type input "392340190"
type input "MALTBY ,"
select select "True"
type input "224 BEL AIRE DR"
type input "LOWELL IN 46356"
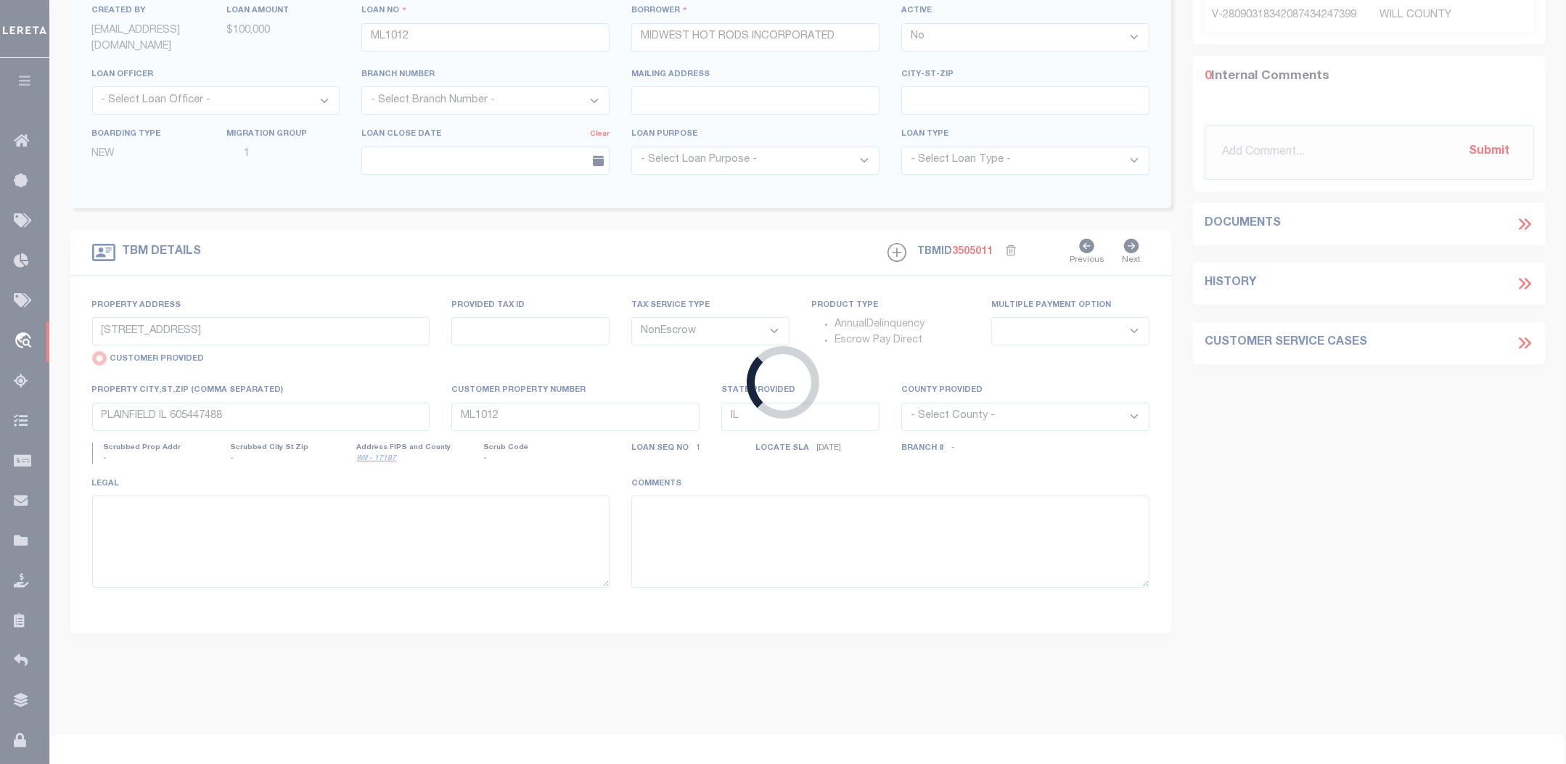
select select
type input "224 BEL AIRE DR"
select select "NonEscrow"
select select
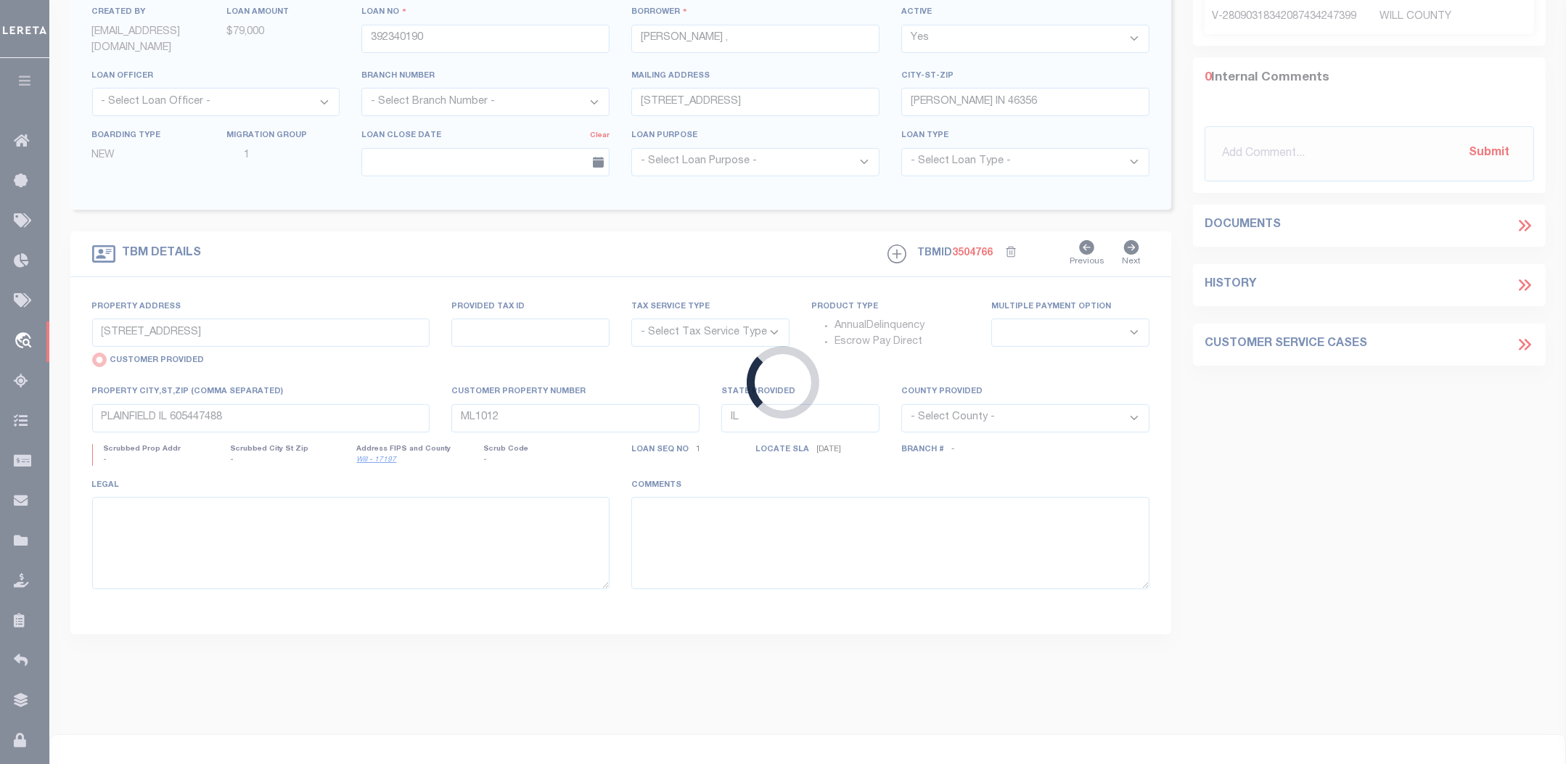
type input "LOWELL IN 463562102"
type input "392340190"
type input "IN"
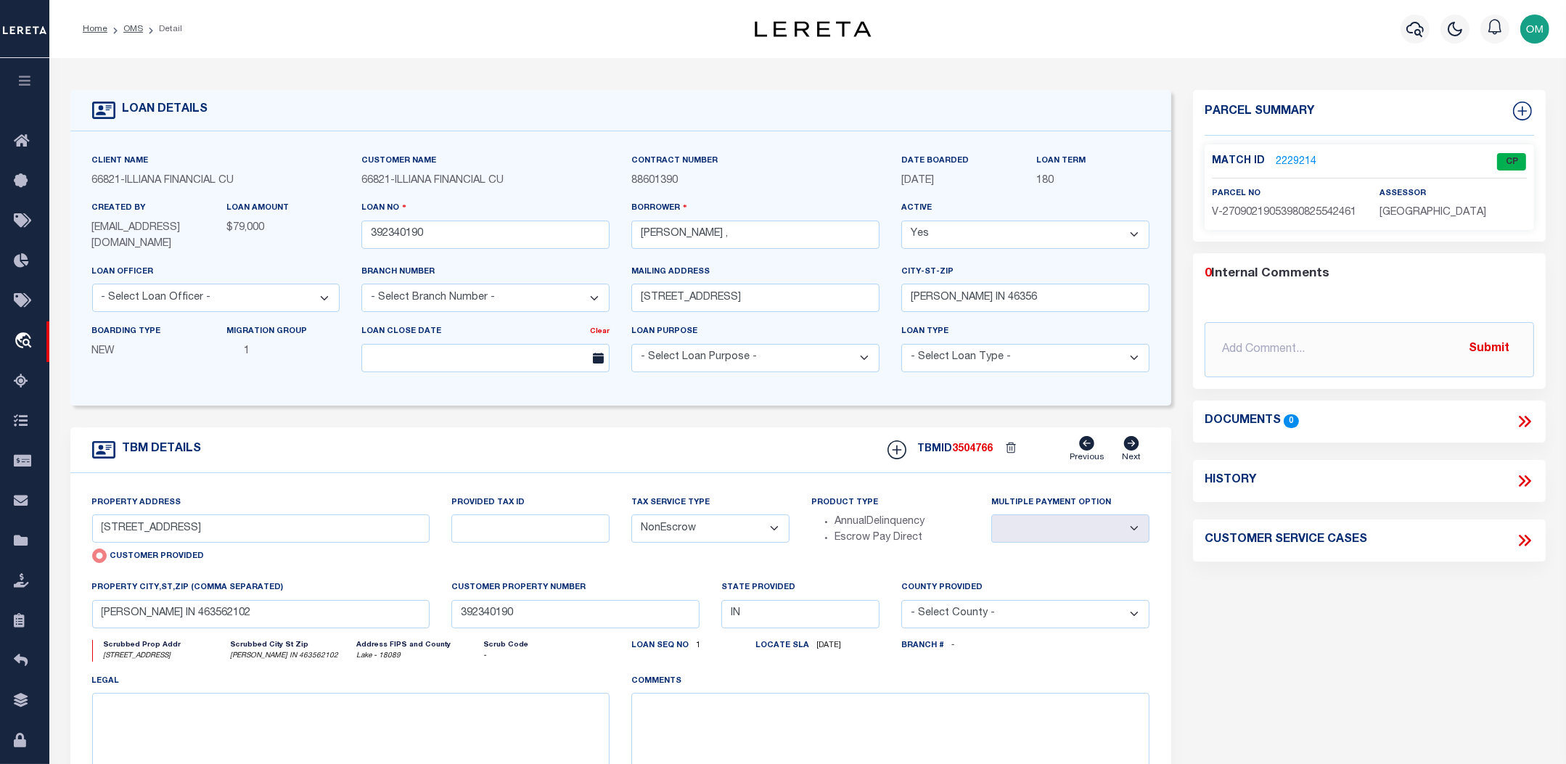
click at [1294, 155] on link "2229214" at bounding box center [1296, 162] width 41 height 15
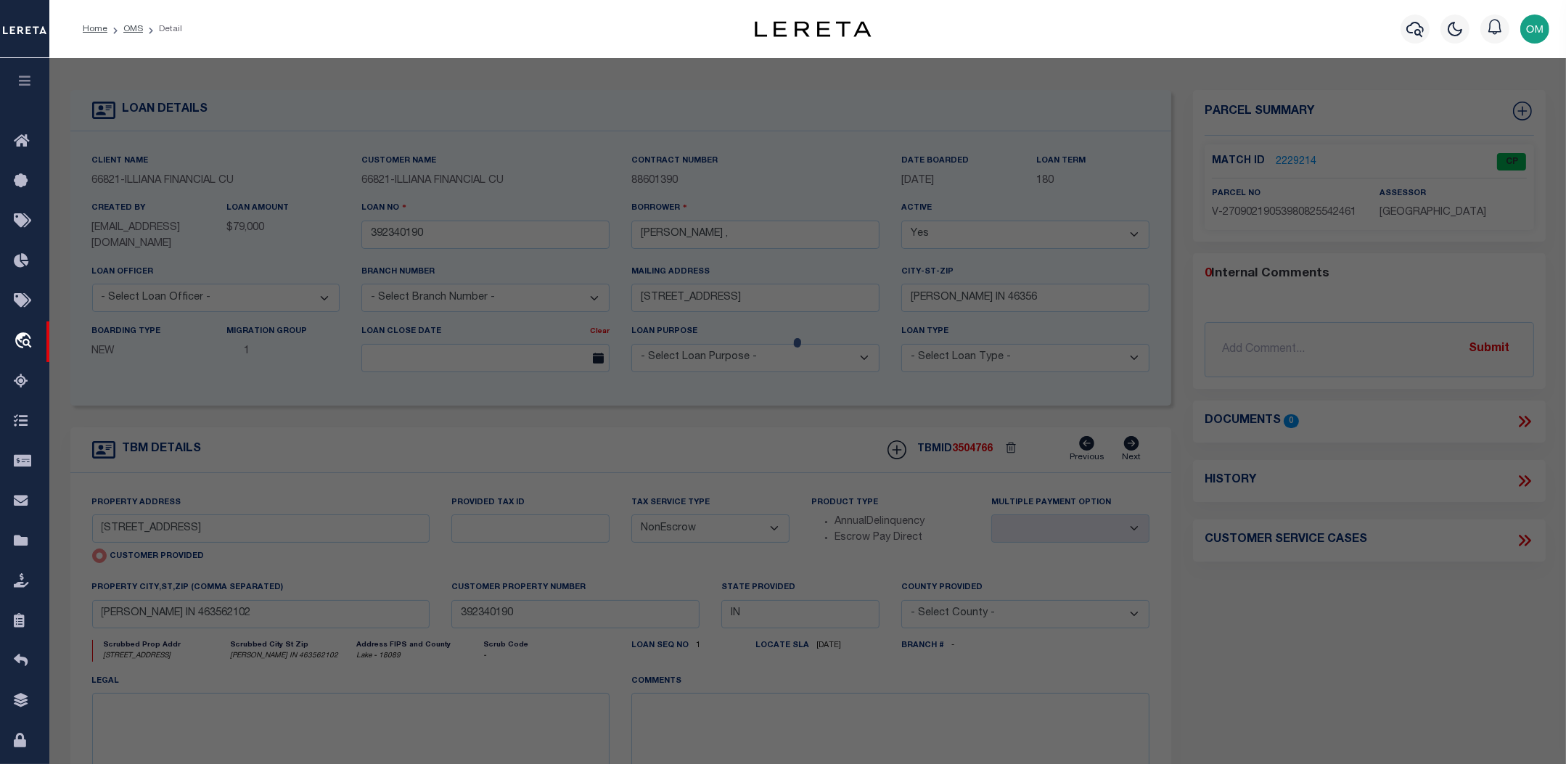
select select "AS"
checkbox input "false"
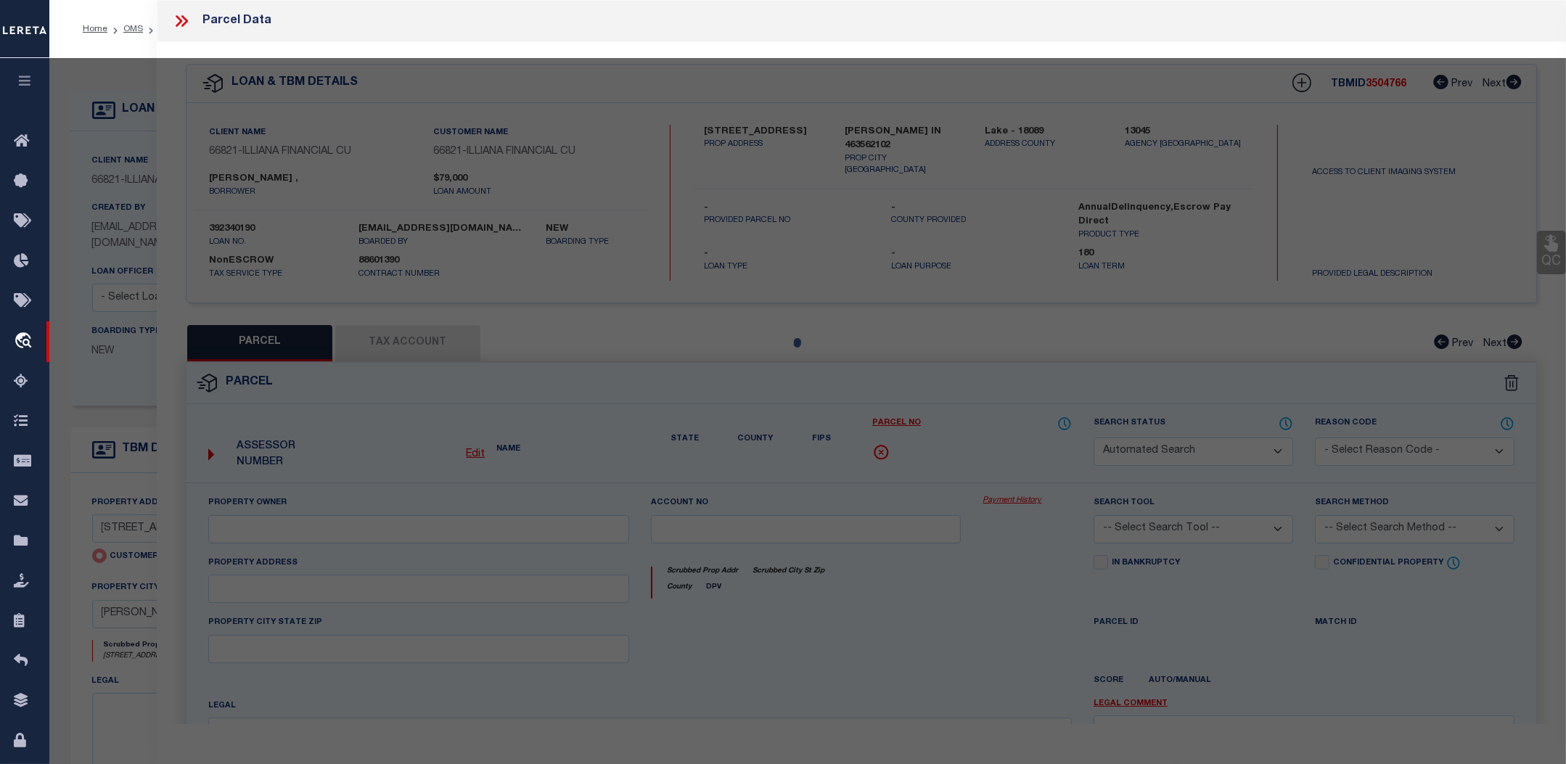
select select "CP"
select select "AGW"
select select "ADD"
type input "224 BEL AIRE DR"
checkbox input "false"
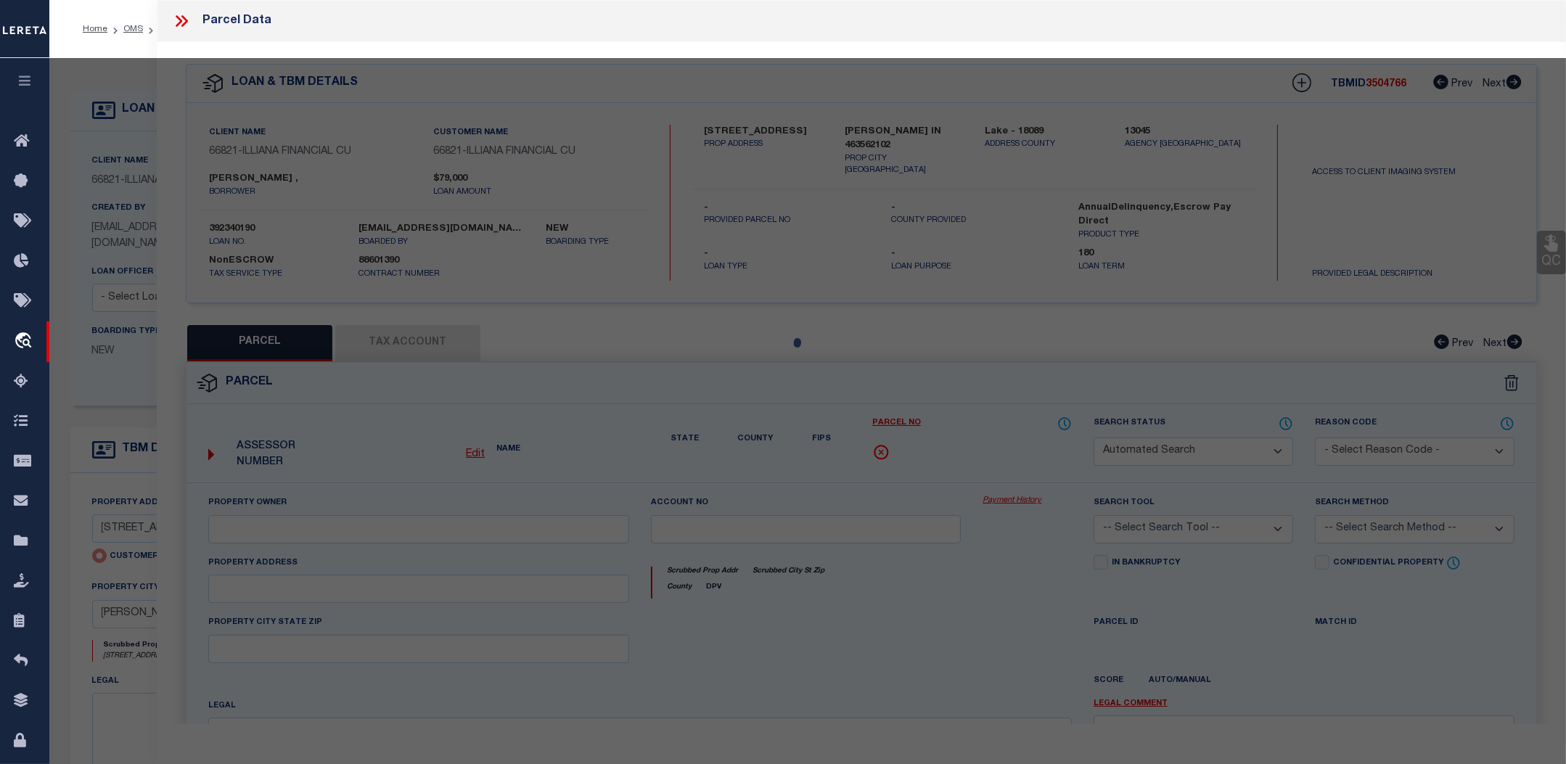
type input "LOWELL IN 463562102"
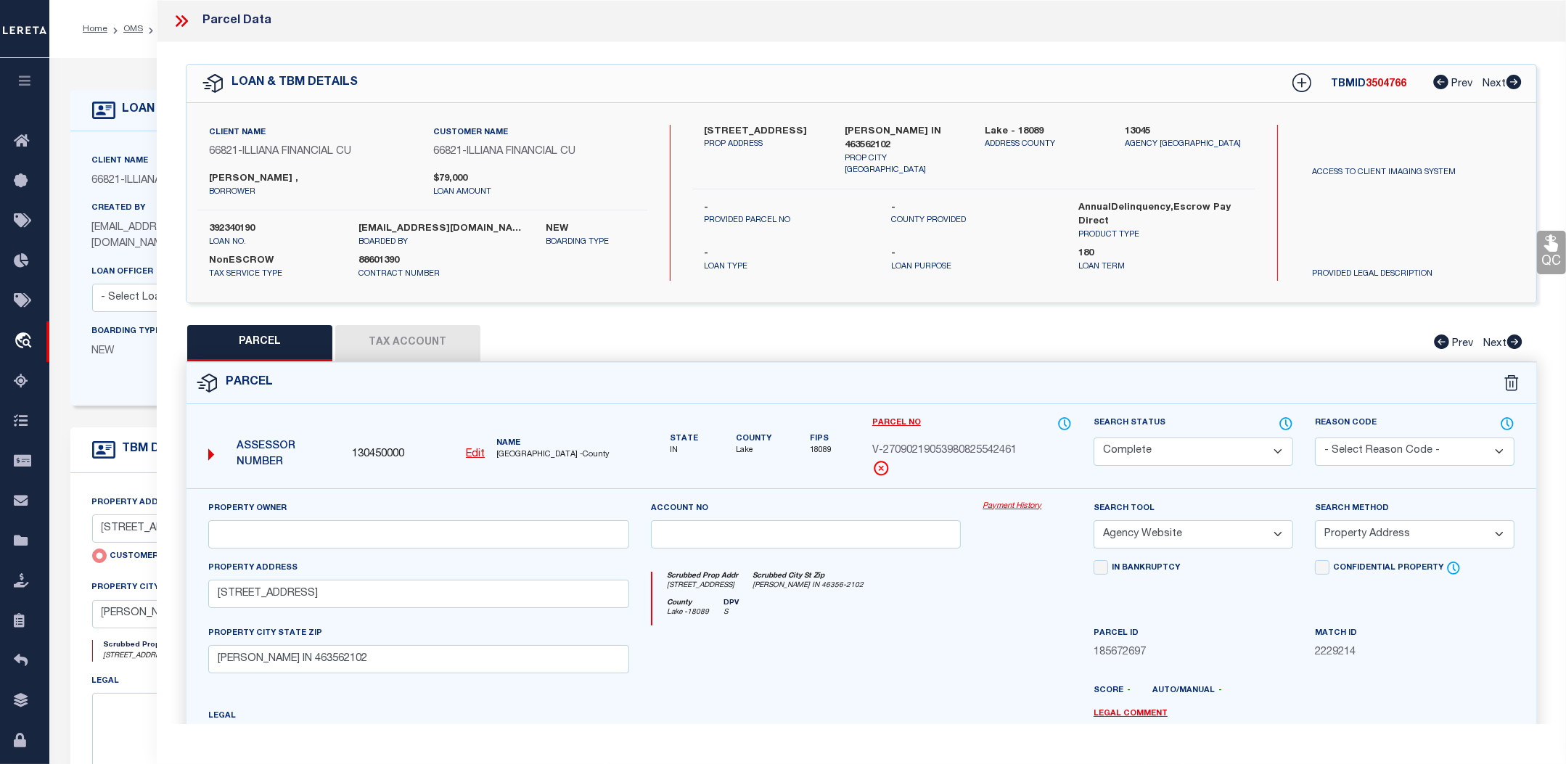
click at [1017, 501] on link "Payment History" at bounding box center [1027, 507] width 89 height 12
click at [134, 28] on link "OMS" at bounding box center [133, 29] width 20 height 9
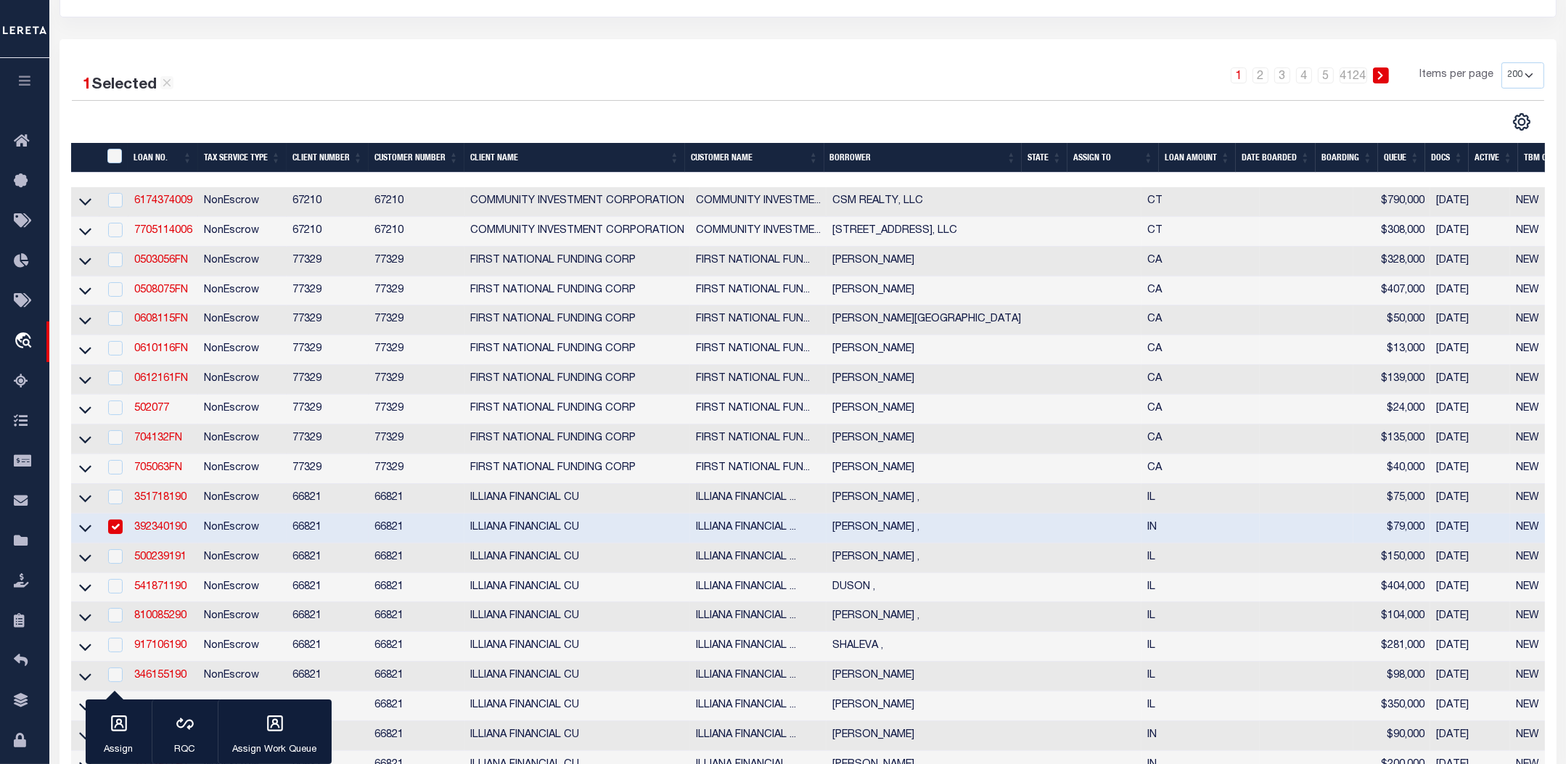
scroll to position [263, 0]
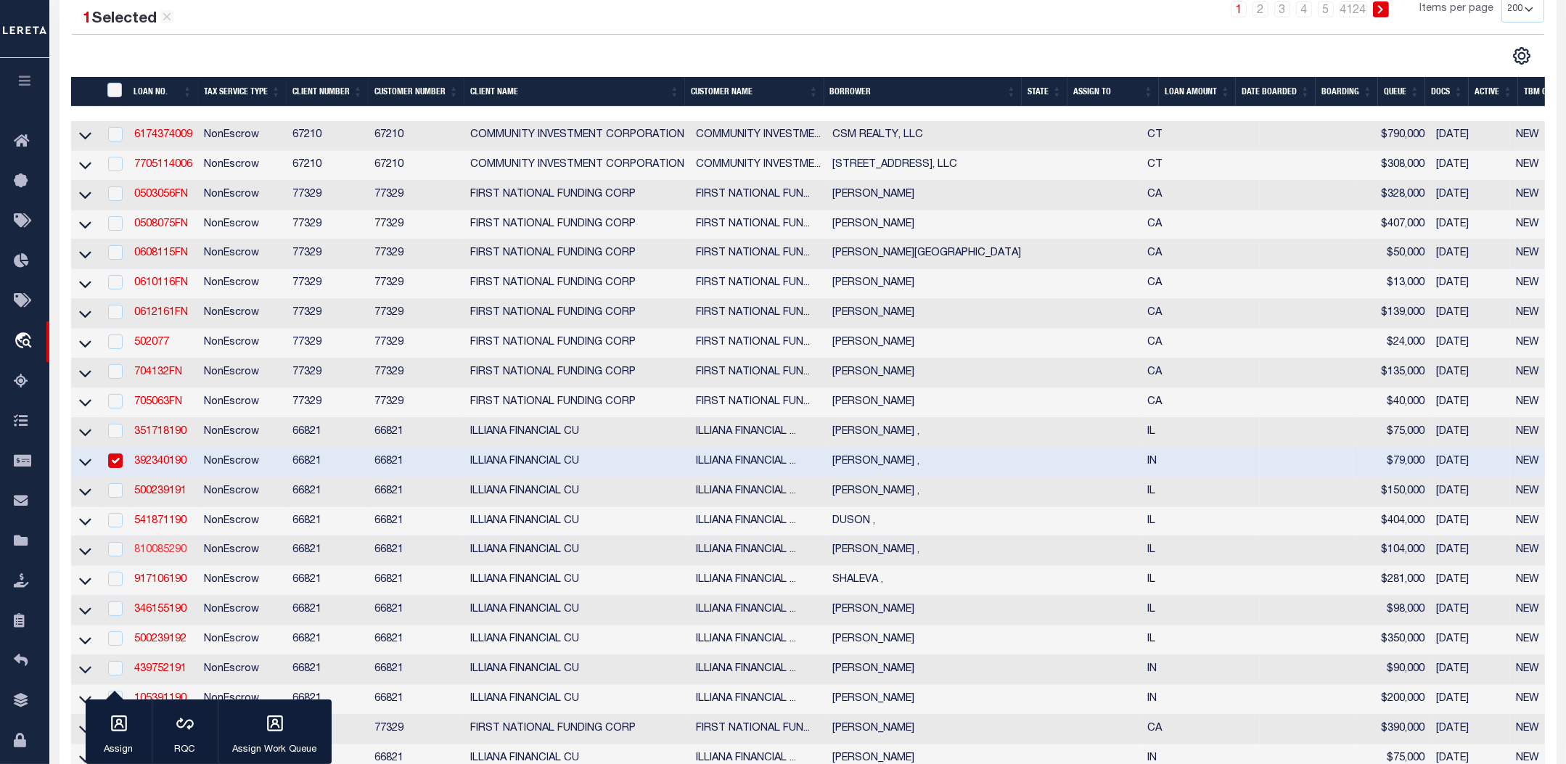
click at [156, 555] on link "810085290" at bounding box center [160, 550] width 52 height 10
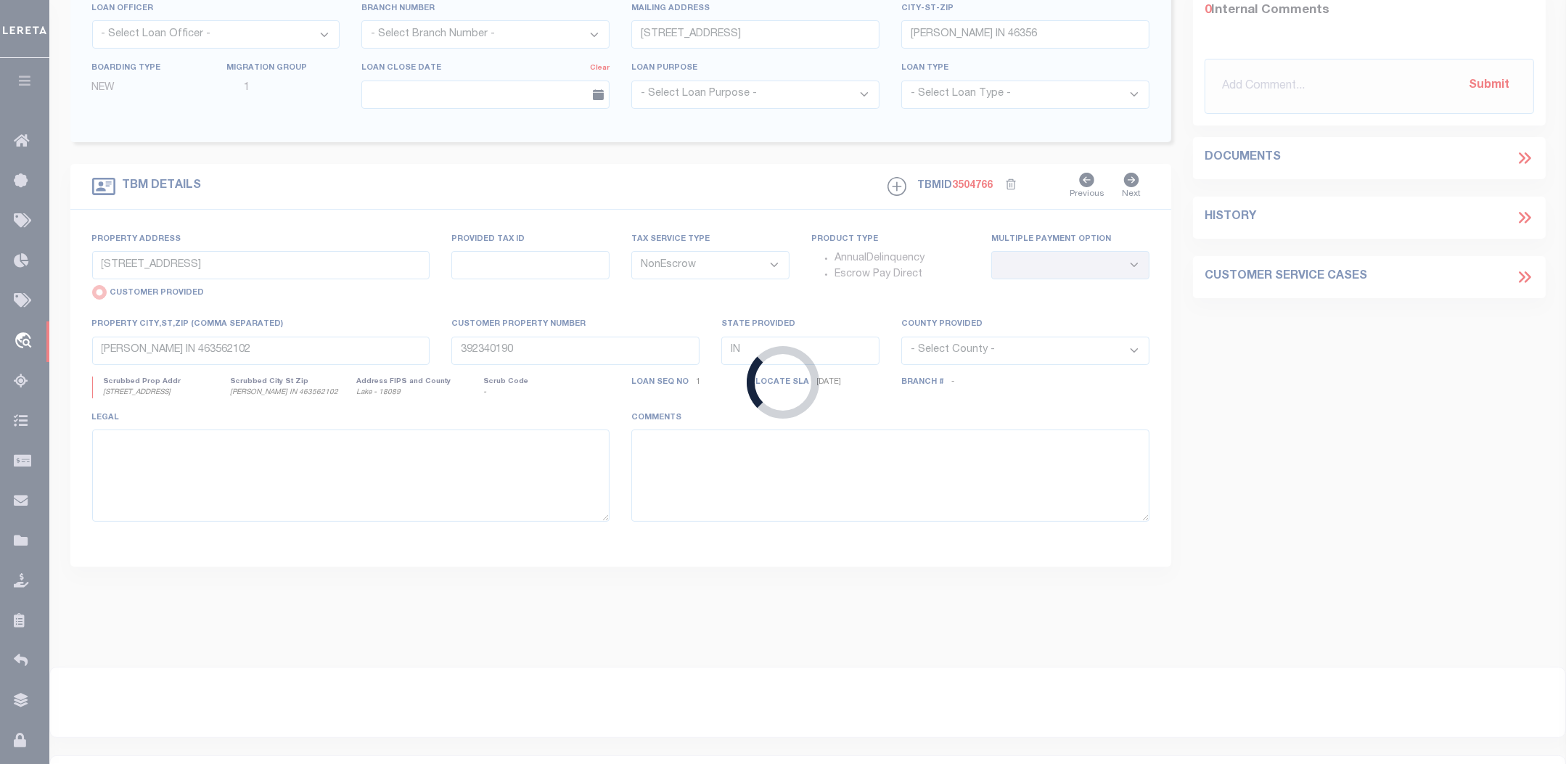
type input "810085290"
type input "[PERSON_NAME] ,"
type input "[GEOGRAPHIC_DATA]"
type input "BRADLEY IL 60915"
select select
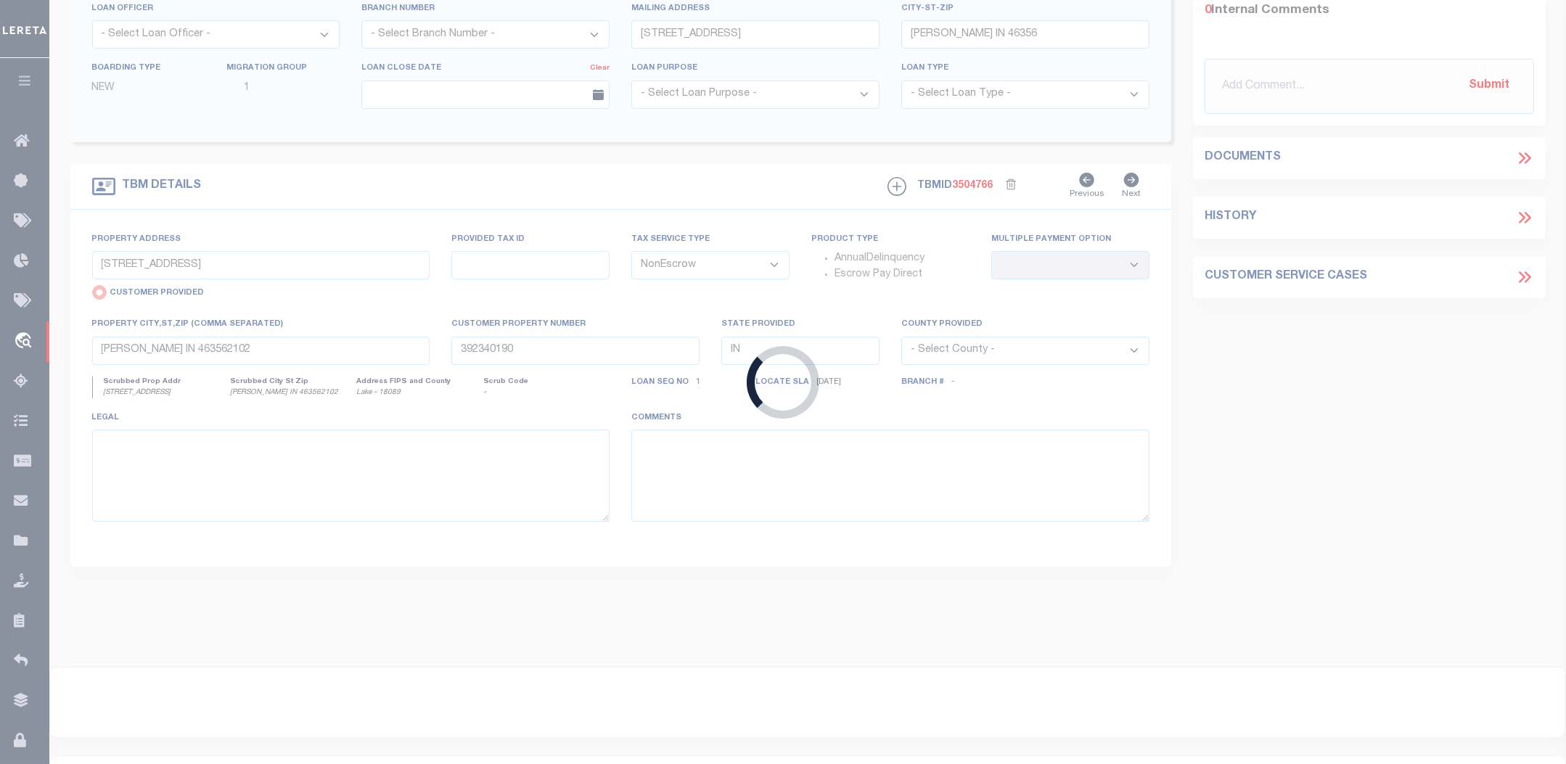
select select
type input "[GEOGRAPHIC_DATA]"
select select "NonEscrow"
select select
type input "[PERSON_NAME] IL 609151719"
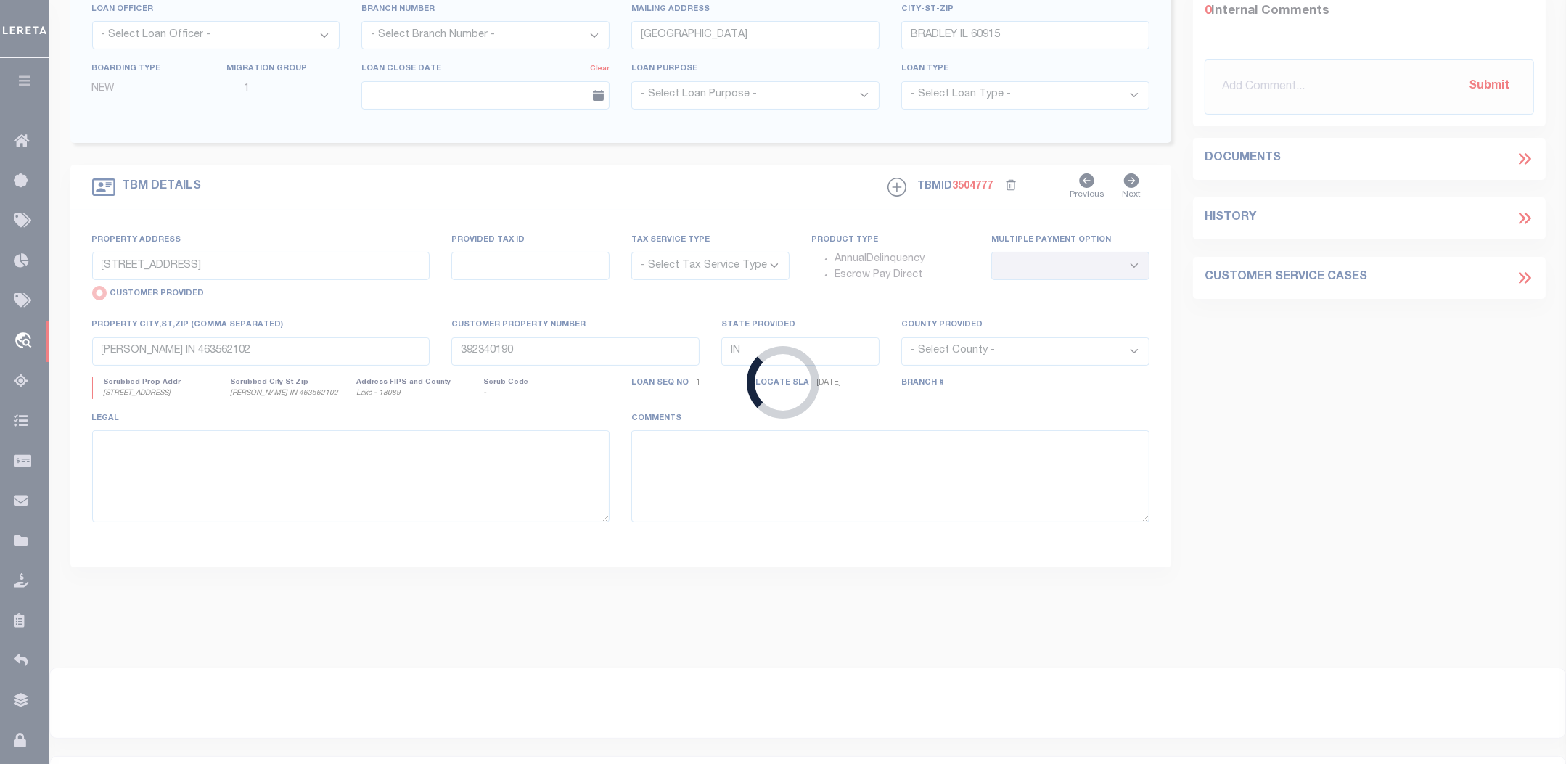
type input "810085290"
type input "IL"
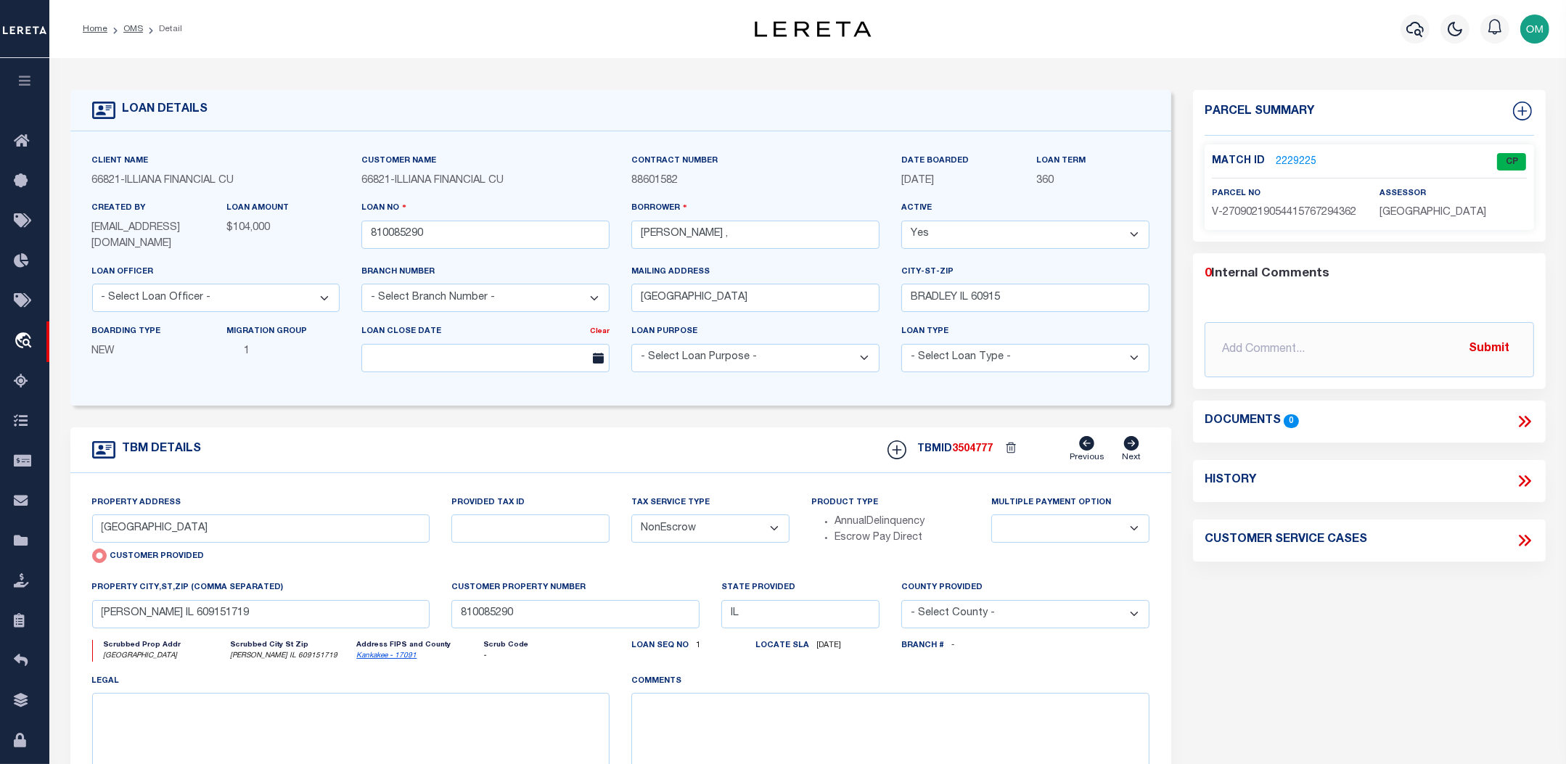
click at [1286, 155] on link "2229225" at bounding box center [1296, 162] width 41 height 15
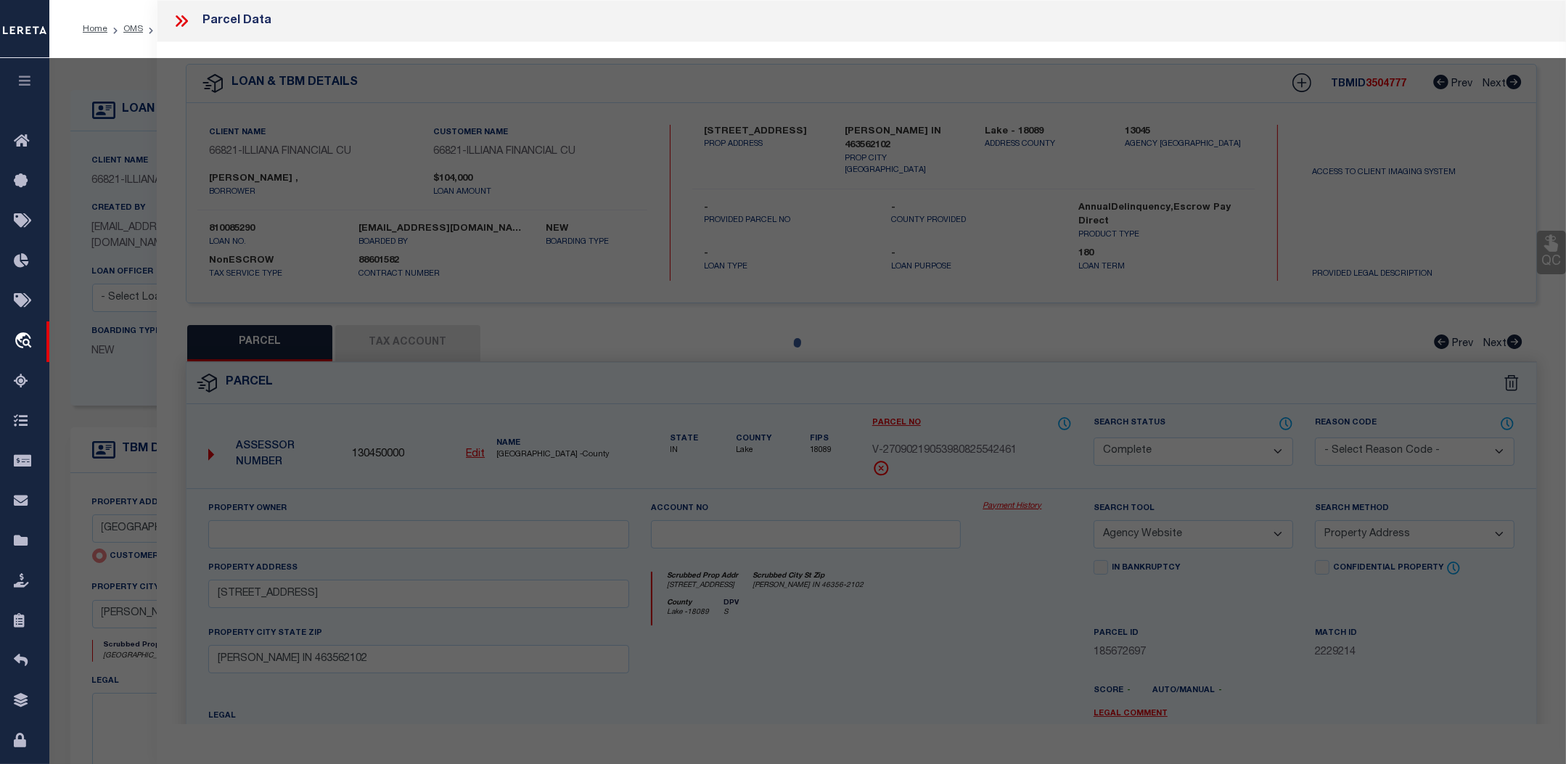
select select "AS"
select select
checkbox input "false"
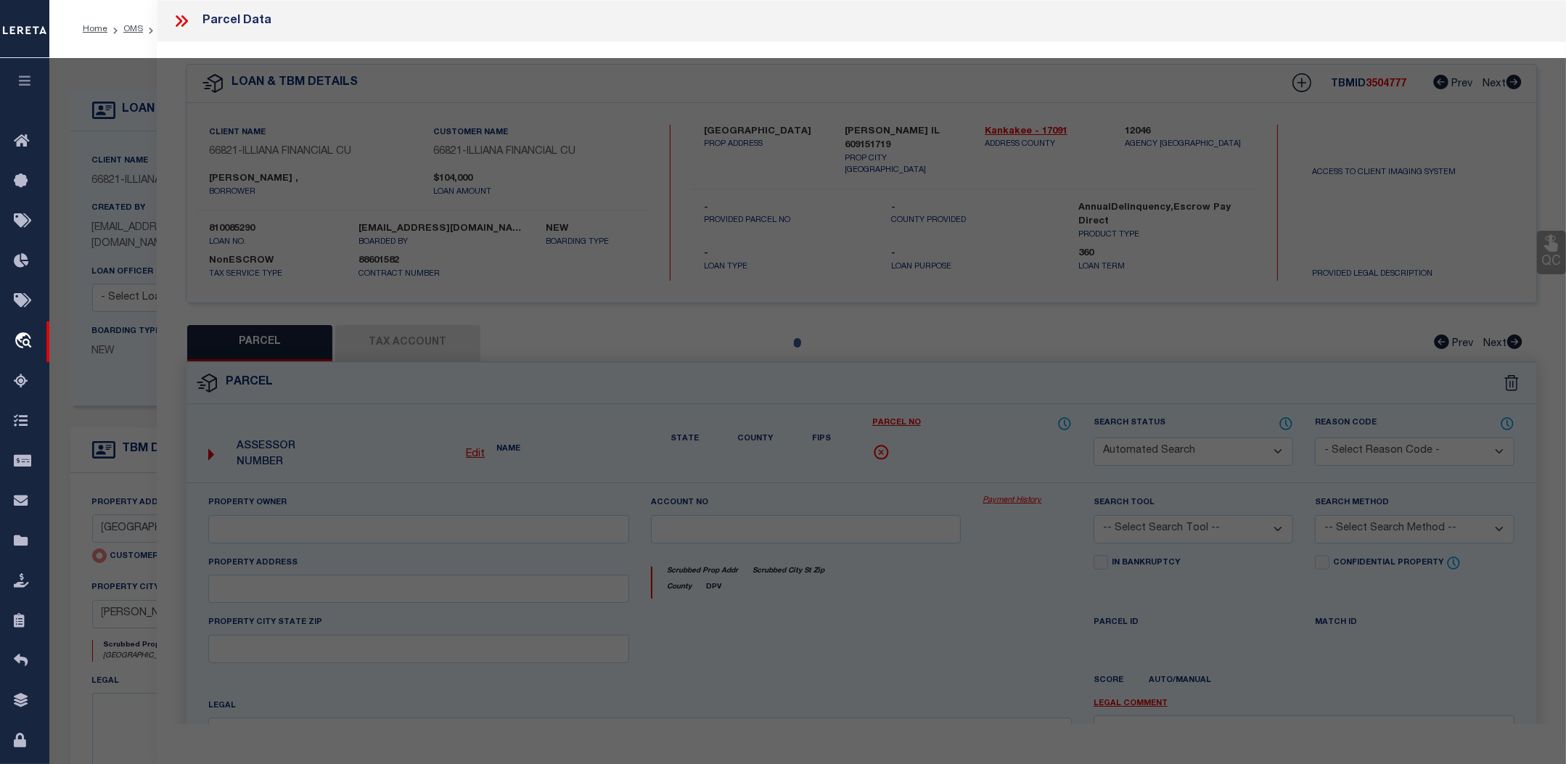
select select "CP"
type input "[GEOGRAPHIC_DATA]"
checkbox input "false"
type input "[PERSON_NAME] IL 609151719"
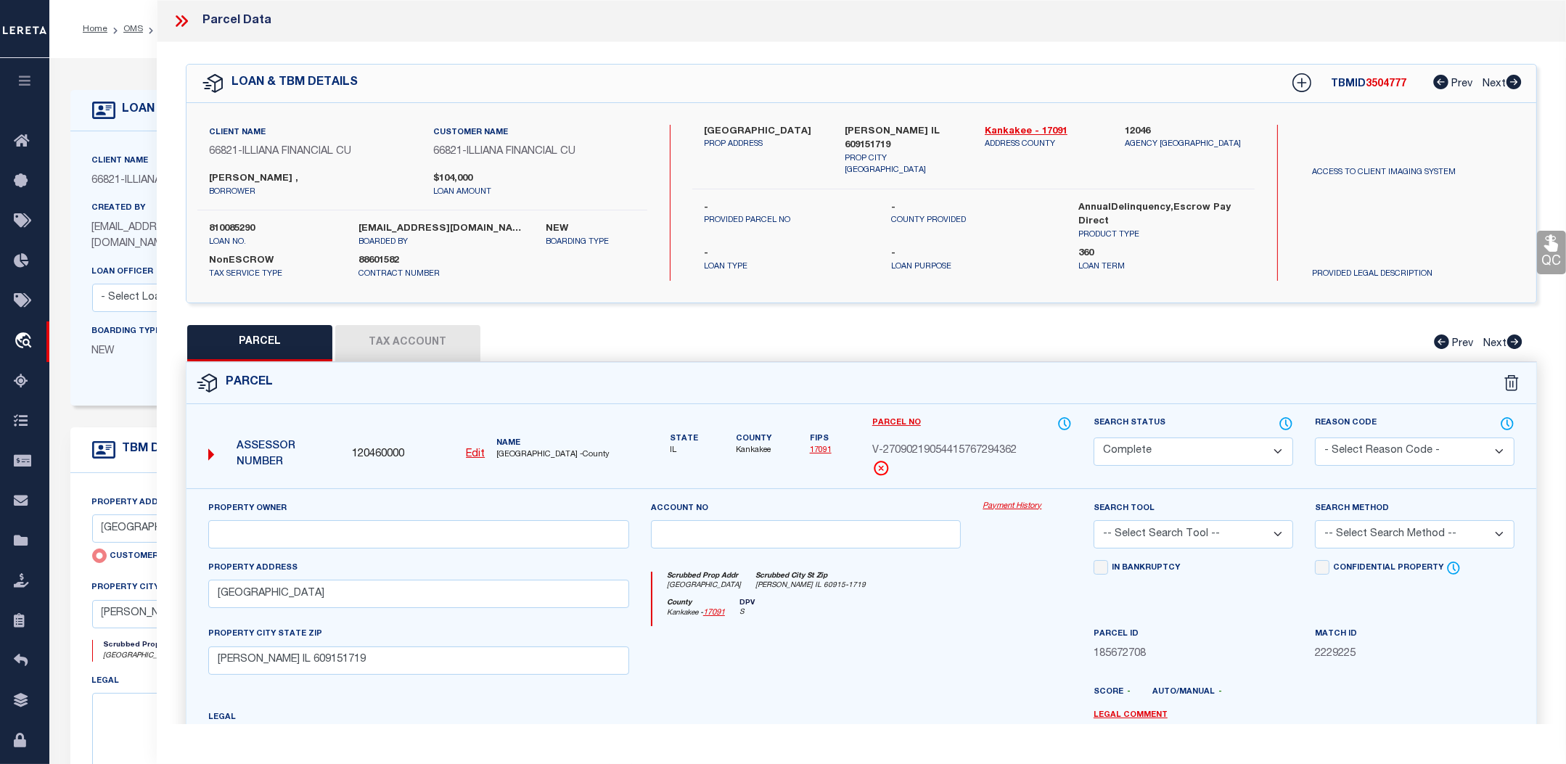
click at [1017, 502] on link "Payment History" at bounding box center [1027, 507] width 89 height 12
